Goal: Information Seeking & Learning: Check status

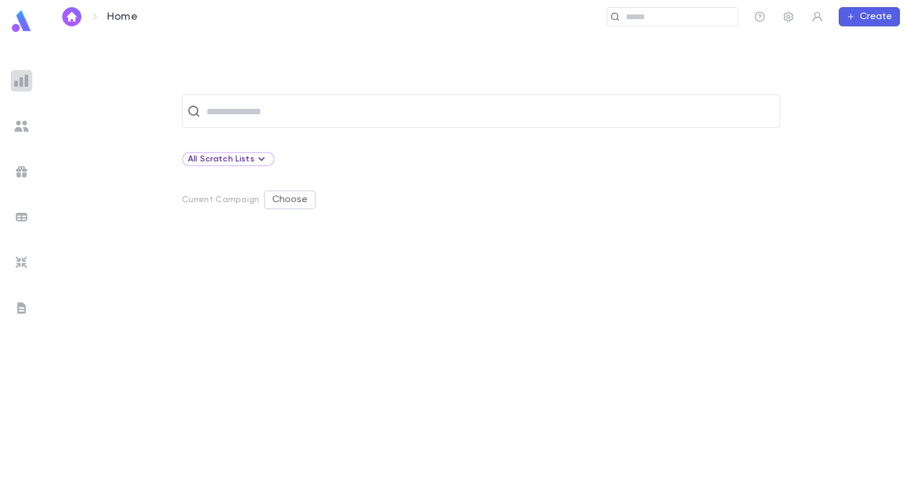
click at [20, 84] on img at bounding box center [21, 81] width 14 height 14
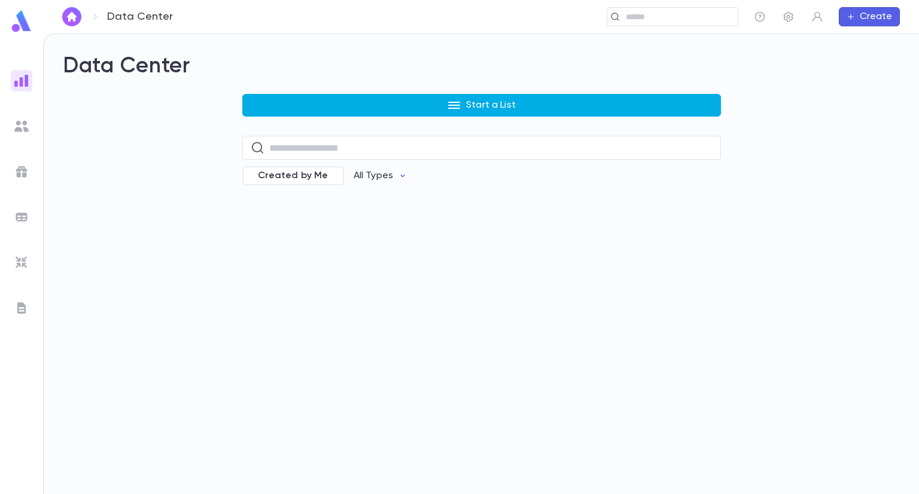
click at [323, 95] on button "Start a List" at bounding box center [481, 105] width 479 height 23
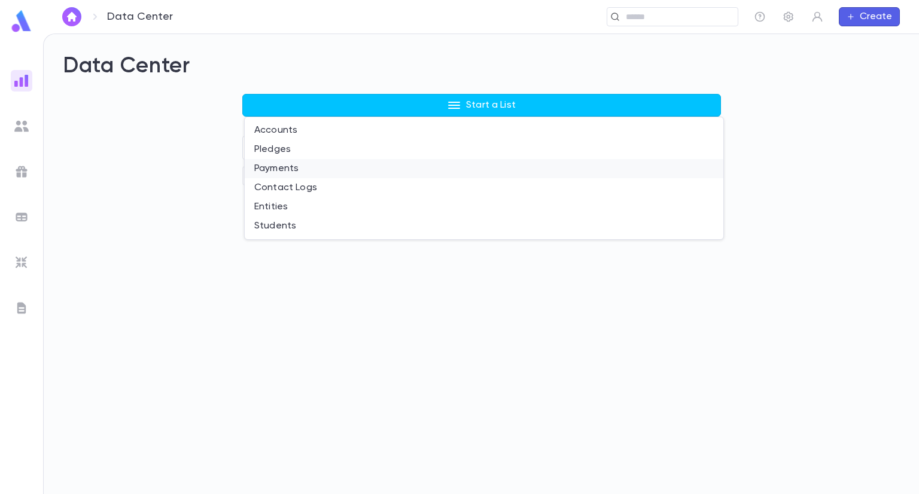
click at [302, 168] on li "Payments" at bounding box center [484, 168] width 479 height 19
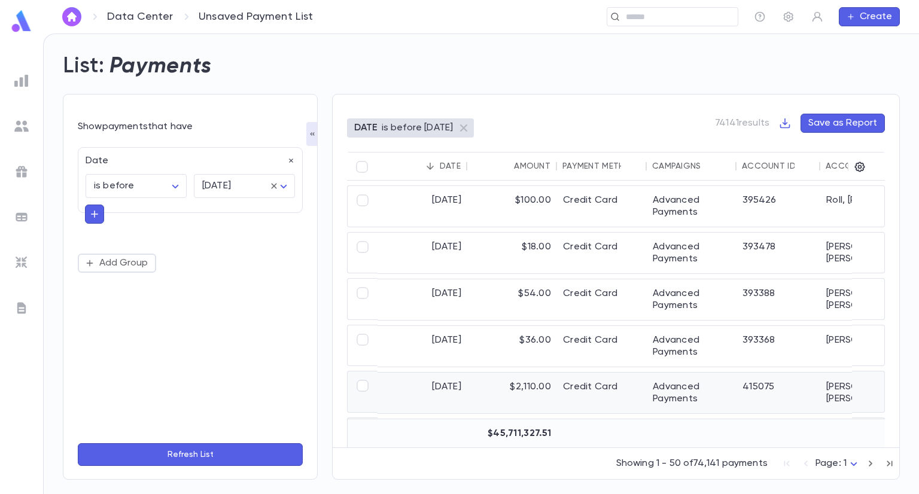
click at [443, 386] on div "[DATE]" at bounding box center [423, 393] width 90 height 41
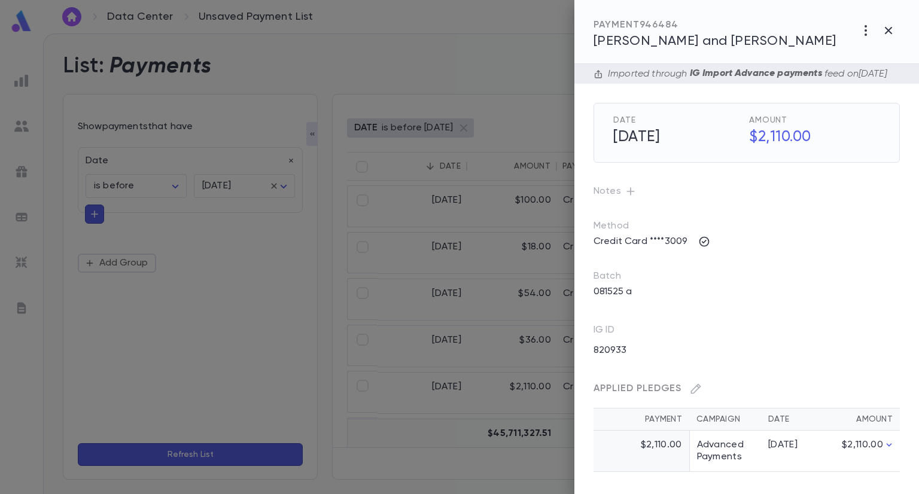
click at [663, 41] on span "[PERSON_NAME] and [PERSON_NAME]" at bounding box center [715, 41] width 243 height 13
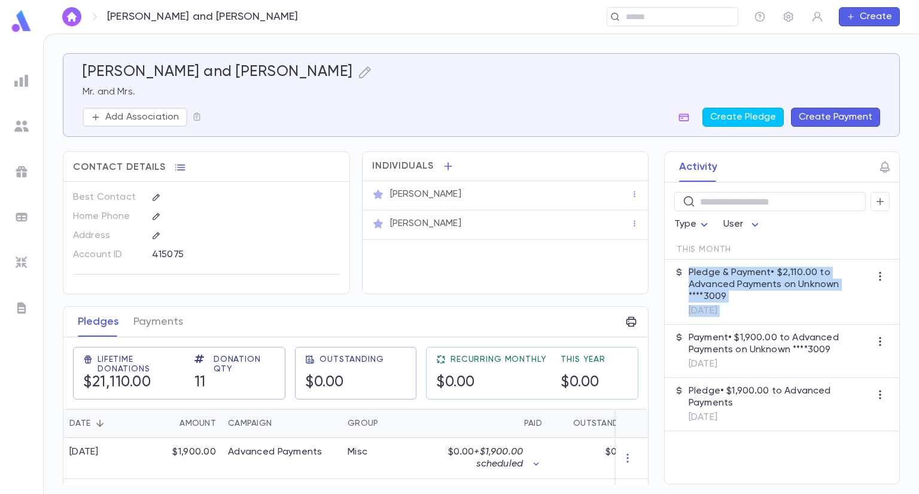
drag, startPoint x: 647, startPoint y: 300, endPoint x: 646, endPoint y: 335, distance: 34.7
click at [646, 335] on div "Activity ​ Type User This Month Pledge & Payment • $2,110.00 to Advanced Paymen…" at bounding box center [771, 317] width 257 height 333
click at [645, 463] on div "Activity ​ Type User This Month Pledge & Payment • $2,110.00 to Advanced Paymen…" at bounding box center [771, 317] width 257 height 333
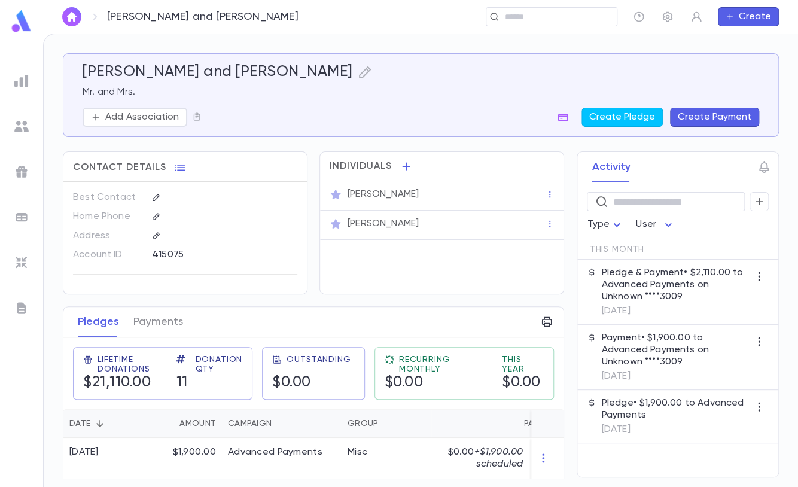
click at [561, 315] on div "Activity ​ Type User This Month Pledge & Payment • $2,110.00 to Advanced Paymen…" at bounding box center [667, 314] width 224 height 326
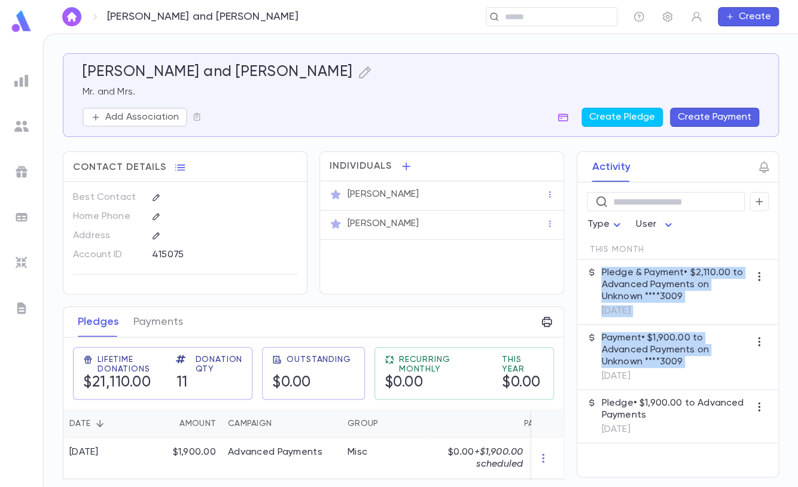
drag, startPoint x: 562, startPoint y: 278, endPoint x: 558, endPoint y: 381, distance: 103.0
click at [558, 381] on div "Activity ​ Type User This Month Pledge & Payment • $2,110.00 to Advanced Paymen…" at bounding box center [667, 314] width 224 height 326
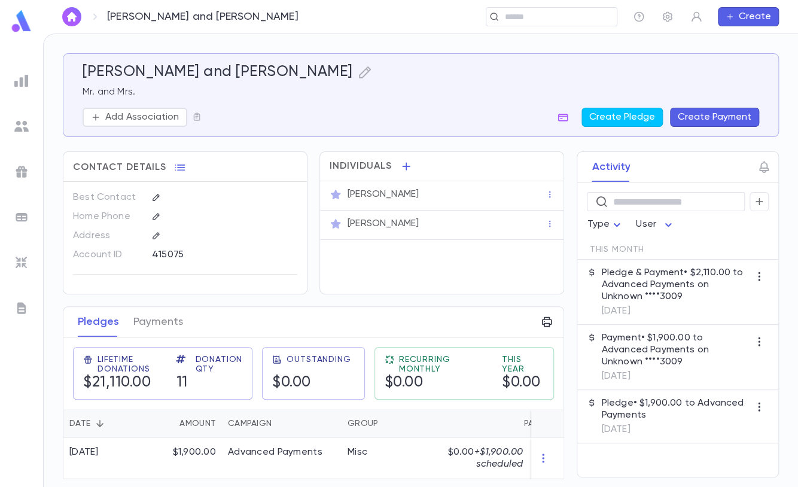
click at [548, 130] on div "Cadle, Shlomo and Naomi Mr. and Mrs. Add Association Create Pledge Create Payme…" at bounding box center [421, 95] width 716 height 84
click at [165, 326] on button "Payments" at bounding box center [158, 322] width 50 height 30
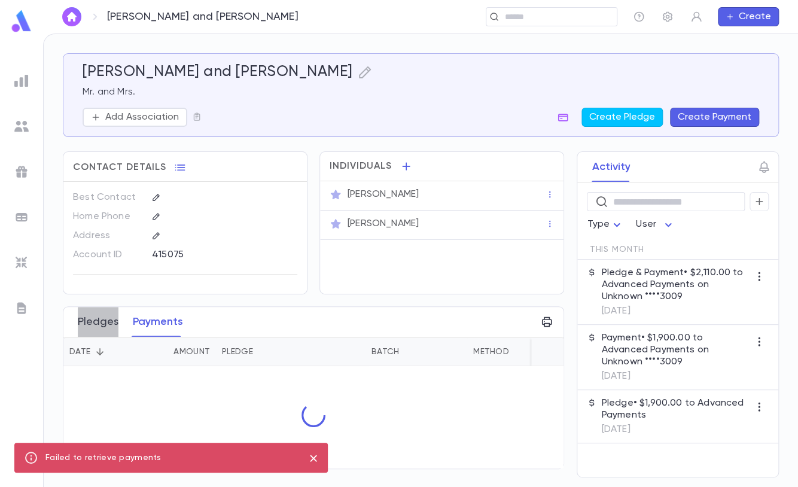
click at [102, 315] on button "Pledges" at bounding box center [98, 322] width 41 height 30
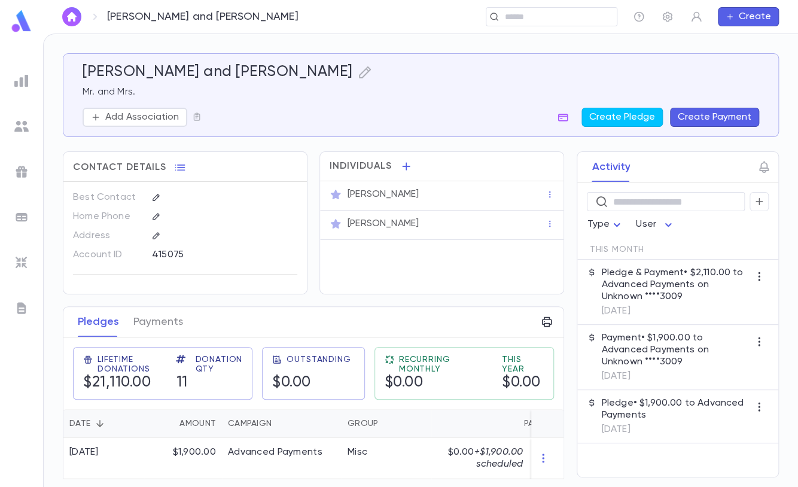
click at [560, 320] on div "Activity ​ Type User This Month Pledge & Payment • $2,110.00 to Advanced Paymen…" at bounding box center [667, 314] width 224 height 326
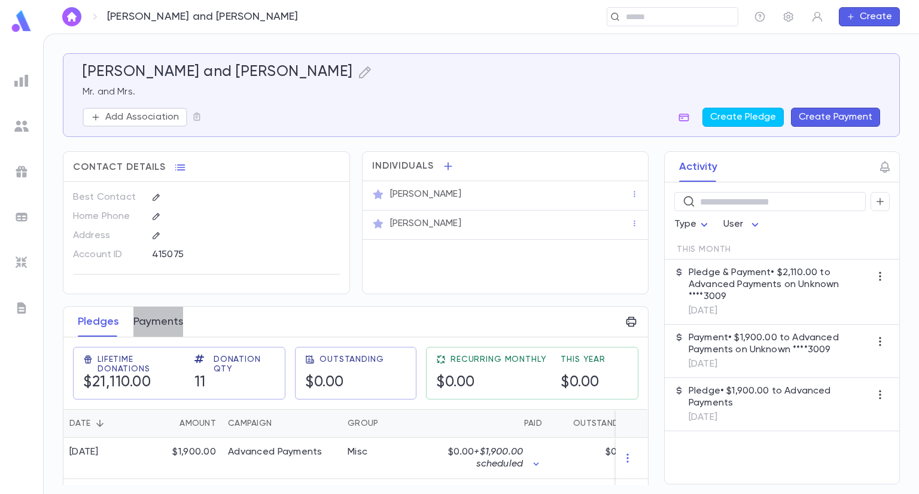
click at [171, 324] on button "Payments" at bounding box center [158, 322] width 50 height 30
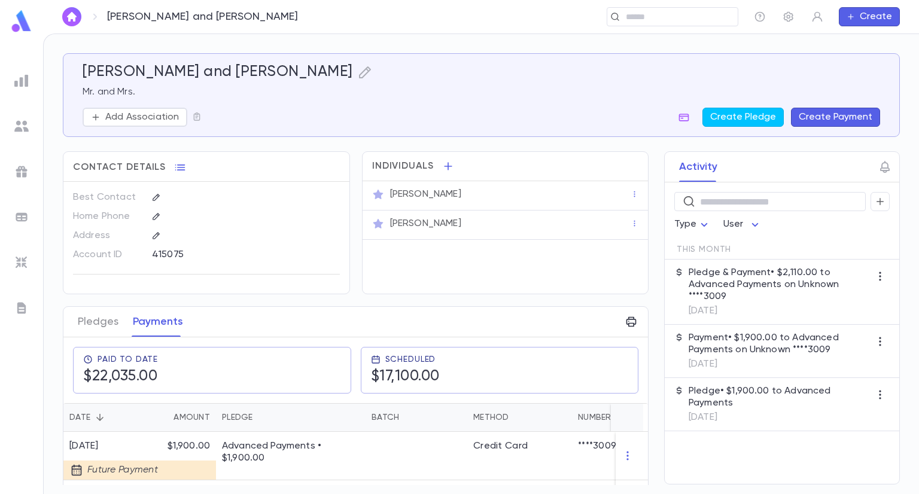
click at [646, 320] on div "Activity ​ Type User This Month Pledge & Payment • $2,110.00 to Advanced Paymen…" at bounding box center [771, 317] width 257 height 333
click at [82, 326] on button "Pledges" at bounding box center [98, 322] width 41 height 30
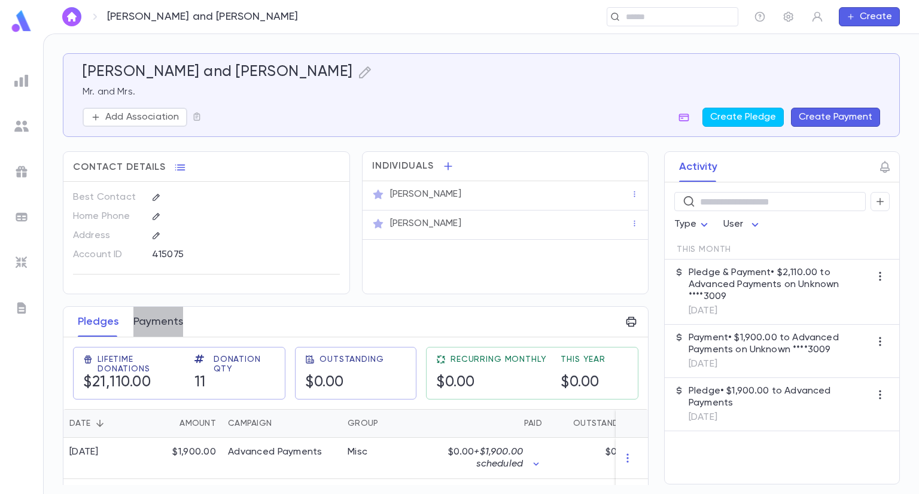
click at [164, 327] on button "Payments" at bounding box center [158, 322] width 50 height 30
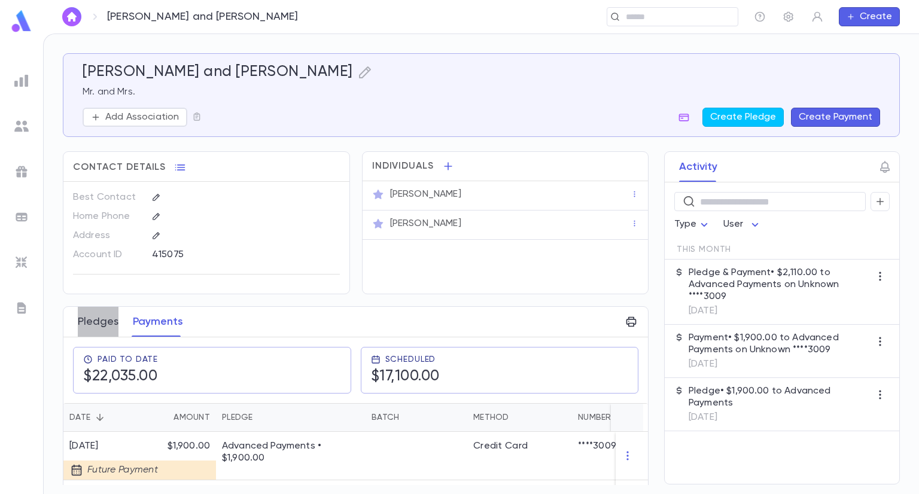
click at [111, 329] on button "Pledges" at bounding box center [98, 322] width 41 height 30
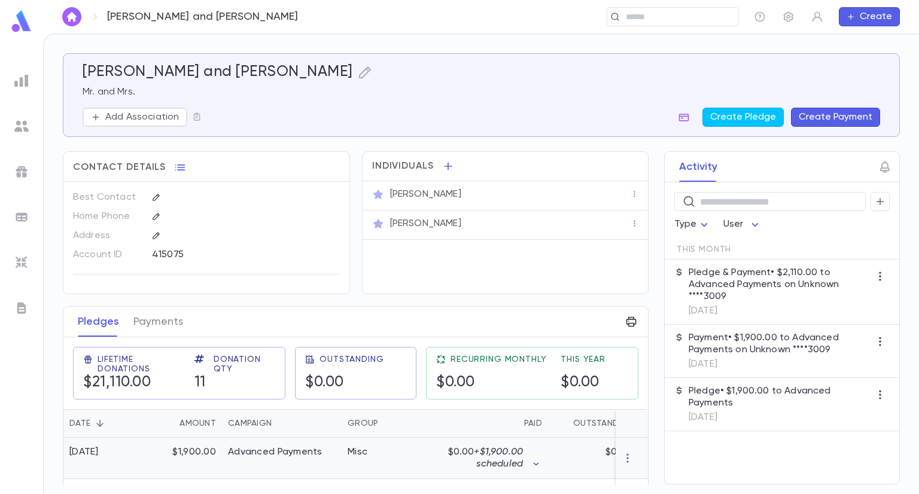
click at [132, 452] on div "[DATE]" at bounding box center [103, 458] width 81 height 41
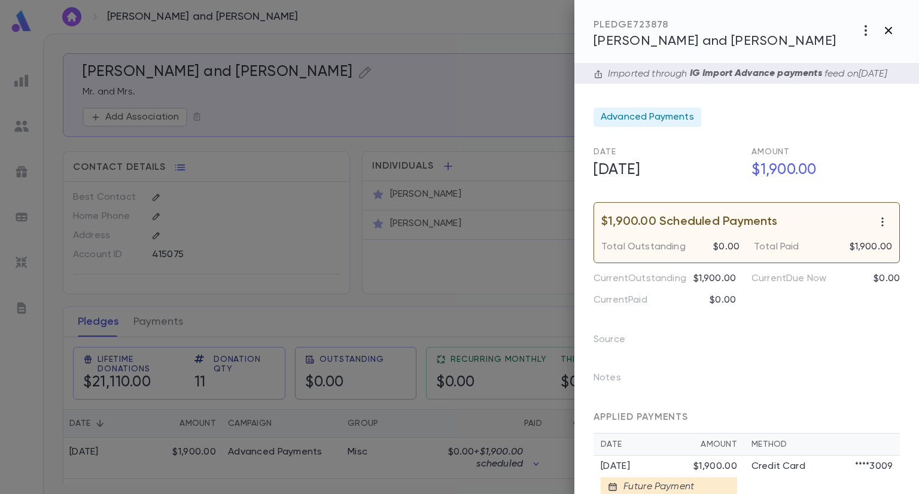
click at [882, 34] on icon "button" at bounding box center [889, 30] width 14 height 14
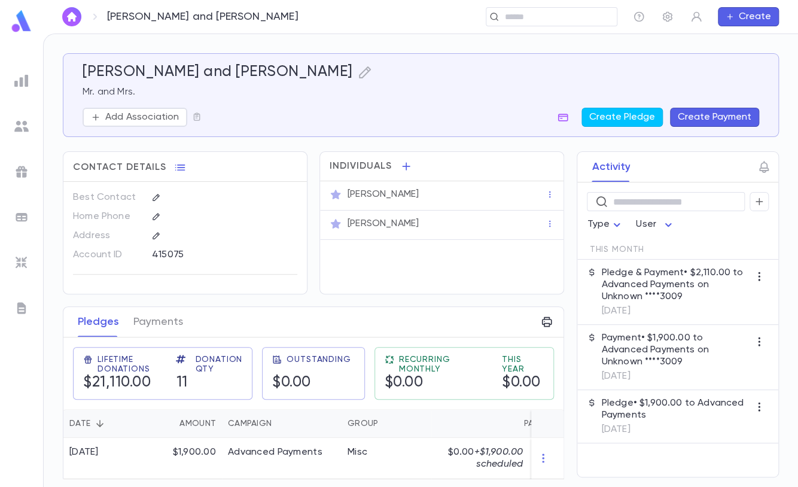
click at [560, 336] on div "Activity ​ Type User This Month Pledge & Payment • $2,110.00 to Advanced Paymen…" at bounding box center [667, 314] width 224 height 326
click at [180, 365] on icon at bounding box center [183, 362] width 14 height 14
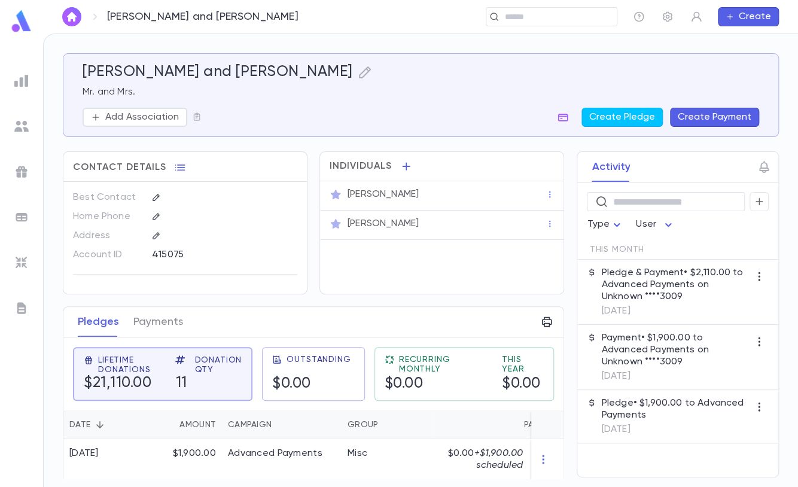
click at [563, 408] on div "Activity ​ Type User This Month Pledge & Payment • $2,110.00 to Advanced Paymen…" at bounding box center [667, 314] width 224 height 326
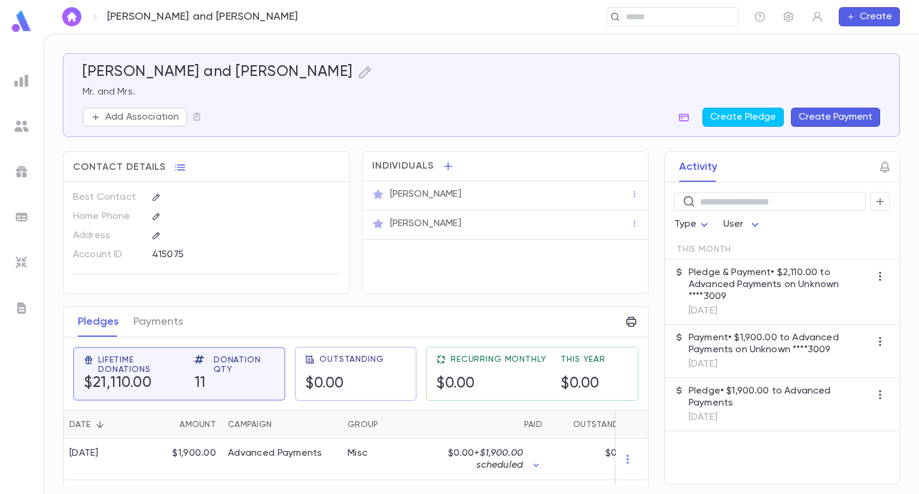
click at [645, 361] on div "Activity ​ Type User This Month Pledge & Payment • $2,110.00 to Advanced Paymen…" at bounding box center [771, 317] width 257 height 333
click at [183, 317] on div "Pledges Payments" at bounding box center [131, 322] width 120 height 30
click at [151, 326] on button "Payments" at bounding box center [158, 322] width 50 height 30
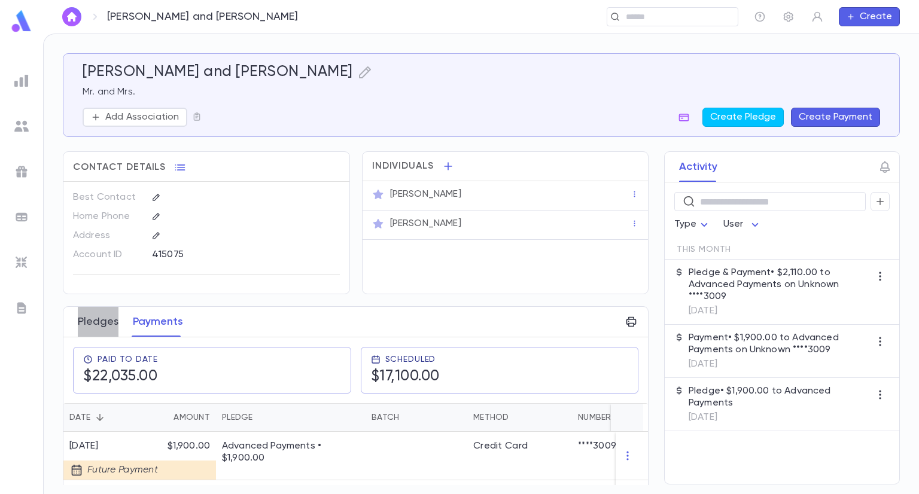
click at [100, 321] on button "Pledges" at bounding box center [98, 322] width 41 height 30
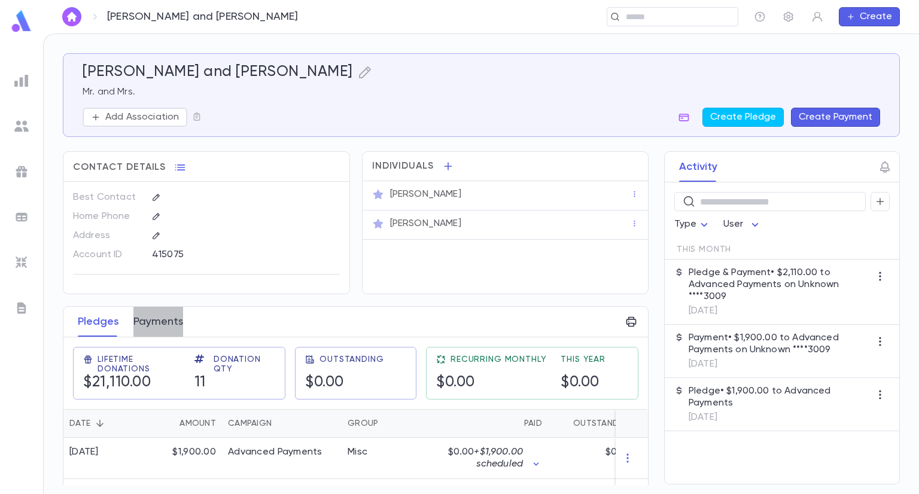
click at [146, 326] on button "Payments" at bounding box center [158, 322] width 50 height 30
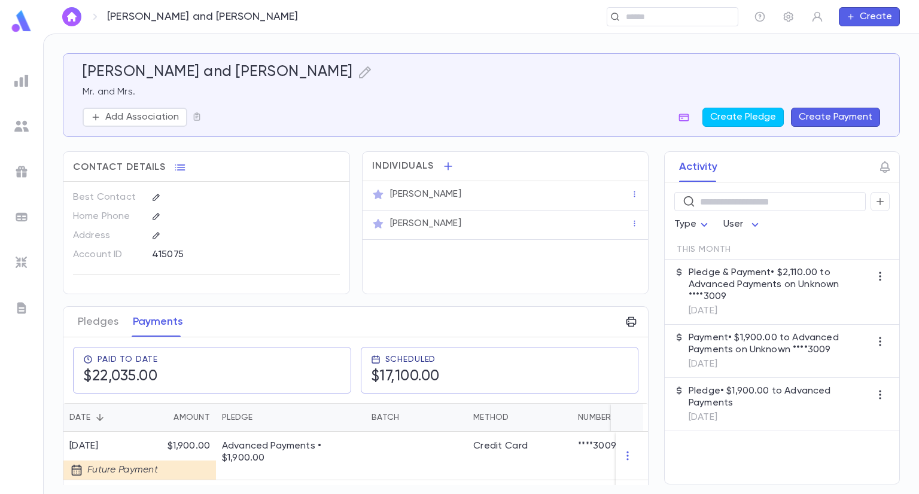
click at [645, 403] on div "Activity ​ Type User This Month Pledge & Payment • $2,110.00 to Advanced Paymen…" at bounding box center [771, 317] width 257 height 333
click at [172, 254] on div "415075" at bounding box center [226, 254] width 148 height 18
copy div "415075"
click at [502, 375] on div "Scheduled $17,100.00" at bounding box center [500, 370] width 258 height 31
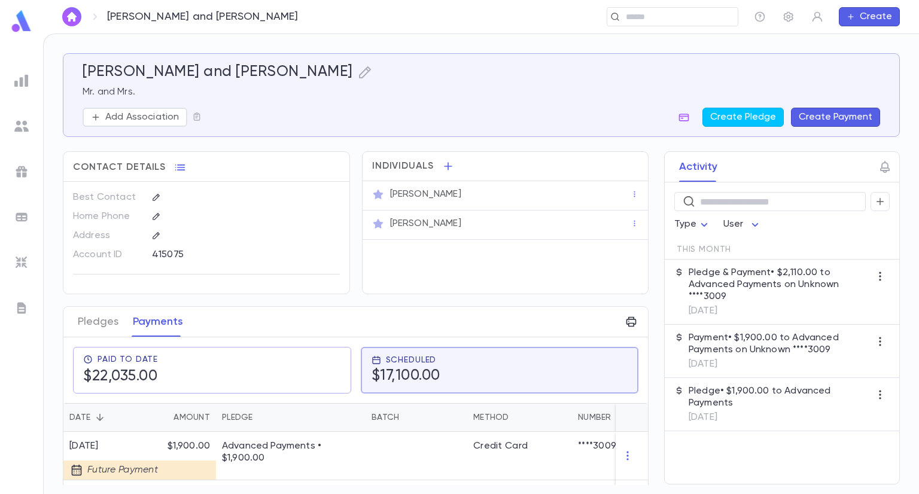
click at [642, 393] on div "Paid To Date $22,035.00 Scheduled $17,100.00" at bounding box center [351, 365] width 594 height 75
click at [644, 395] on div "Activity ​ Type User This Month Pledge & Payment • $2,110.00 to Advanced Paymen…" at bounding box center [771, 317] width 257 height 333
click at [103, 321] on button "Pledges" at bounding box center [98, 322] width 41 height 30
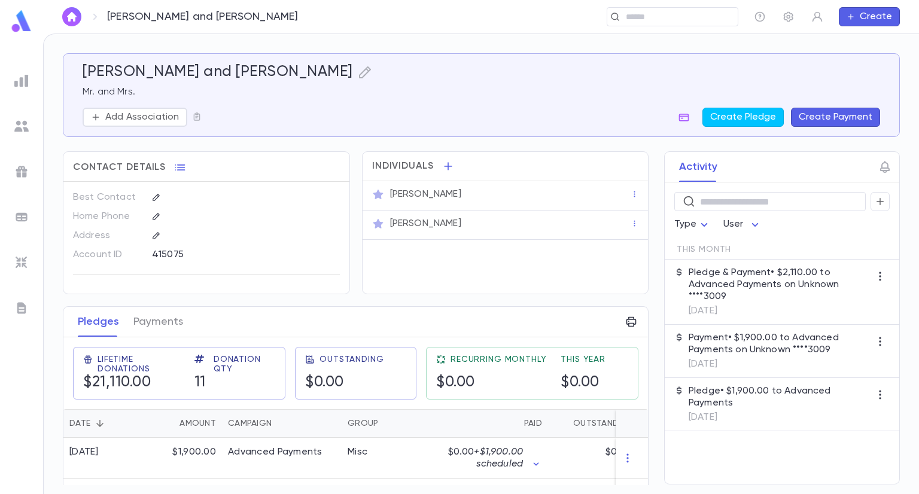
click at [643, 435] on div at bounding box center [632, 424] width 32 height 29
click at [646, 297] on div "Activity ​ Type User This Month Pledge & Payment • $2,110.00 to Advanced Paymen…" at bounding box center [771, 317] width 257 height 333
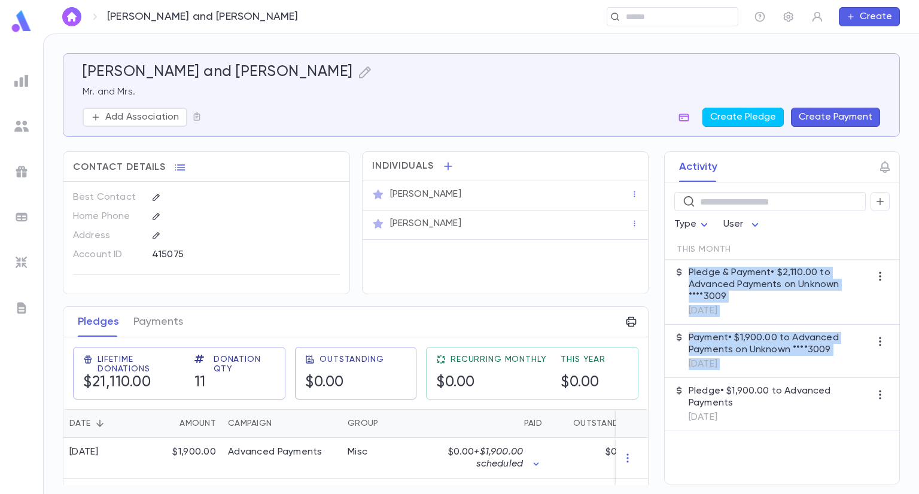
drag, startPoint x: 646, startPoint y: 297, endPoint x: 651, endPoint y: 394, distance: 97.1
click at [651, 394] on div "Activity ​ Type User This Month Pledge & Payment • $2,110.00 to Advanced Paymen…" at bounding box center [771, 317] width 257 height 333
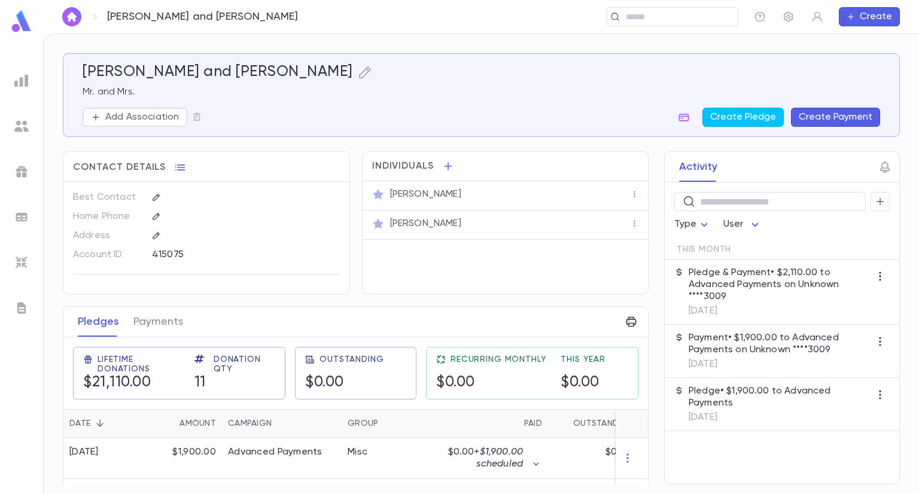
click at [666, 102] on div "Cadle, Shlomo and Naomi Mr. and Mrs. Add Association Create Pledge Create Payme…" at bounding box center [482, 94] width 798 height 63
click at [645, 484] on div "Activity ​ Type User This Month Pledge & Payment • $2,110.00 to Advanced Paymen…" at bounding box center [771, 317] width 257 height 333
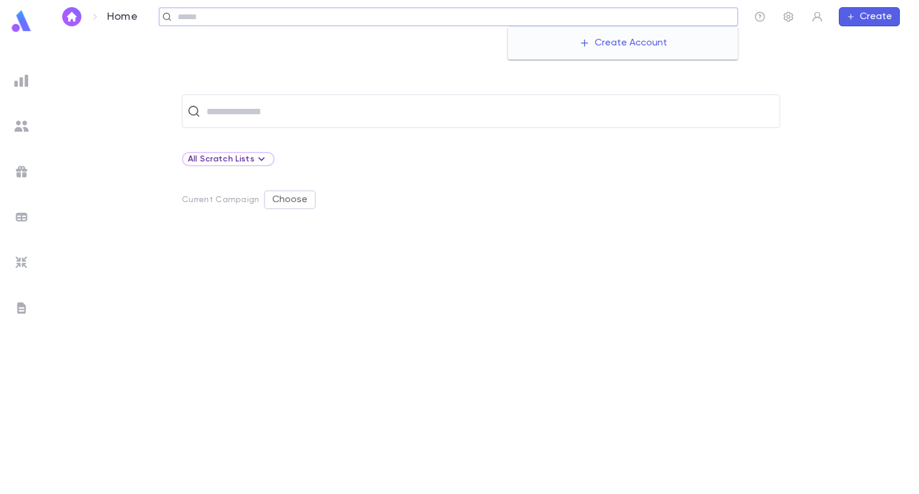
click at [637, 18] on input "text" at bounding box center [453, 16] width 559 height 11
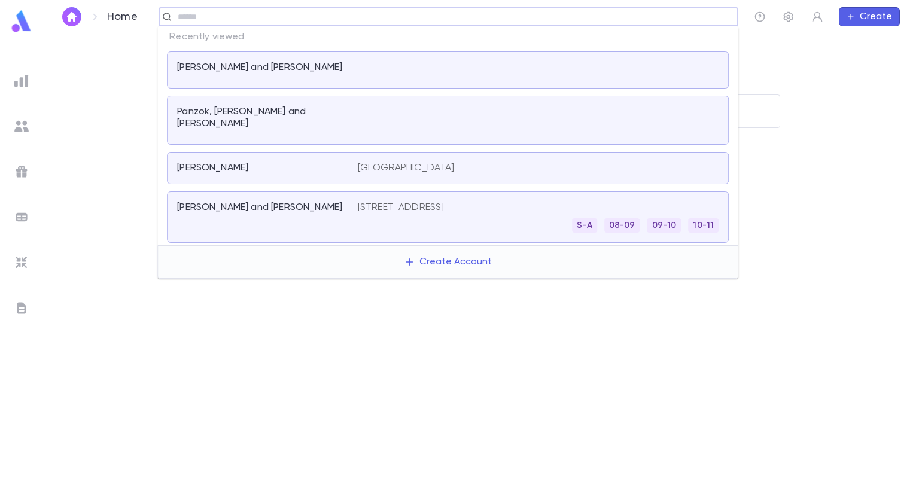
paste input "******"
type input "******"
click at [637, 18] on input "******" at bounding box center [444, 16] width 541 height 11
click at [227, 70] on p "[PERSON_NAME] and [PERSON_NAME]" at bounding box center [259, 68] width 165 height 12
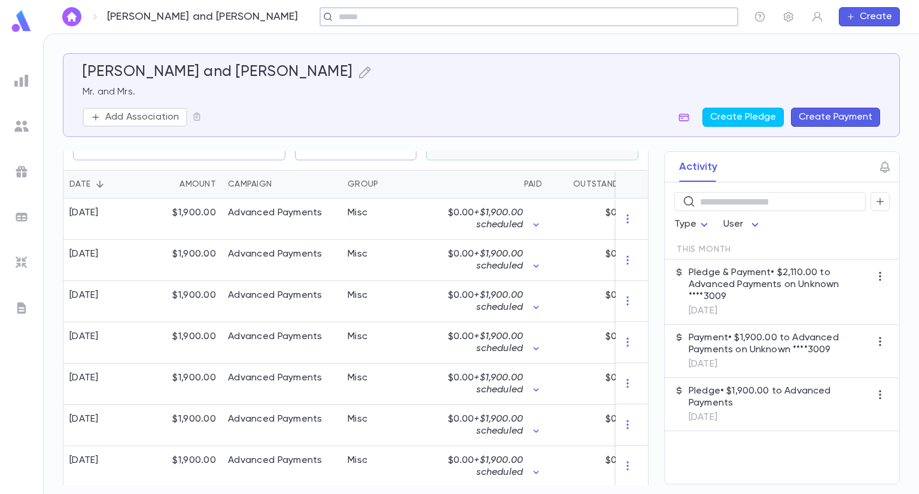
scroll to position [390, 0]
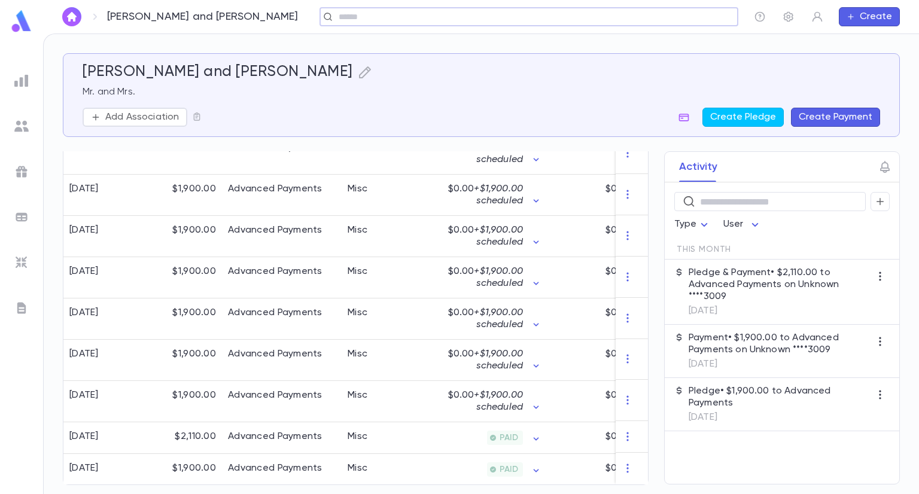
click at [646, 235] on div "Activity ​ Type User This Month Pledge & Payment • $2,110.00 to Advanced Paymen…" at bounding box center [771, 317] width 257 height 333
drag, startPoint x: 646, startPoint y: 235, endPoint x: 646, endPoint y: 205, distance: 29.3
click at [646, 205] on div "Activity ​ Type User This Month Pledge & Payment • $2,110.00 to Advanced Paymen…" at bounding box center [771, 317] width 257 height 333
click at [644, 200] on div "Activity ​ Type User This Month Pledge & Payment • $2,110.00 to Advanced Paymen…" at bounding box center [771, 317] width 257 height 333
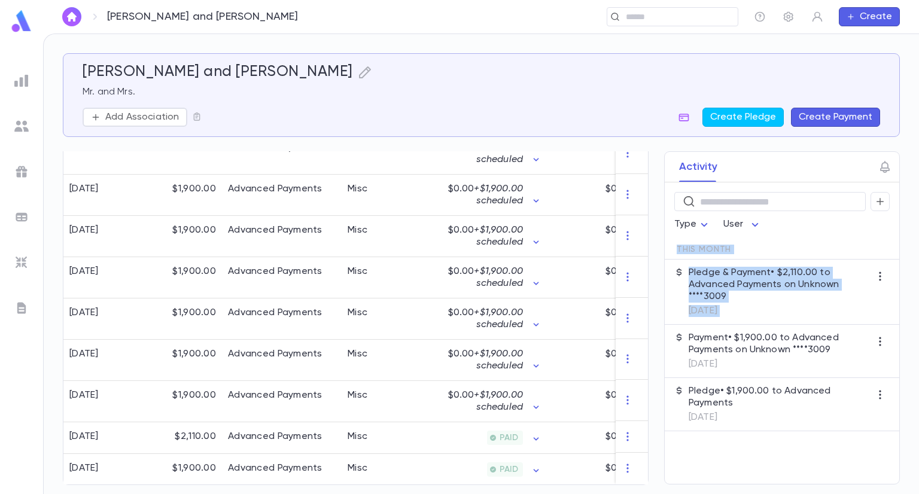
drag, startPoint x: 644, startPoint y: 343, endPoint x: 646, endPoint y: 241, distance: 102.4
click at [650, 221] on div "Activity ​ Type User This Month Pledge & Payment • $2,110.00 to Advanced Paymen…" at bounding box center [771, 317] width 257 height 333
click at [655, 374] on div "Activity ​ Type User This Month Pledge & Payment • $2,110.00 to Advanced Paymen…" at bounding box center [771, 317] width 257 height 333
drag, startPoint x: 646, startPoint y: 374, endPoint x: 646, endPoint y: 295, distance: 79.0
click at [646, 295] on div "Activity ​ Type User This Month Pledge & Payment • $2,110.00 to Advanced Paymen…" at bounding box center [771, 317] width 257 height 333
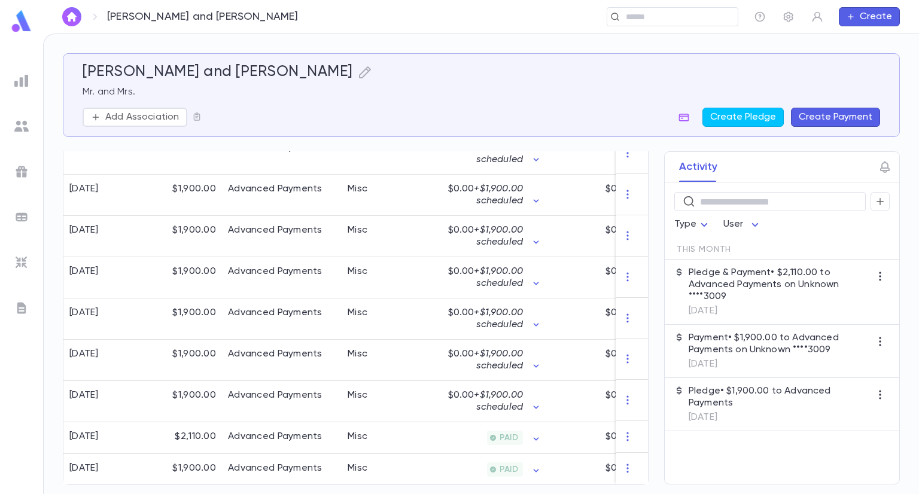
click at [646, 307] on div "Activity ​ Type User This Month Pledge & Payment • $2,110.00 to Advanced Paymen…" at bounding box center [771, 317] width 257 height 333
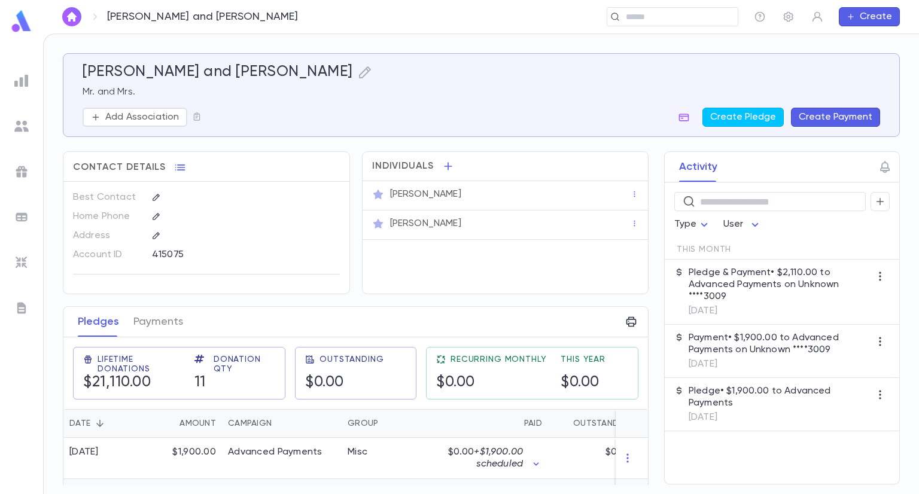
scroll to position [390, 0]
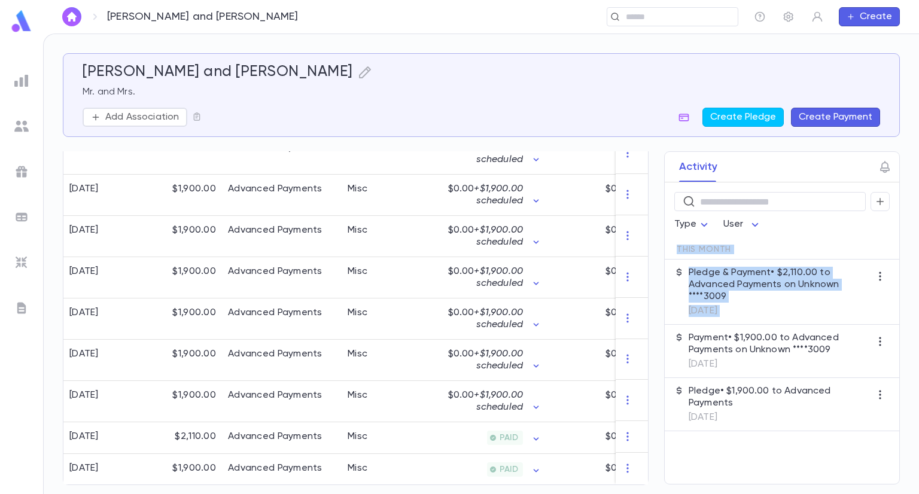
drag, startPoint x: 644, startPoint y: 355, endPoint x: 646, endPoint y: 223, distance: 132.3
click at [646, 223] on div "Activity ​ Type User This Month Pledge & Payment • $2,110.00 to Advanced Paymen…" at bounding box center [771, 317] width 257 height 333
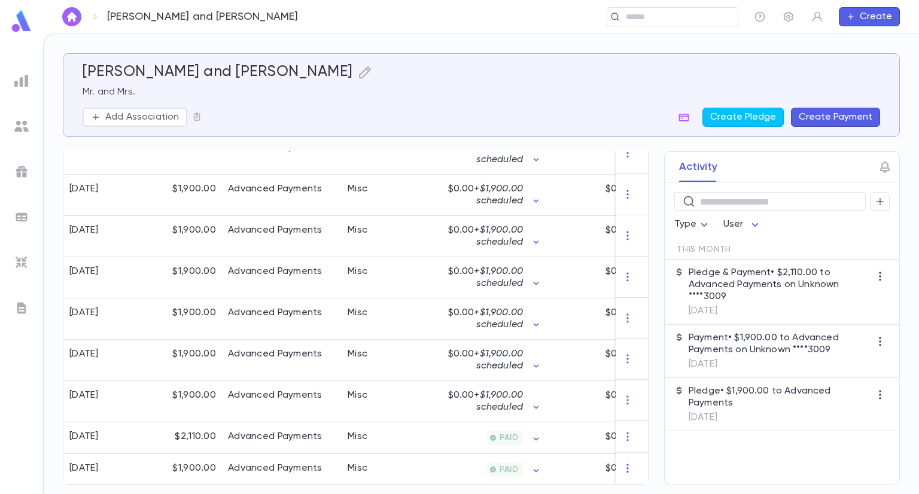
click at [646, 223] on div "Activity ​ Type User This Month Pledge & Payment • $2,110.00 to Advanced Paymen…" at bounding box center [771, 317] width 257 height 333
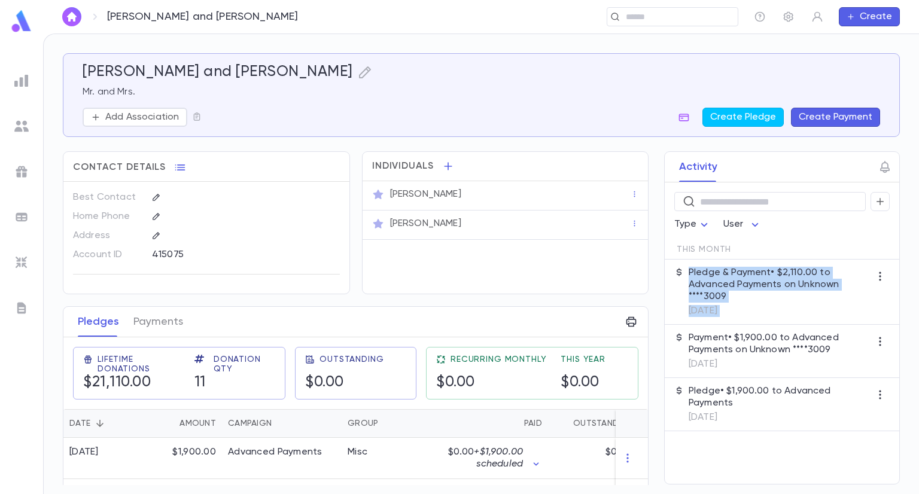
drag, startPoint x: 644, startPoint y: 294, endPoint x: 651, endPoint y: 397, distance: 103.2
click at [651, 397] on div "Activity ​ Type User This Month Pledge & Payment • $2,110.00 to Advanced Paymen…" at bounding box center [771, 317] width 257 height 333
drag, startPoint x: 649, startPoint y: 393, endPoint x: 636, endPoint y: 400, distance: 14.8
click at [648, 393] on div "Activity ​ Type User This Month Pledge & Payment • $2,110.00 to Advanced Paymen…" at bounding box center [771, 317] width 257 height 333
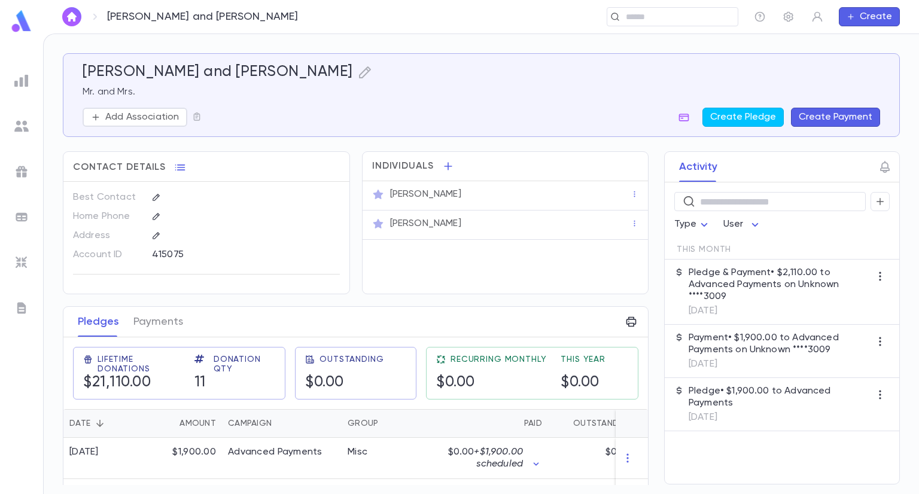
click at [639, 400] on div "Lifetime Donations $21,110.00 Donation Qty 11 Outstanding $0.00 Recurring Month…" at bounding box center [351, 368] width 594 height 81
drag, startPoint x: 646, startPoint y: 287, endPoint x: 655, endPoint y: 267, distance: 21.7
click at [652, 372] on div "Activity ​ Type User This Month Pledge & Payment • $2,110.00 to Advanced Paymen…" at bounding box center [771, 317] width 257 height 333
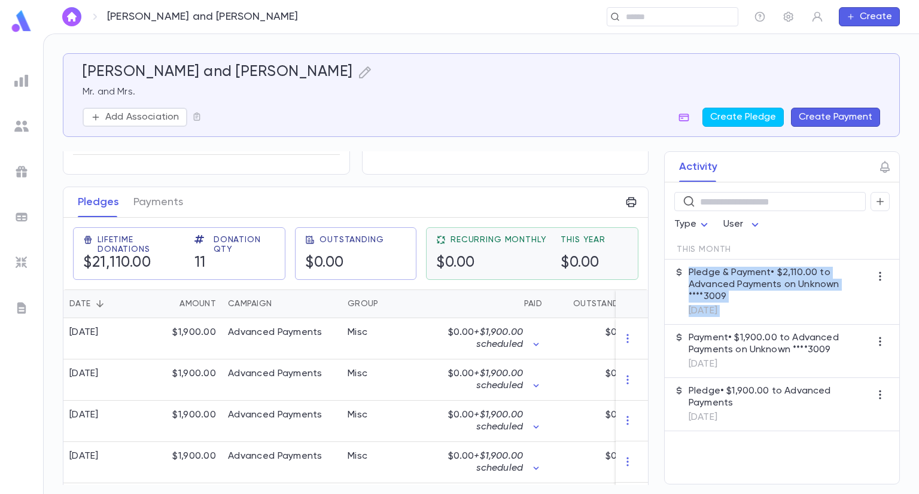
scroll to position [239, 0]
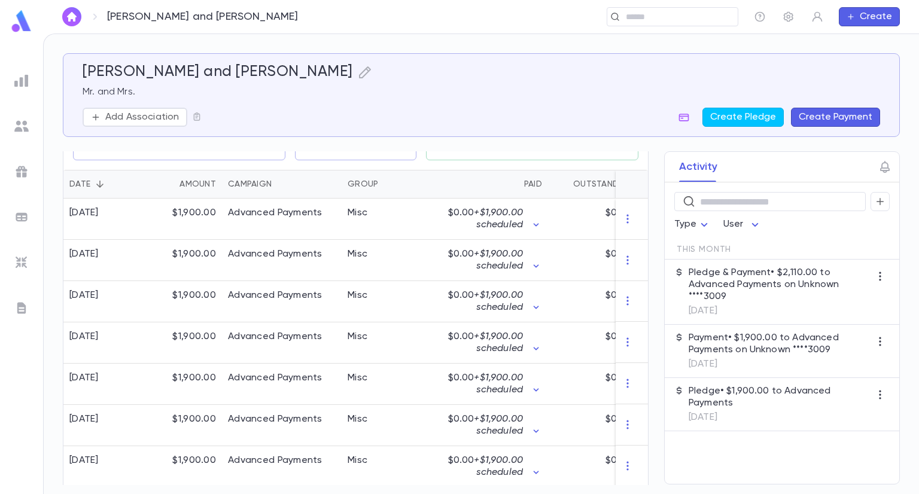
click at [708, 454] on div "​ Type User This Month Pledge & Payment • $2,110.00 to Advanced Payments on Unk…" at bounding box center [782, 334] width 235 height 302
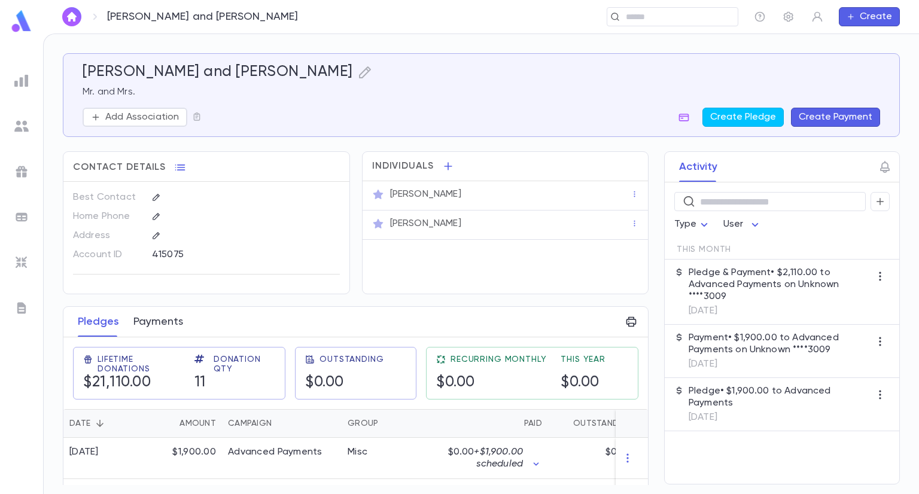
click at [148, 314] on button "Payments" at bounding box center [158, 322] width 50 height 30
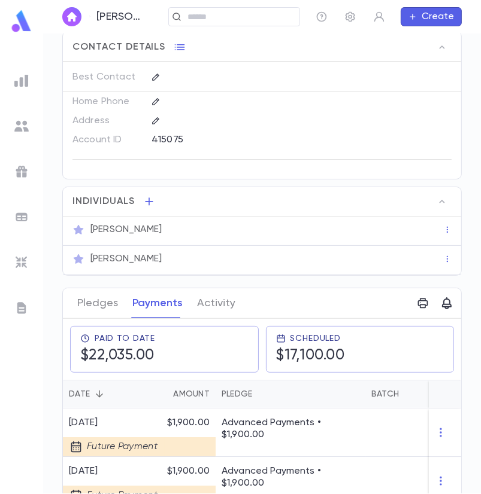
scroll to position [359, 0]
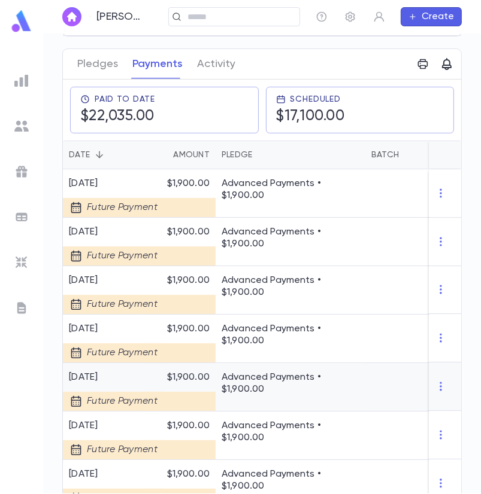
click at [262, 387] on p "Advanced Payments • $1,900.00" at bounding box center [290, 384] width 138 height 24
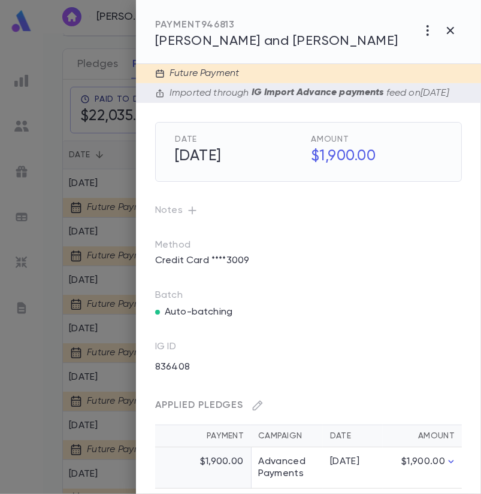
scroll to position [29, 0]
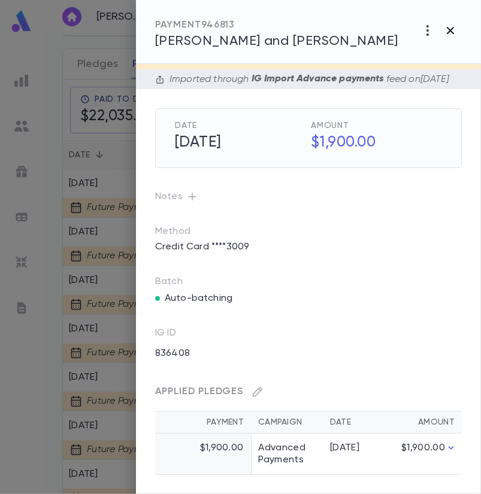
click at [446, 27] on icon "button" at bounding box center [450, 30] width 14 height 14
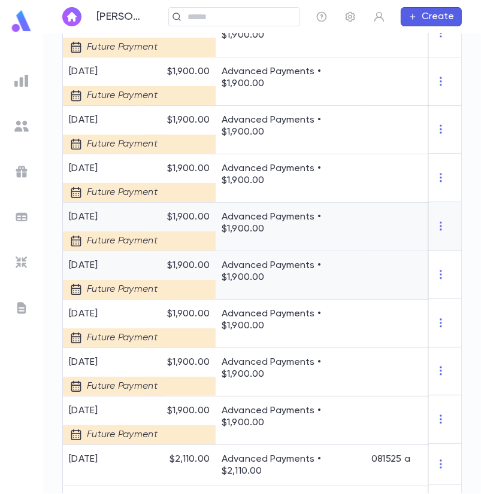
scroll to position [699, 0]
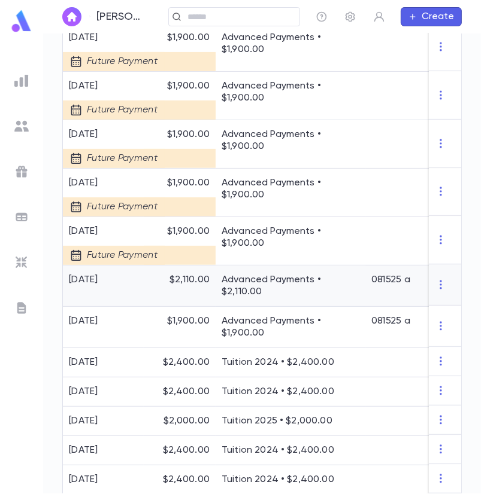
click at [215, 281] on div "Advanced Payments • $2,110.00" at bounding box center [290, 286] width 150 height 41
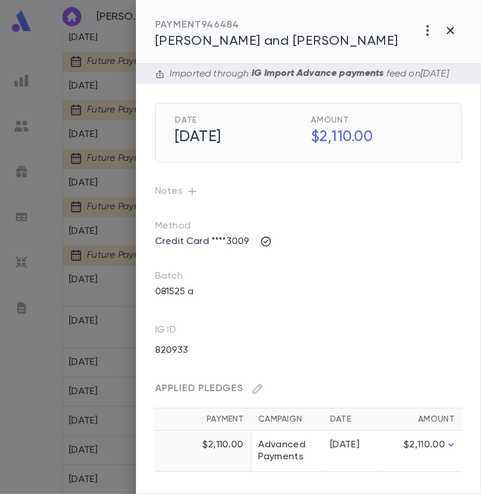
click at [35, 377] on div at bounding box center [240, 247] width 481 height 494
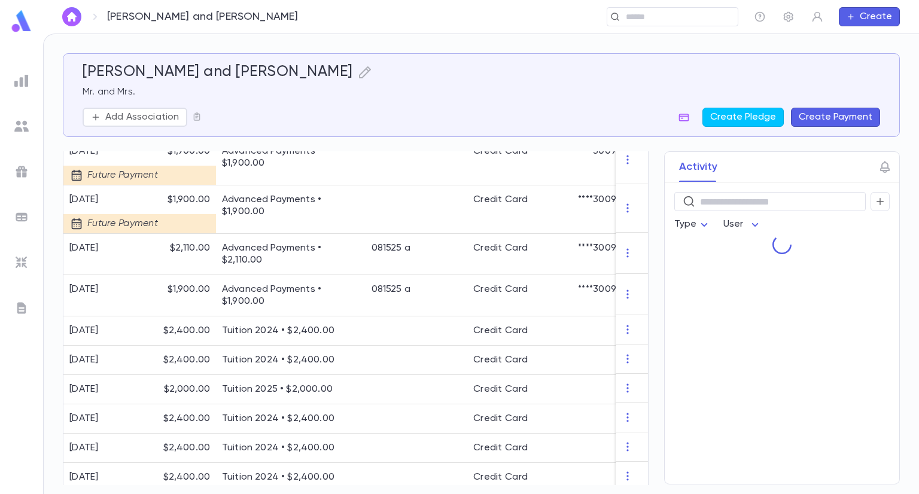
scroll to position [566, 0]
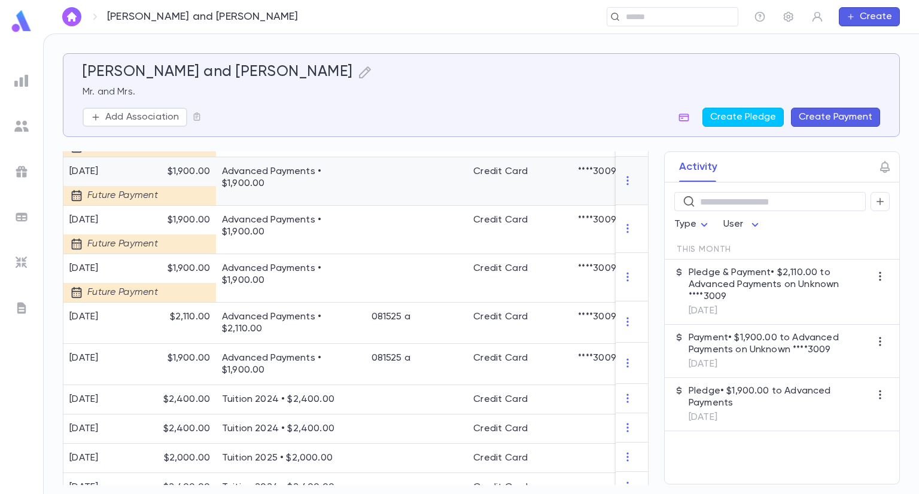
click at [382, 169] on div at bounding box center [417, 181] width 102 height 48
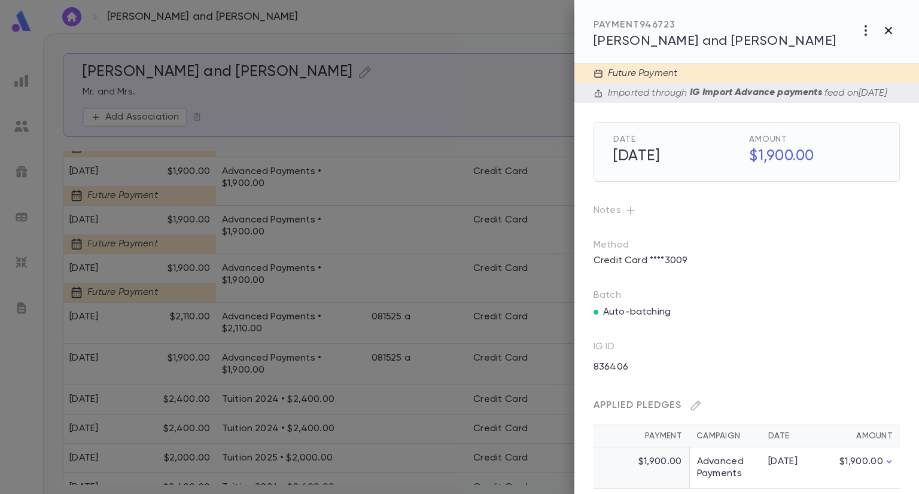
click at [886, 31] on icon "button" at bounding box center [889, 30] width 14 height 14
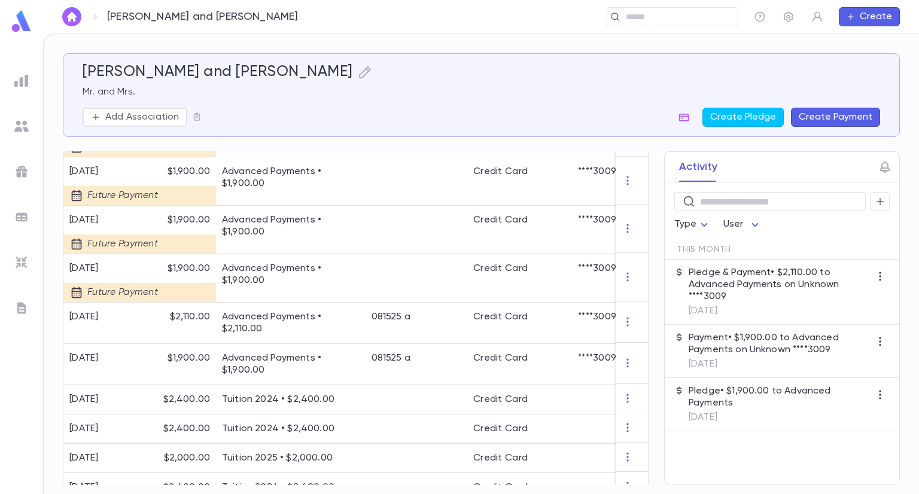
click at [648, 192] on div "Activity ​ Type User This Month Pledge & Payment • $2,110.00 to Advanced Paymen…" at bounding box center [771, 317] width 257 height 333
click at [646, 192] on div "Activity ​ Type User This Month Pledge & Payment • $2,110.00 to Advanced Paymen…" at bounding box center [771, 317] width 257 height 333
click at [432, 154] on div at bounding box center [417, 133] width 102 height 48
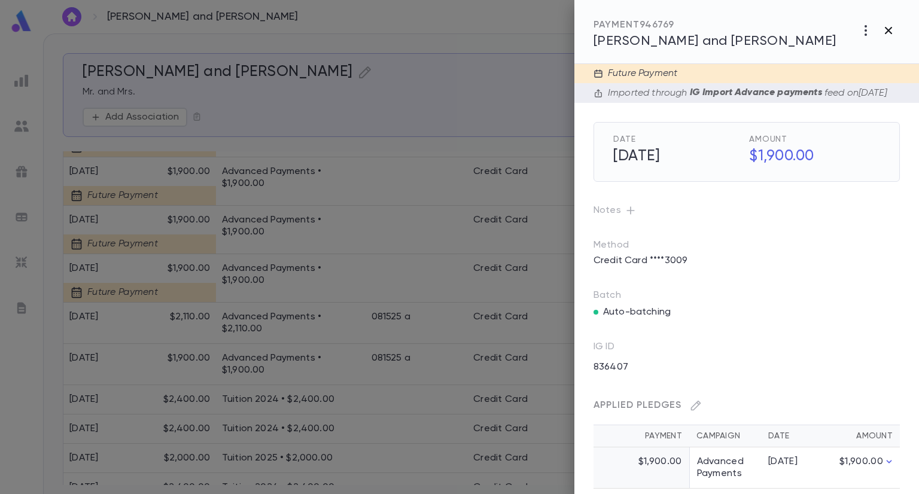
click at [889, 38] on button "button" at bounding box center [888, 30] width 23 height 23
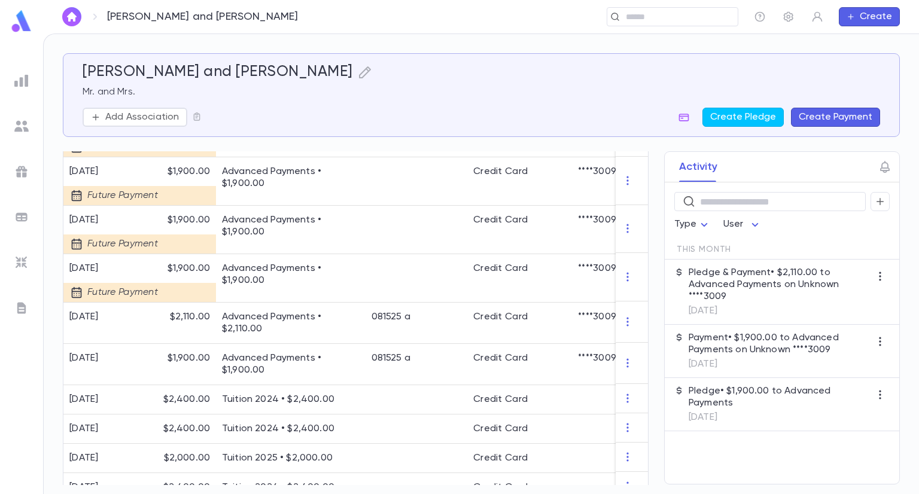
scroll to position [522, 0]
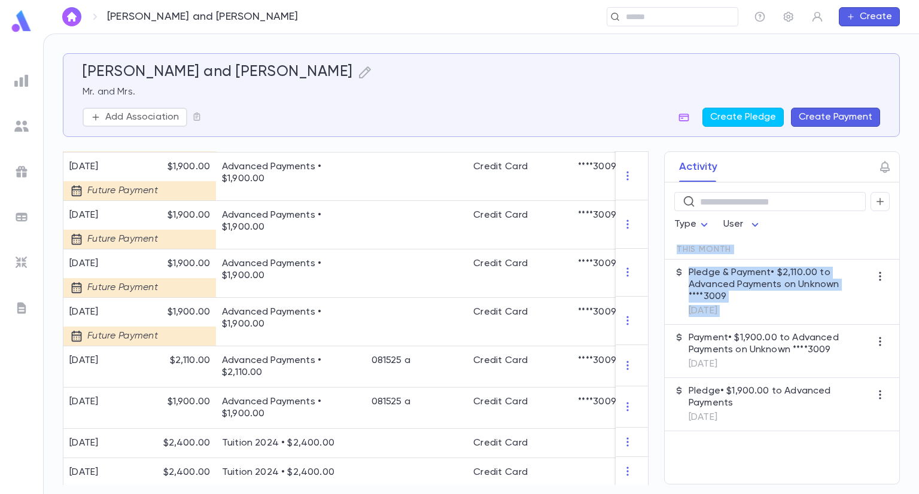
drag, startPoint x: 646, startPoint y: 326, endPoint x: 646, endPoint y: 254, distance: 72.4
click at [646, 254] on div "Activity ​ Type User This Month Pledge & Payment • $2,110.00 to Advanced Paymen…" at bounding box center [771, 317] width 257 height 333
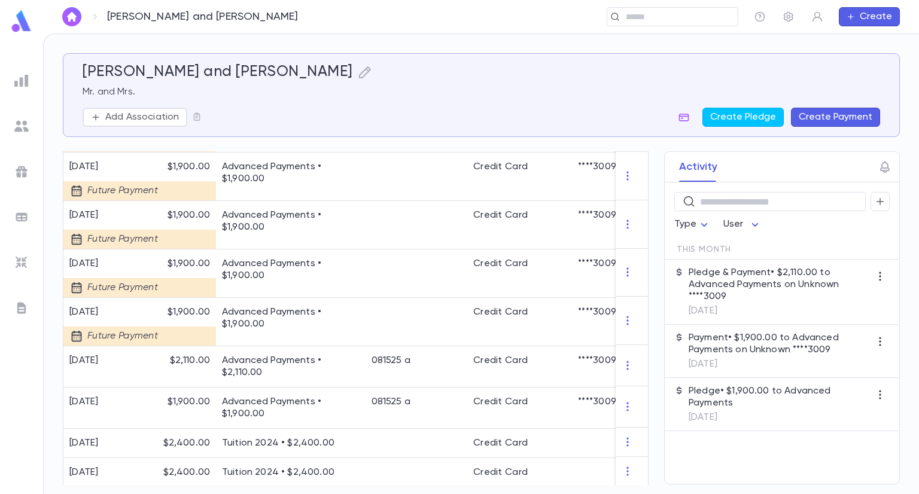
click at [645, 254] on div "Activity ​ Type User This Month Pledge & Payment • $2,110.00 to Advanced Paymen…" at bounding box center [771, 317] width 257 height 333
click at [54, 375] on div "[PERSON_NAME] and [PERSON_NAME] Mr. and Mrs. Add Association Create Pledge Crea…" at bounding box center [482, 264] width 876 height 460
drag, startPoint x: 248, startPoint y: 372, endPoint x: 369, endPoint y: 36, distance: 357.2
drag, startPoint x: 369, startPoint y: 36, endPoint x: 317, endPoint y: 139, distance: 115.9
click at [317, 139] on div "[PERSON_NAME] and [PERSON_NAME] Mr. and Mrs. Add Association Create Pledge Crea…" at bounding box center [481, 269] width 837 height 432
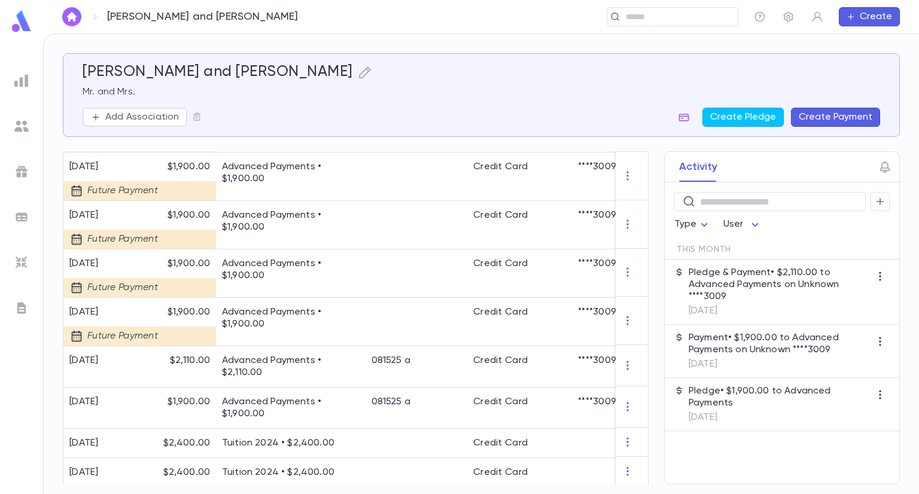
click at [316, 144] on div "[PERSON_NAME] and [PERSON_NAME] Mr. and Mrs. Add Association Create Pledge Crea…" at bounding box center [481, 269] width 837 height 432
click at [315, 153] on div "Advanced Payments • $1,900.00" at bounding box center [291, 177] width 150 height 48
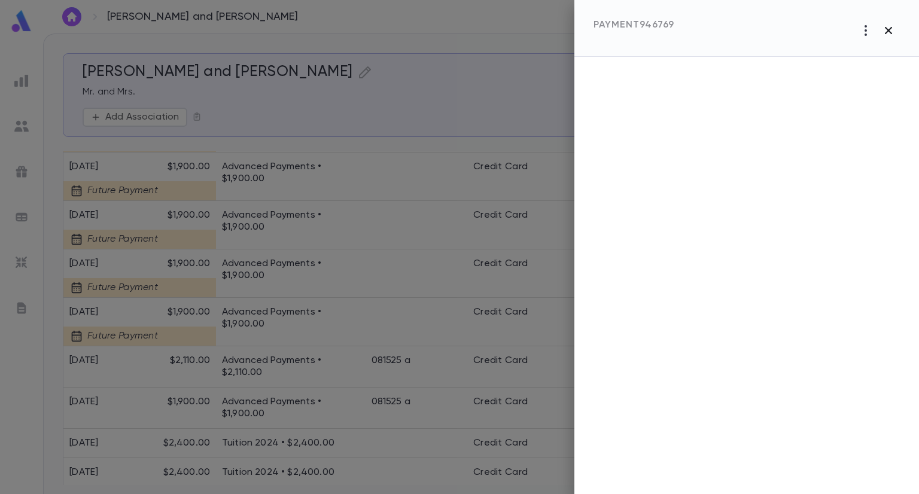
click at [886, 35] on icon "button" at bounding box center [889, 30] width 14 height 14
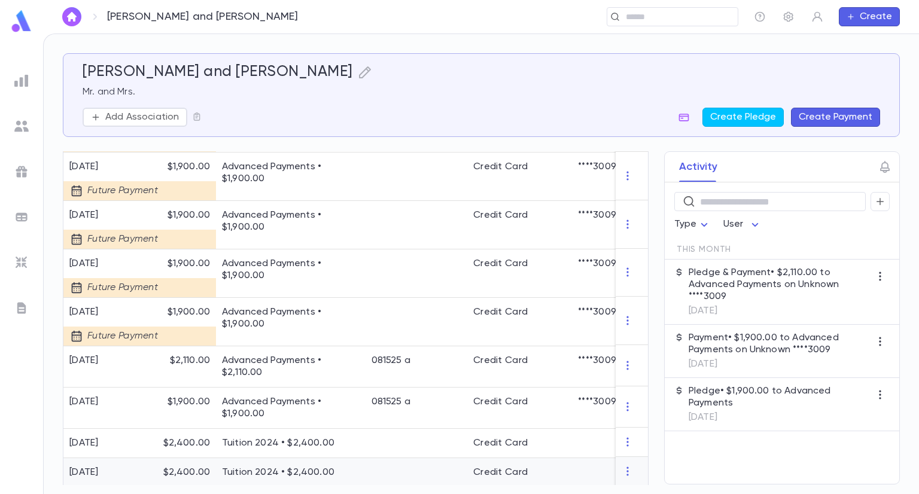
click at [618, 480] on div at bounding box center [632, 471] width 32 height 29
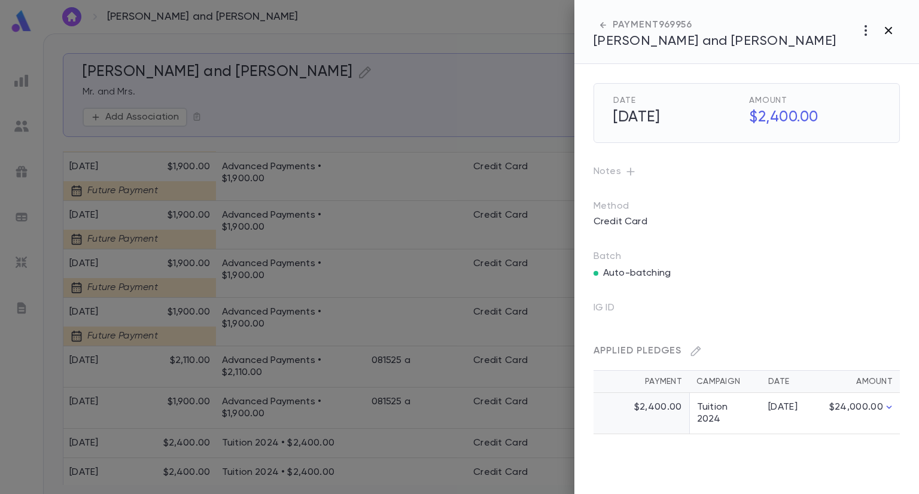
click at [891, 36] on icon "button" at bounding box center [889, 30] width 14 height 14
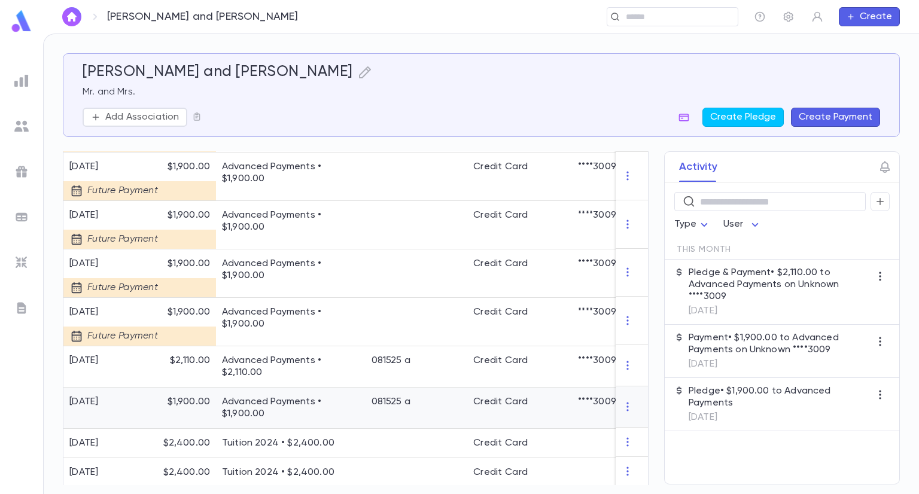
click at [329, 405] on p "Advanced Payments • $1,900.00" at bounding box center [291, 408] width 138 height 24
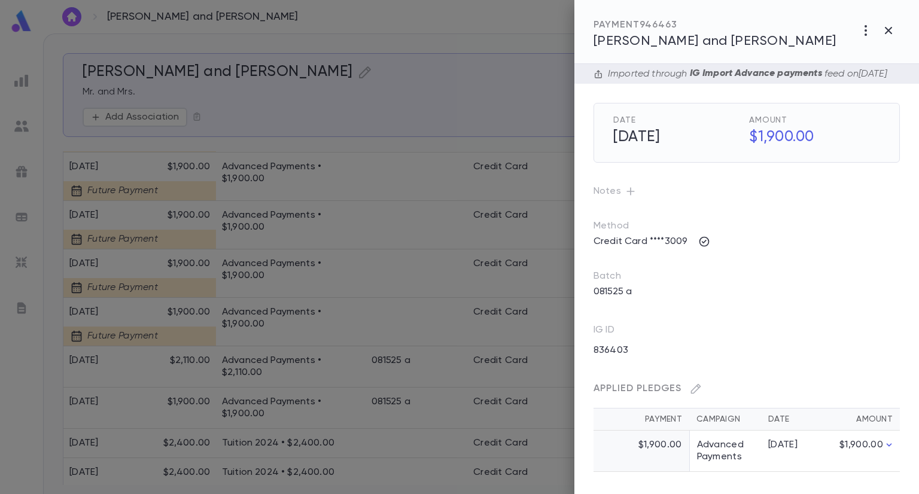
click at [675, 394] on span "Applied Pledges" at bounding box center [638, 389] width 88 height 10
click at [688, 399] on button "button" at bounding box center [695, 388] width 19 height 19
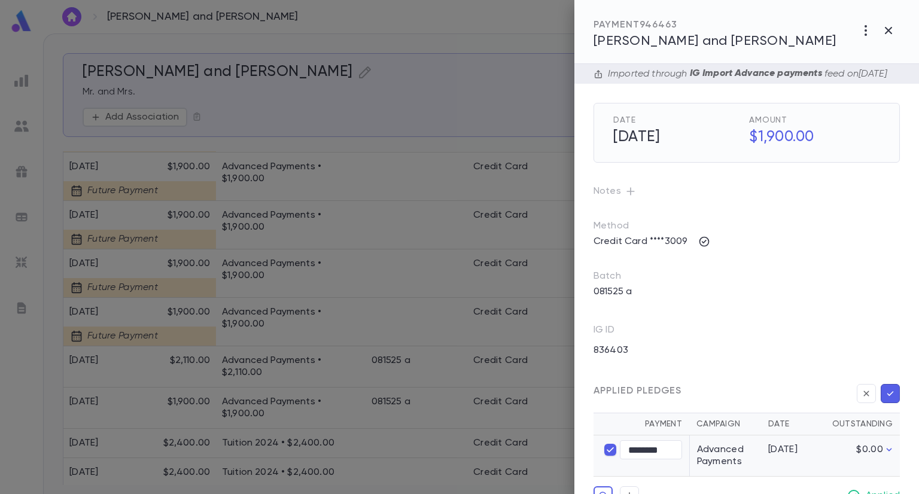
click at [916, 426] on div "Imported through IG Import Advance payments feed on [DATE] Date [DATE] Amount $…" at bounding box center [747, 279] width 345 height 430
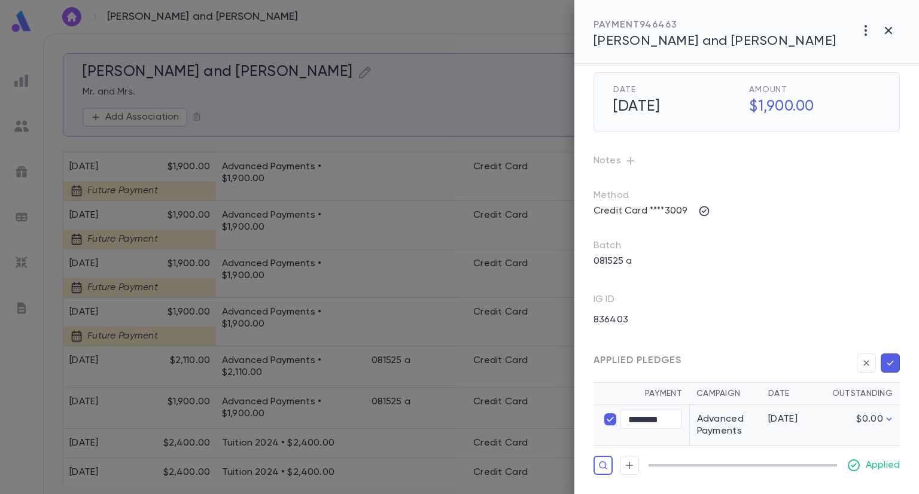
scroll to position [46, 0]
type input "********"
click at [630, 463] on icon "button" at bounding box center [629, 466] width 11 height 12
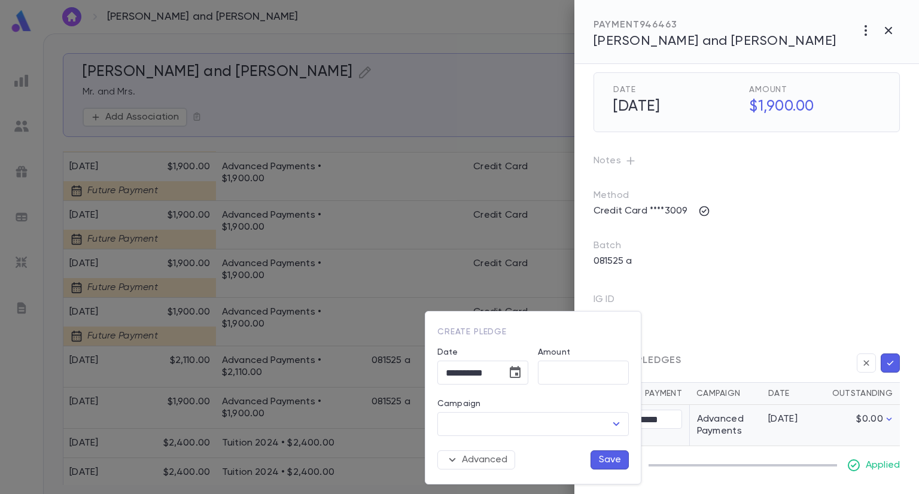
click at [666, 304] on div at bounding box center [459, 247] width 919 height 494
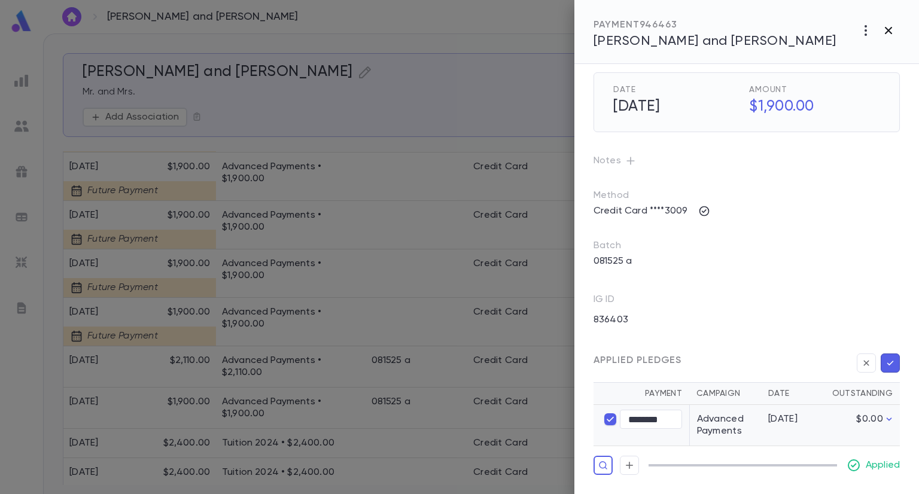
click at [893, 30] on icon "button" at bounding box center [889, 30] width 14 height 14
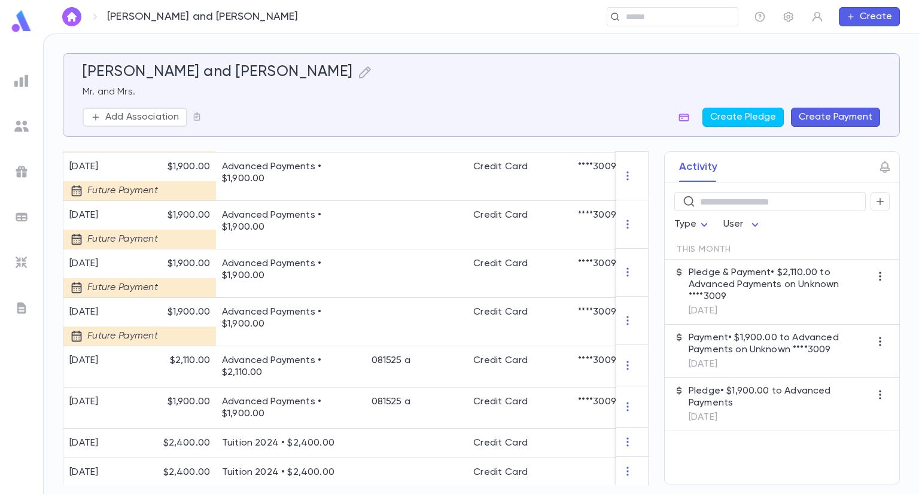
click at [166, 77] on h5 "[PERSON_NAME] and [PERSON_NAME]" at bounding box center [218, 72] width 271 height 18
click at [651, 25] on div "​" at bounding box center [673, 16] width 132 height 19
click at [231, 21] on p "[PERSON_NAME] and [PERSON_NAME]" at bounding box center [203, 16] width 192 height 13
click at [21, 27] on img at bounding box center [22, 21] width 24 height 23
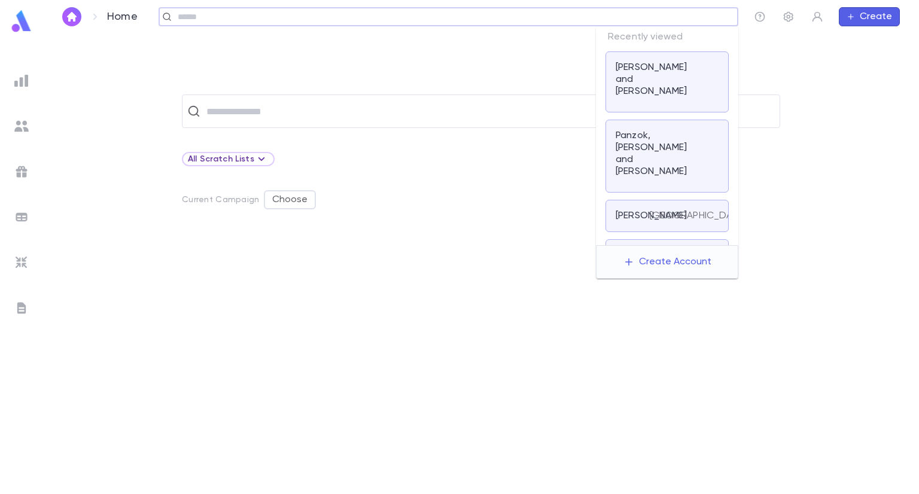
click at [658, 15] on input "text" at bounding box center [453, 16] width 559 height 11
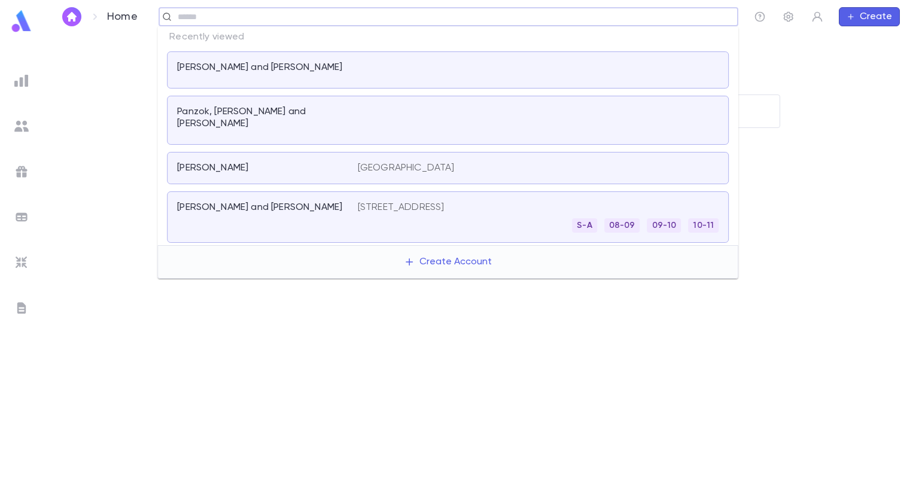
click at [467, 66] on div at bounding box center [538, 70] width 361 height 17
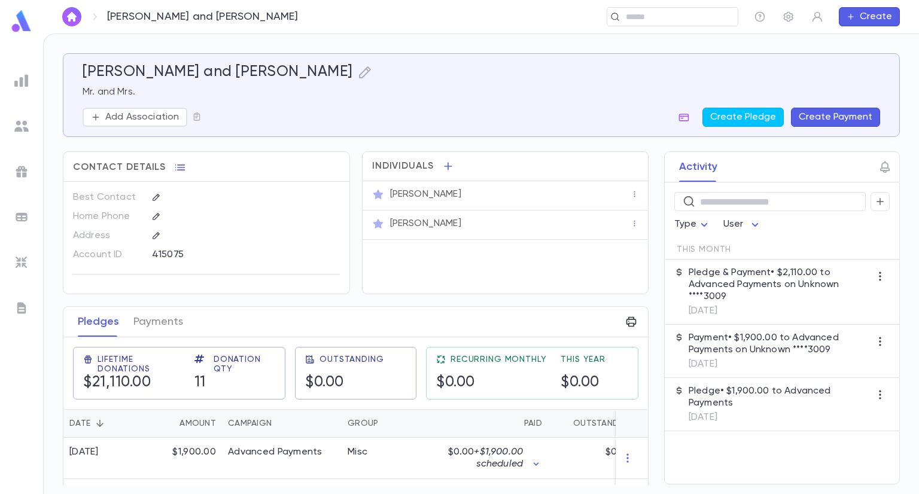
click at [245, 309] on div "Pledges Payments" at bounding box center [355, 322] width 585 height 31
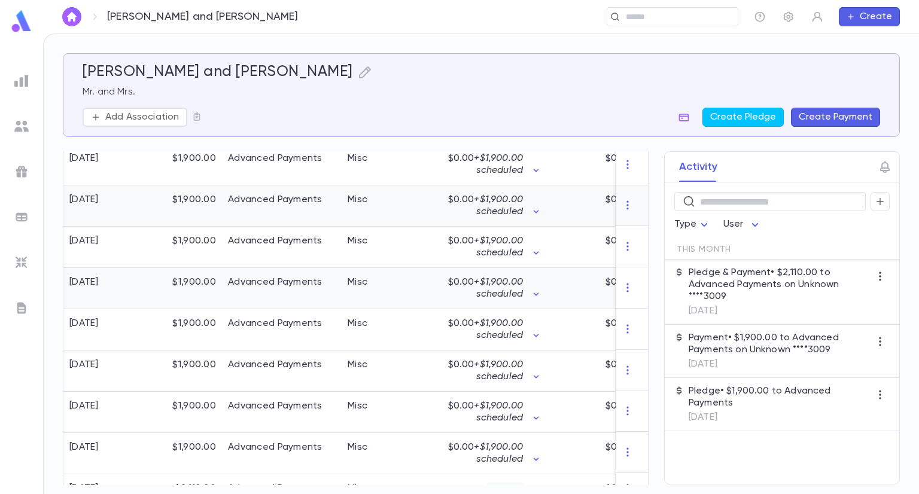
scroll to position [390, 0]
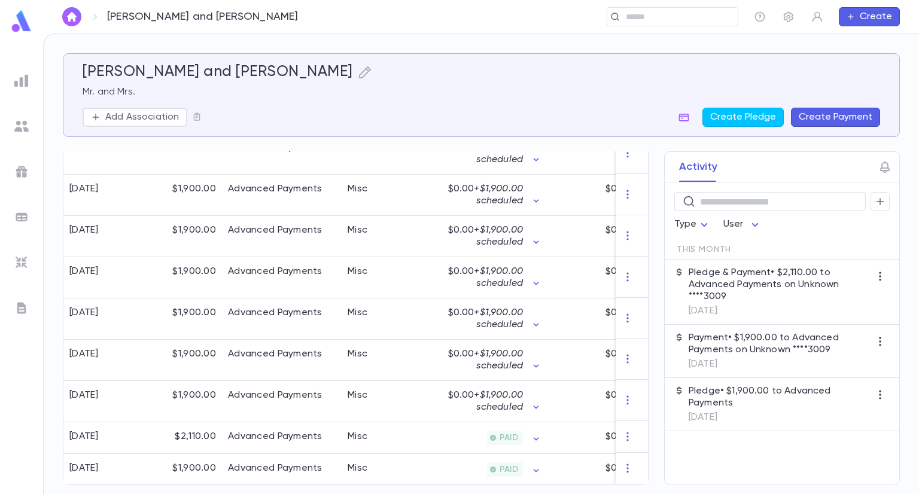
click at [546, 485] on div "Contact Details Best Contact Home Phone Address Account ID 415075 Individuals […" at bounding box center [356, 318] width 586 height 334
click at [548, 432] on div "$0.00" at bounding box center [593, 439] width 90 height 32
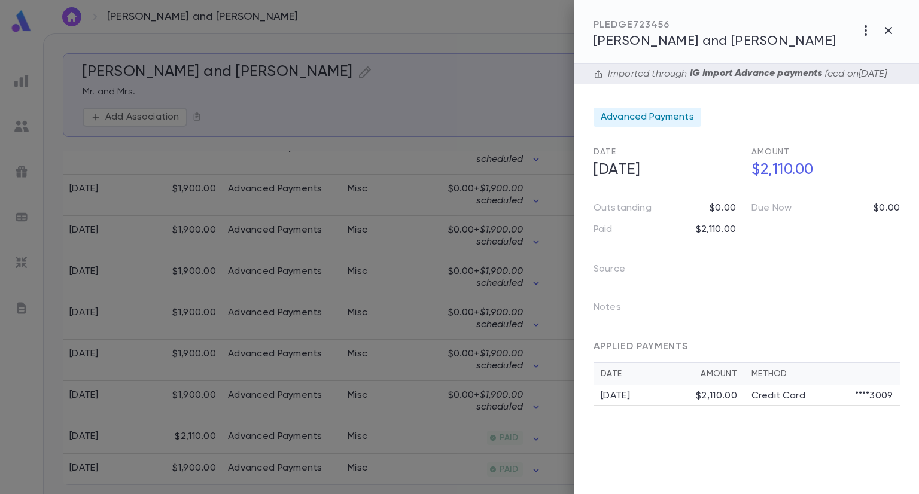
drag, startPoint x: 873, startPoint y: 34, endPoint x: 627, endPoint y: 511, distance: 536.2
click at [627, 494] on html "[PERSON_NAME] and [PERSON_NAME] ​ Create [PERSON_NAME] and [PERSON_NAME] Mr. an…" at bounding box center [459, 247] width 919 height 494
click at [533, 48] on div at bounding box center [459, 247] width 919 height 494
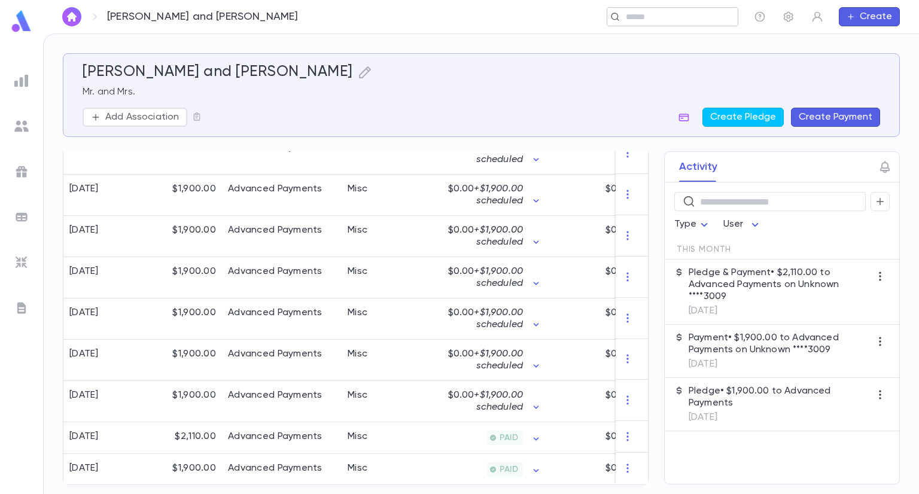
click at [646, 22] on div "​" at bounding box center [673, 16] width 132 height 19
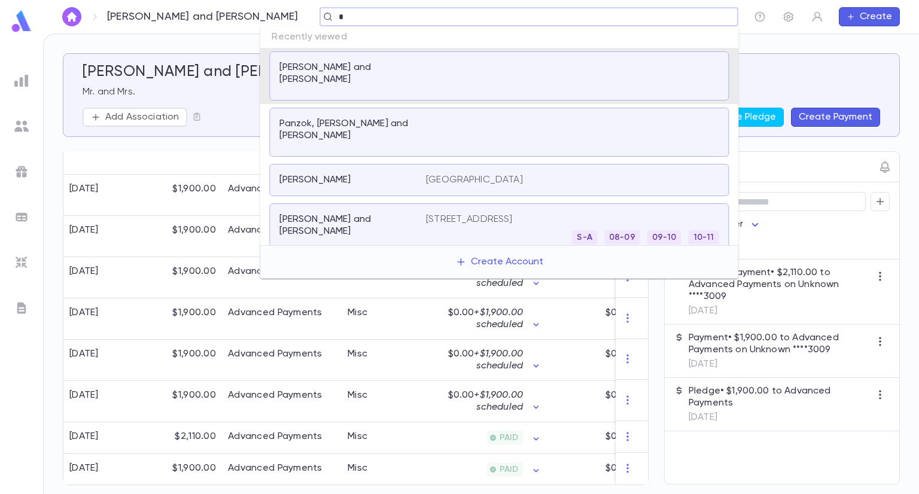
paste input "******"
type input "*******"
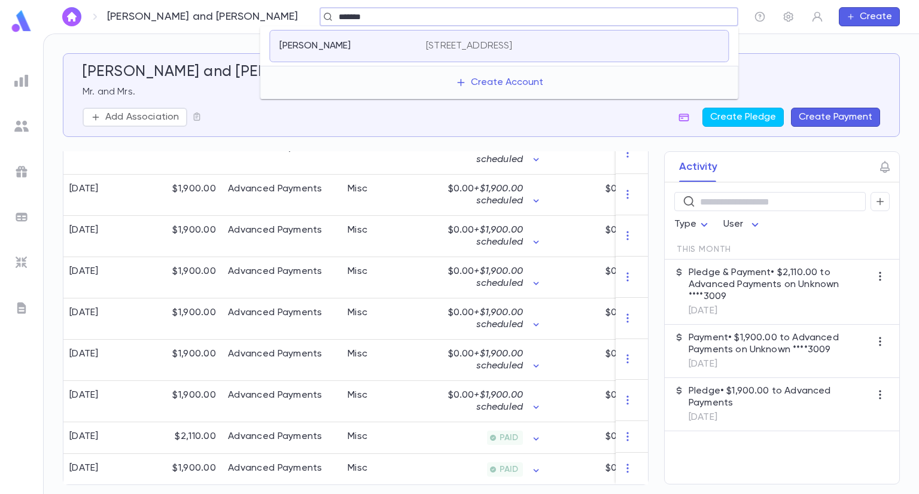
click at [577, 44] on div "[STREET_ADDRESS]" at bounding box center [572, 46] width 293 height 12
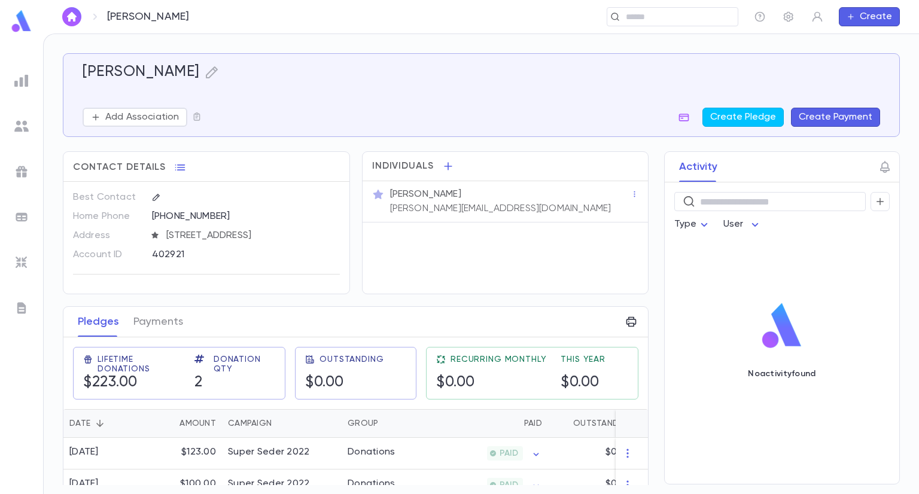
click at [341, 304] on div "Contact Details Best Contact Home Phone [PHONE_NUMBER] Address [STREET_ADDRESS]…" at bounding box center [356, 326] width 586 height 351
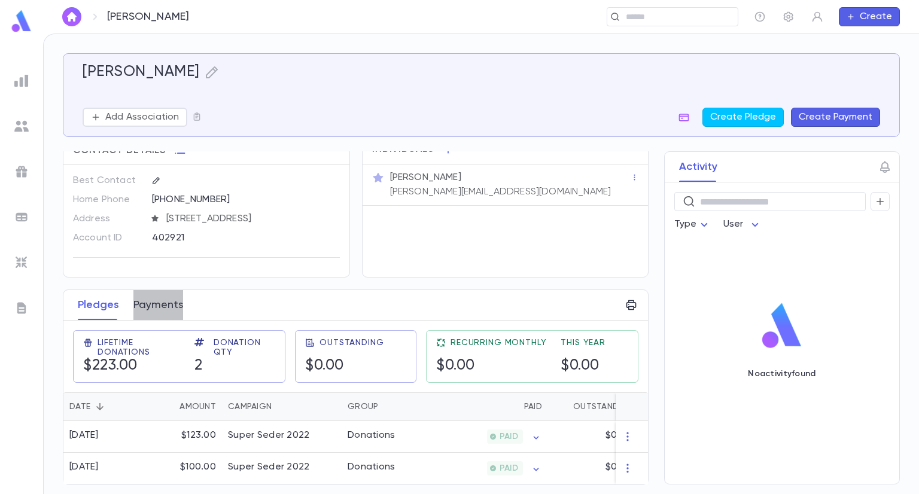
click at [178, 306] on button "Payments" at bounding box center [158, 305] width 50 height 30
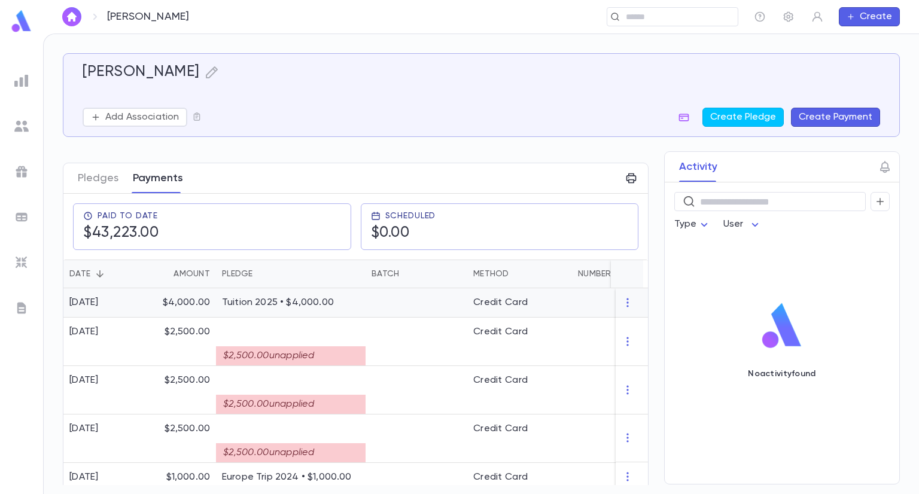
scroll to position [168, 0]
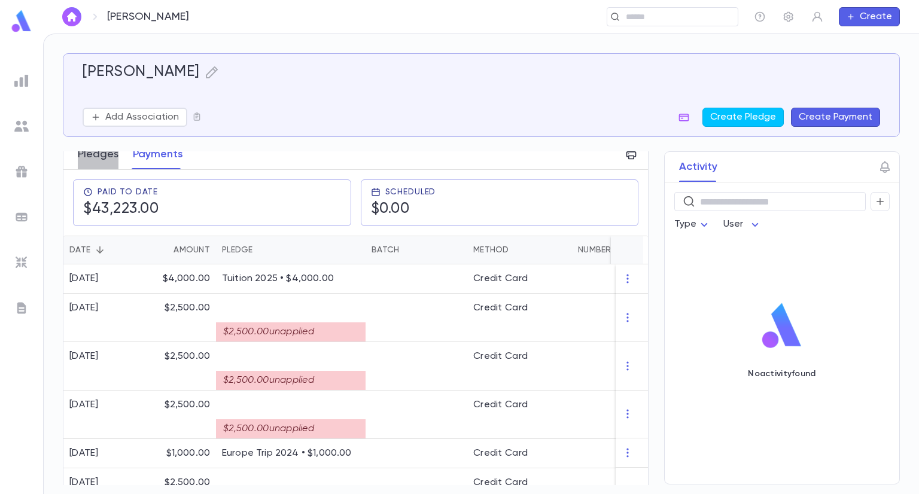
click at [88, 156] on button "Pledges" at bounding box center [98, 154] width 41 height 30
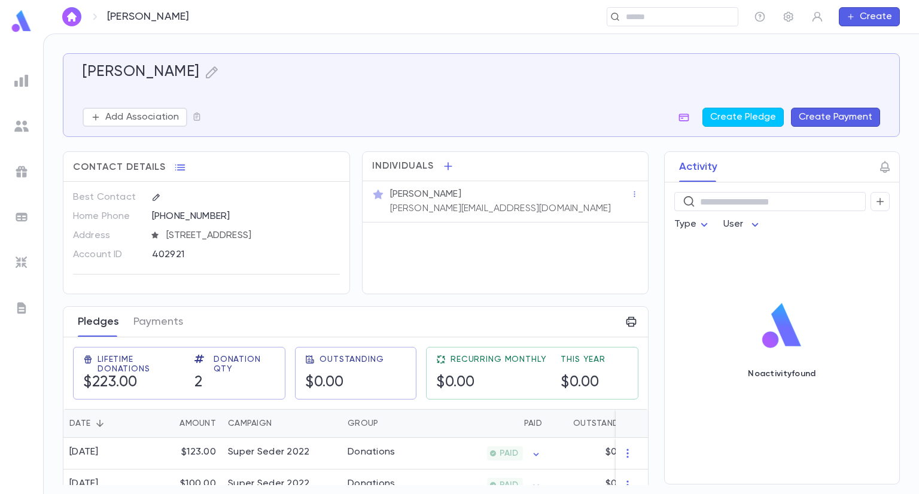
scroll to position [20, 0]
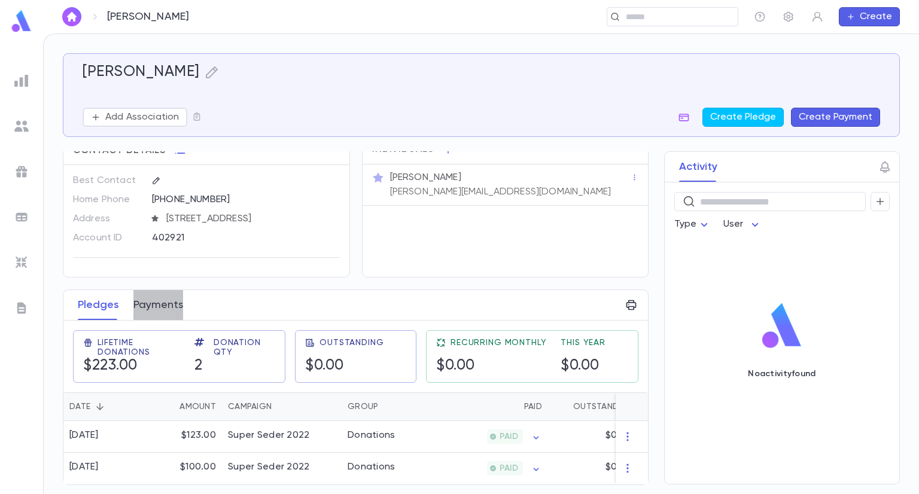
click at [159, 303] on button "Payments" at bounding box center [158, 305] width 50 height 30
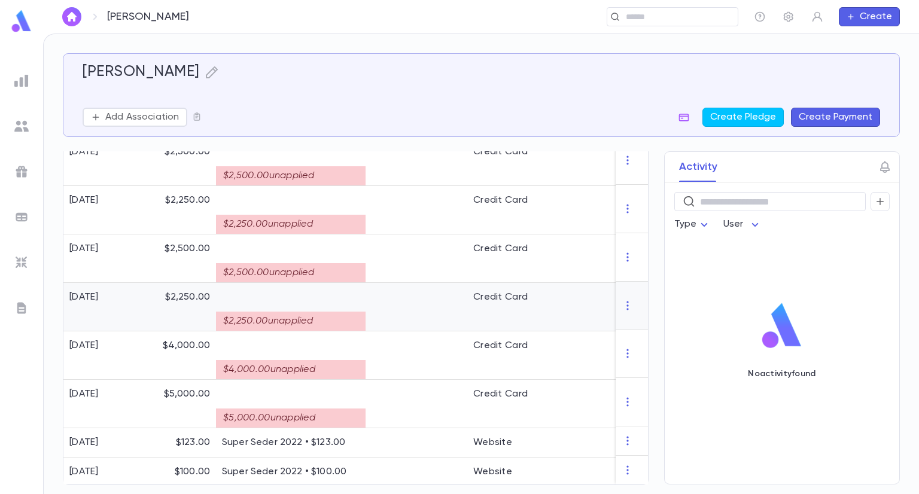
scroll to position [745, 0]
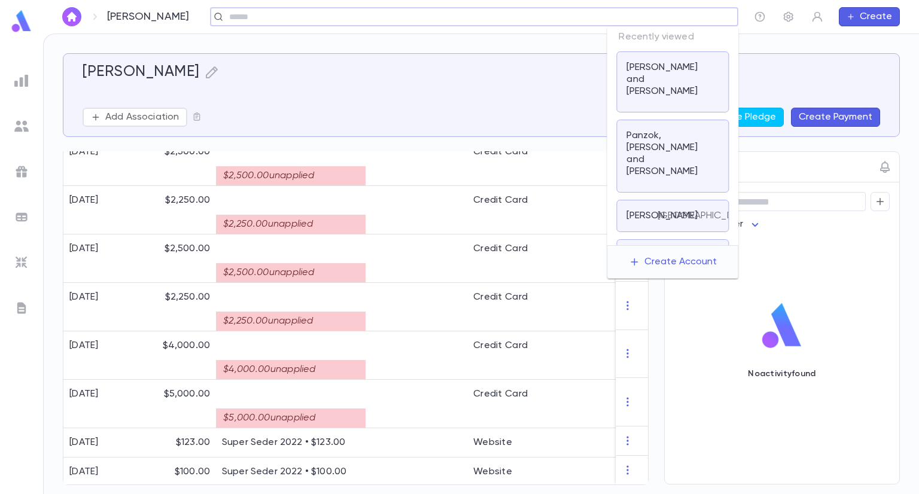
click at [654, 15] on input "text" at bounding box center [471, 16] width 490 height 11
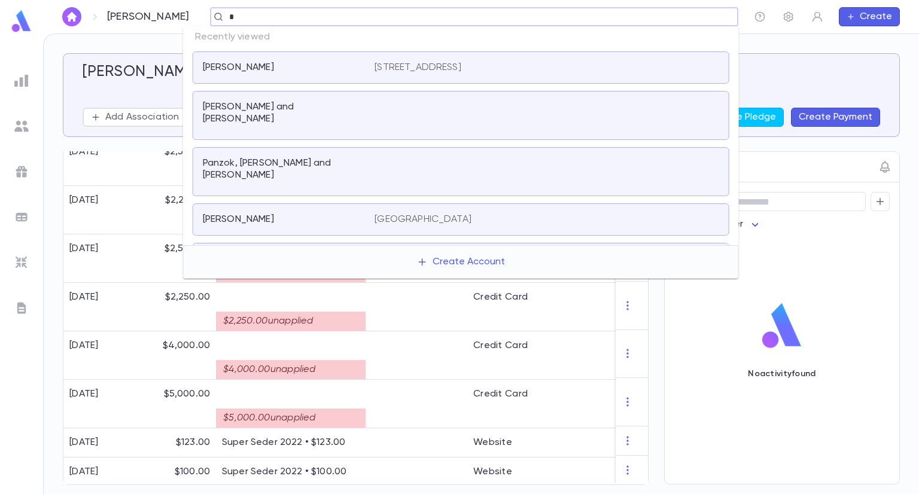
paste input "******"
type input "*******"
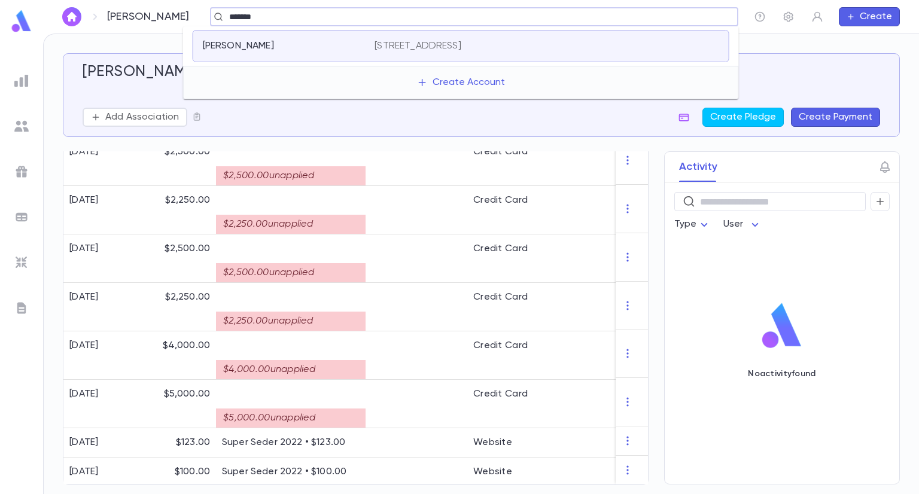
click at [572, 48] on div "[STREET_ADDRESS]" at bounding box center [547, 46] width 344 height 12
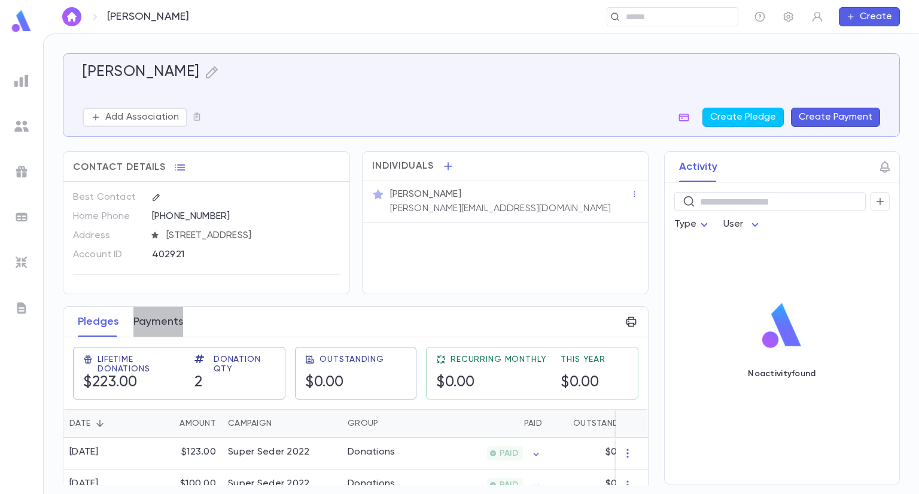
click at [162, 321] on button "Payments" at bounding box center [158, 322] width 50 height 30
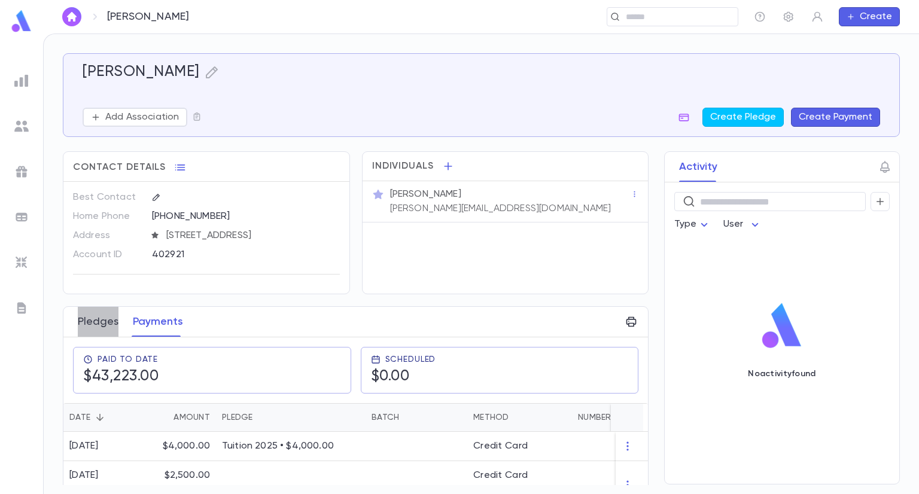
click at [108, 319] on button "Pledges" at bounding box center [98, 322] width 41 height 30
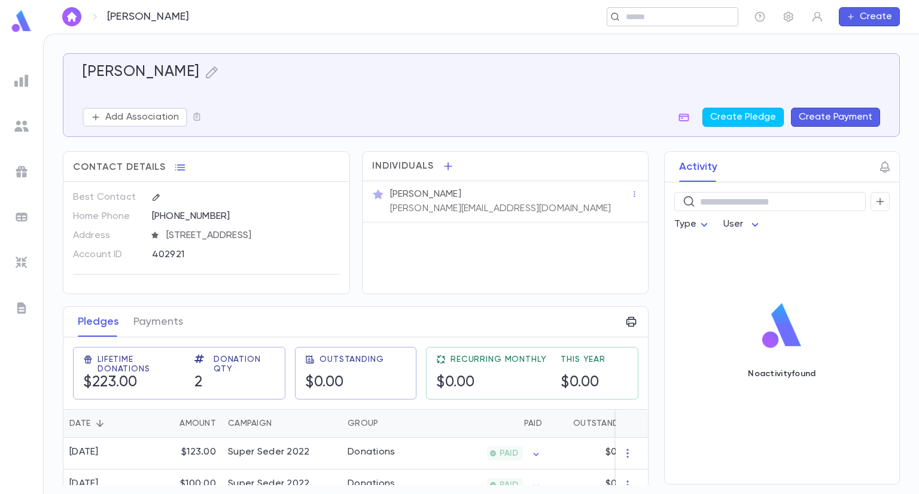
click at [661, 13] on input "text" at bounding box center [668, 16] width 93 height 11
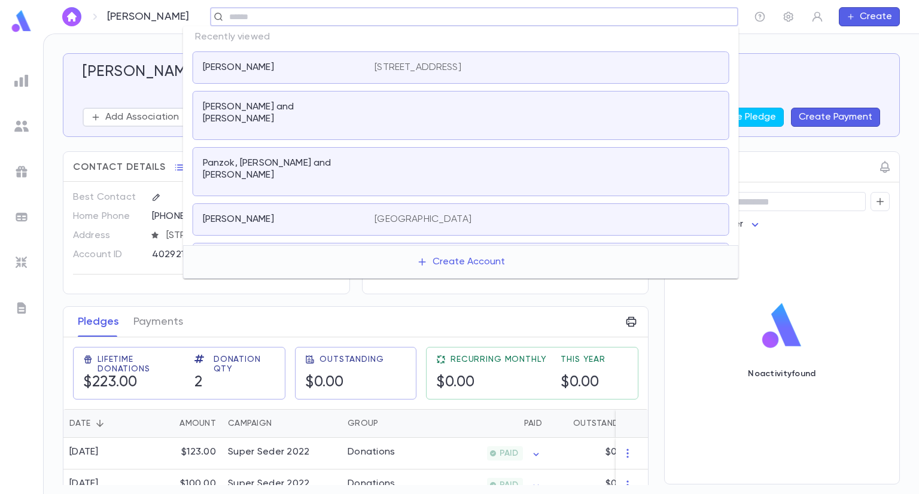
paste input "******"
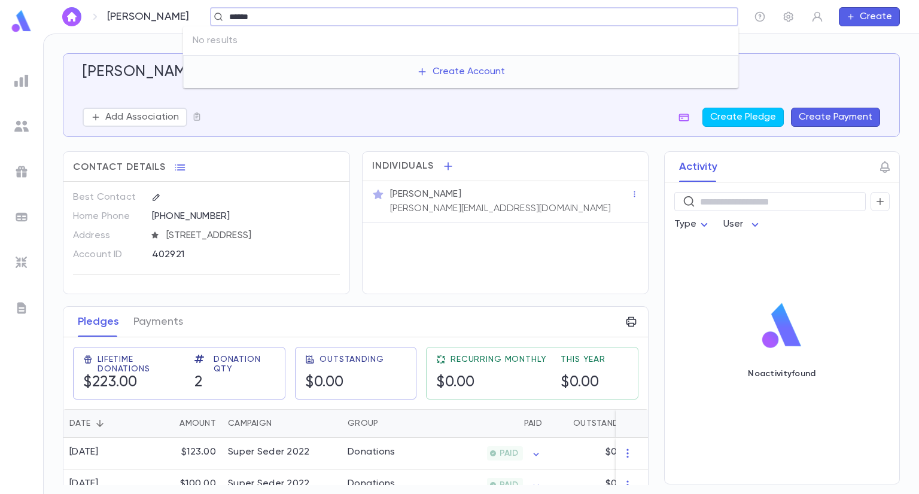
click at [226, 15] on input "******" at bounding box center [471, 16] width 490 height 11
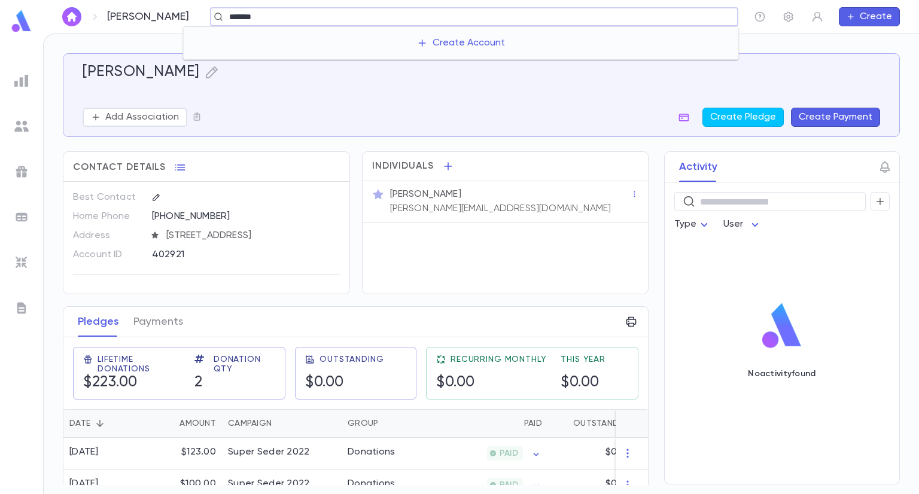
type input "*******"
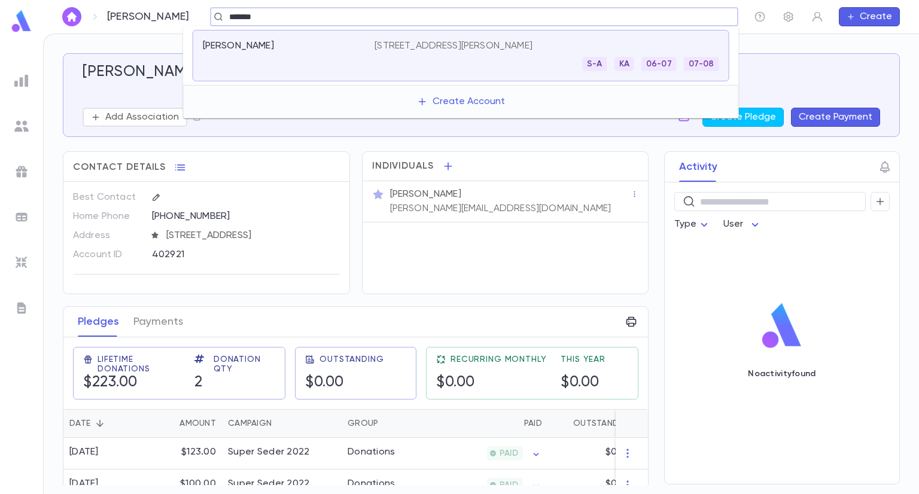
click at [251, 53] on div "[PERSON_NAME]" at bounding box center [289, 55] width 172 height 31
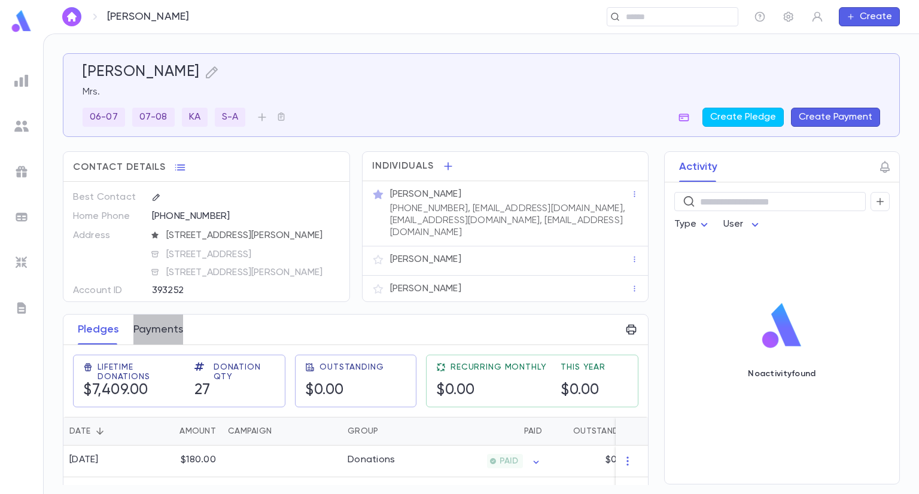
click at [157, 326] on button "Payments" at bounding box center [158, 330] width 50 height 30
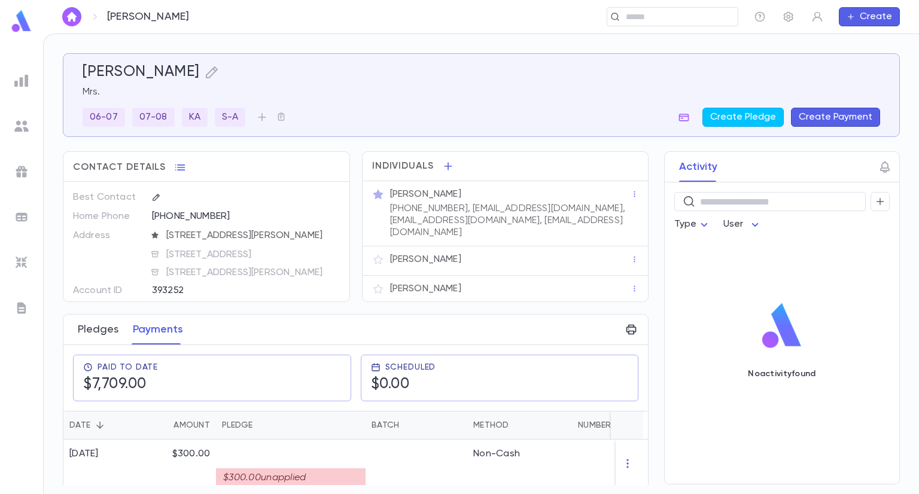
click at [104, 326] on button "Pledges" at bounding box center [98, 330] width 41 height 30
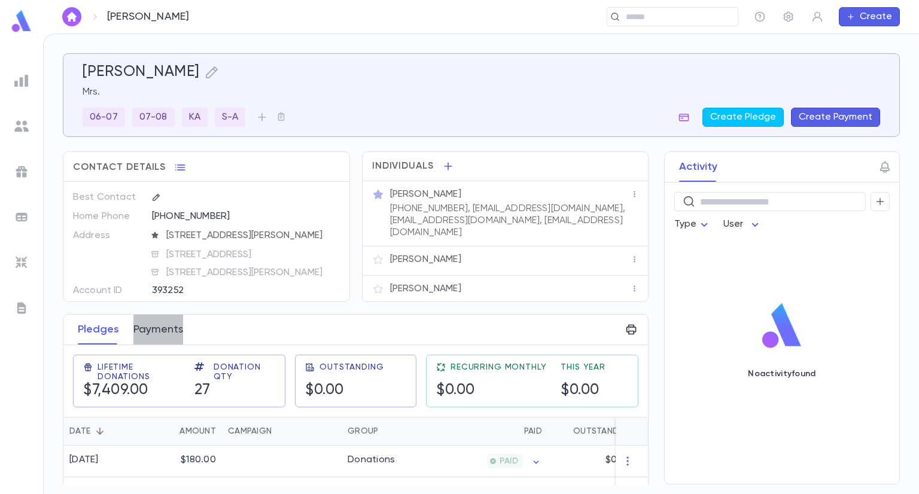
click at [168, 329] on button "Payments" at bounding box center [158, 330] width 50 height 30
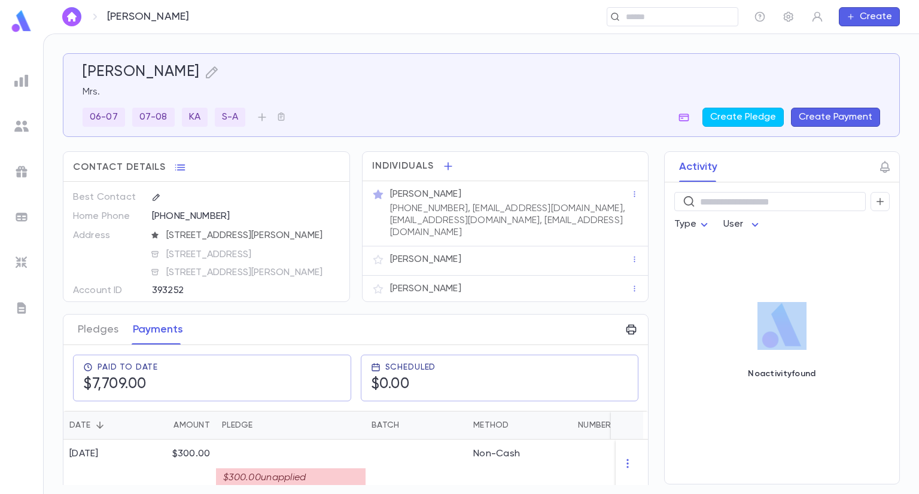
drag, startPoint x: 646, startPoint y: 215, endPoint x: 646, endPoint y: 249, distance: 34.1
click at [646, 249] on div "Activity ​ Type User No activity found" at bounding box center [771, 317] width 257 height 333
click at [645, 301] on div "Activity ​ Type User No activity found" at bounding box center [771, 317] width 257 height 333
click at [89, 326] on button "Pledges" at bounding box center [98, 330] width 41 height 30
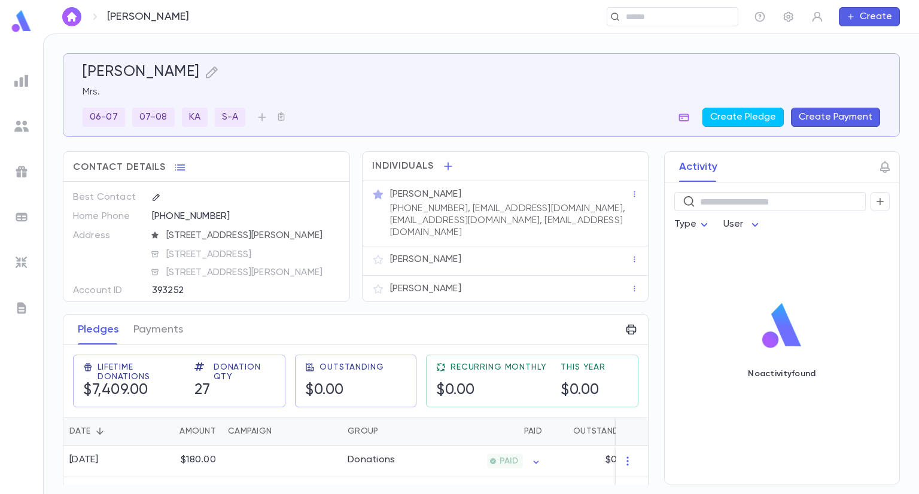
drag, startPoint x: 81, startPoint y: 72, endPoint x: 195, endPoint y: 77, distance: 113.8
click at [195, 77] on div "[PERSON_NAME] Mrs. [PHONE_NUMBER] KA S-A Create Pledge Create Payment" at bounding box center [476, 88] width 807 height 78
click at [655, 22] on div "​" at bounding box center [673, 16] width 132 height 19
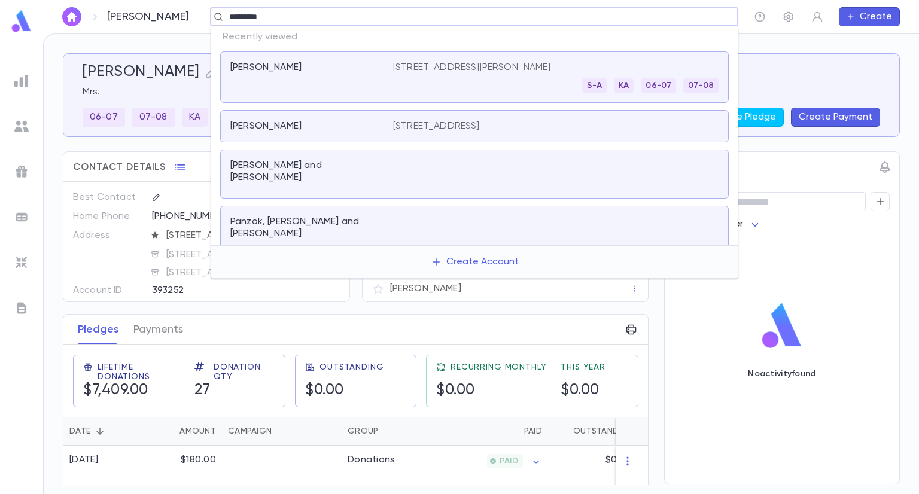
type input "*********"
paste input "******"
type input "*******"
type input "****"
type input "*******"
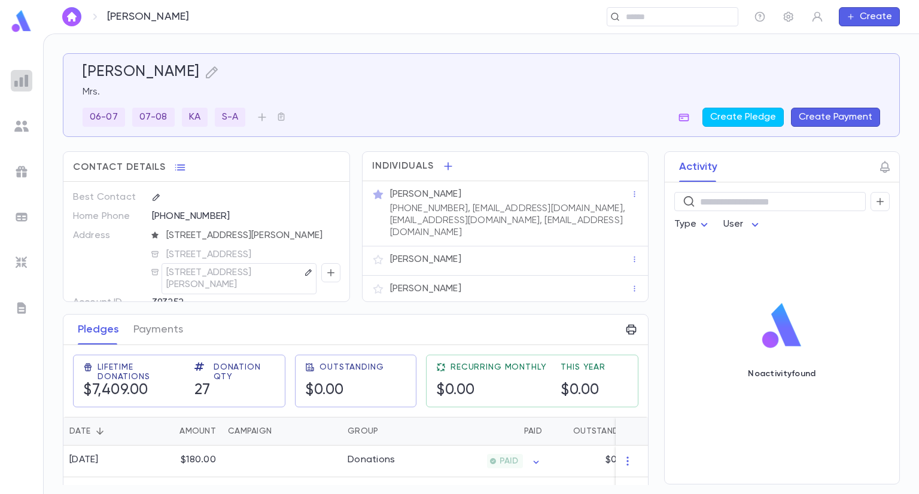
click at [12, 90] on div at bounding box center [22, 81] width 22 height 22
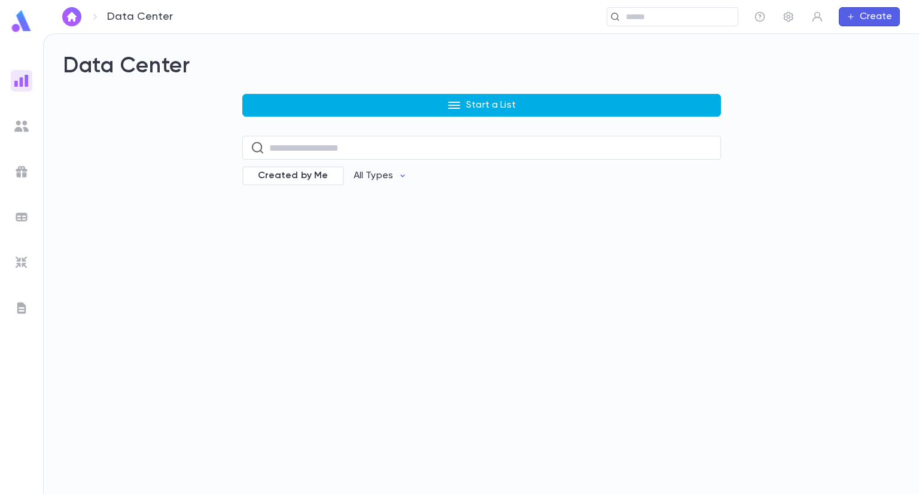
click at [546, 112] on button "Start a List" at bounding box center [481, 105] width 479 height 23
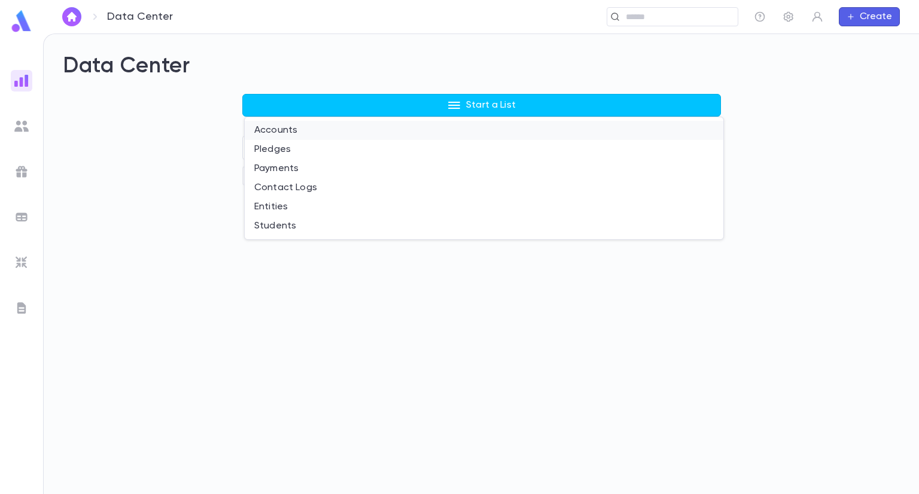
click at [381, 132] on li "Accounts" at bounding box center [484, 130] width 479 height 19
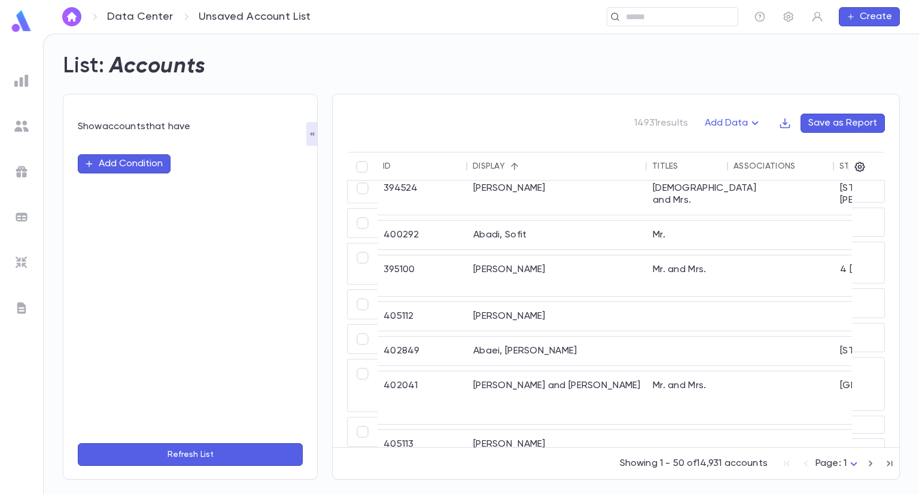
scroll to position [459, 0]
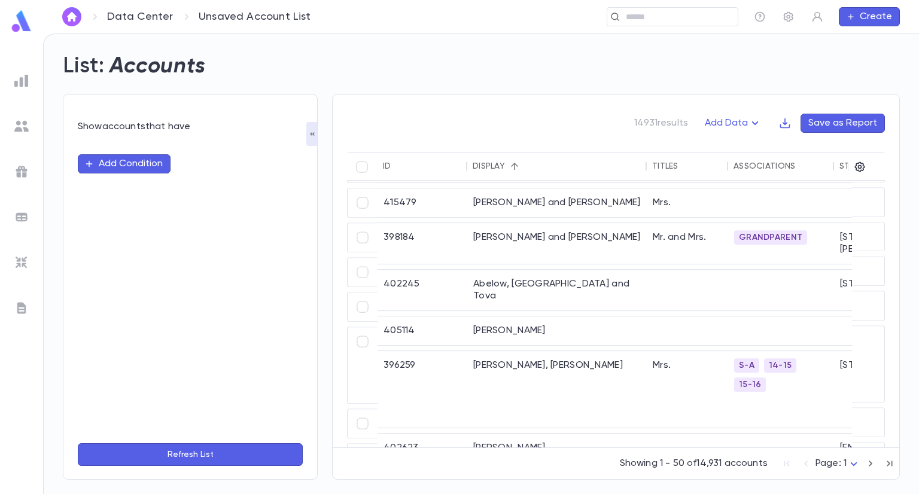
click at [140, 161] on button "Add Condition" at bounding box center [124, 163] width 93 height 19
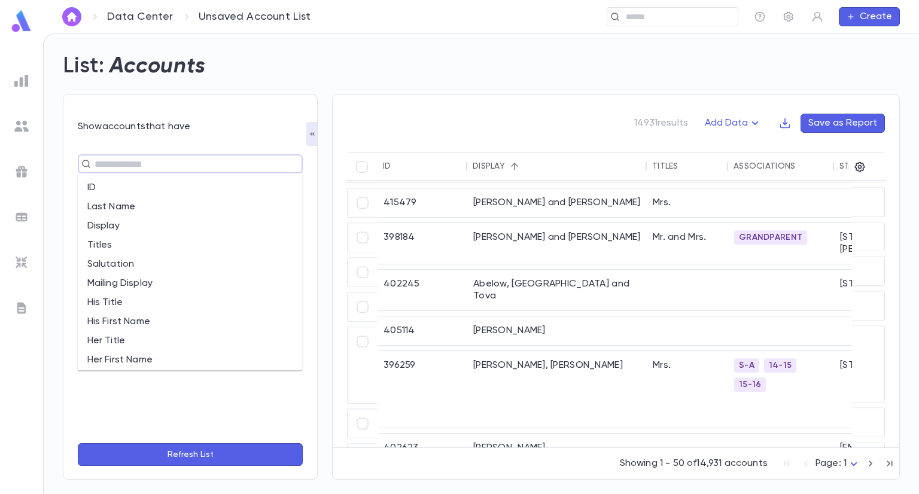
click at [140, 161] on input "text" at bounding box center [185, 164] width 189 height 17
click at [133, 201] on li "Last Name" at bounding box center [190, 207] width 225 height 19
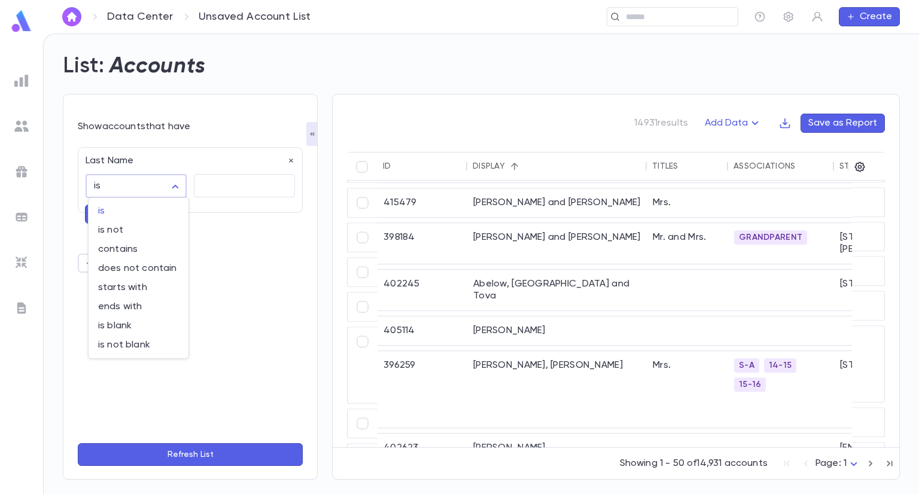
click at [180, 184] on body "Data Center Unsaved Account List ​ Create List: Accounts Show accounts that hav…" at bounding box center [459, 264] width 919 height 461
click at [142, 287] on span "starts with" at bounding box center [138, 288] width 81 height 12
type input "**********"
click at [220, 190] on textarea at bounding box center [244, 185] width 84 height 23
type textarea "*"
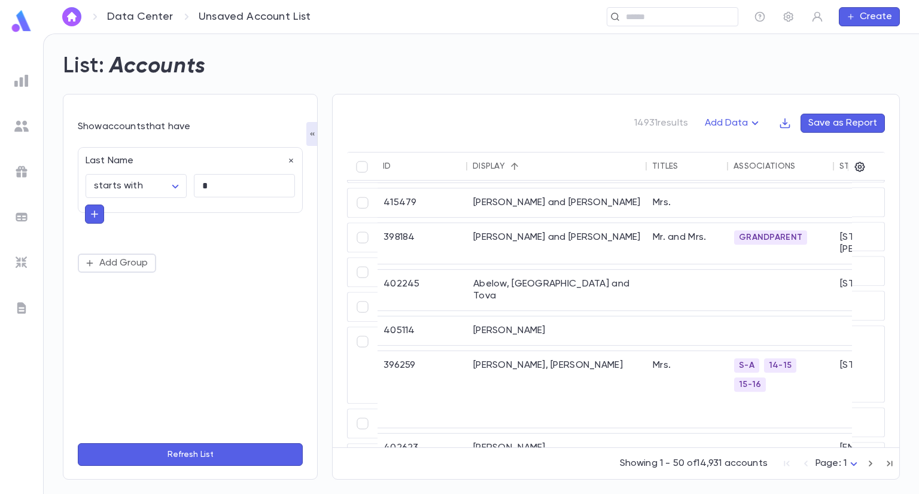
click at [194, 451] on button "Refresh List" at bounding box center [190, 454] width 225 height 23
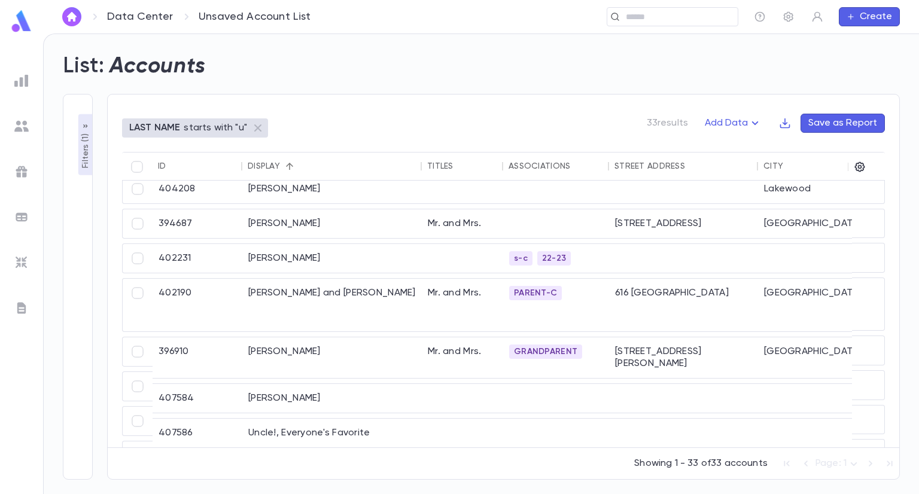
scroll to position [0, 0]
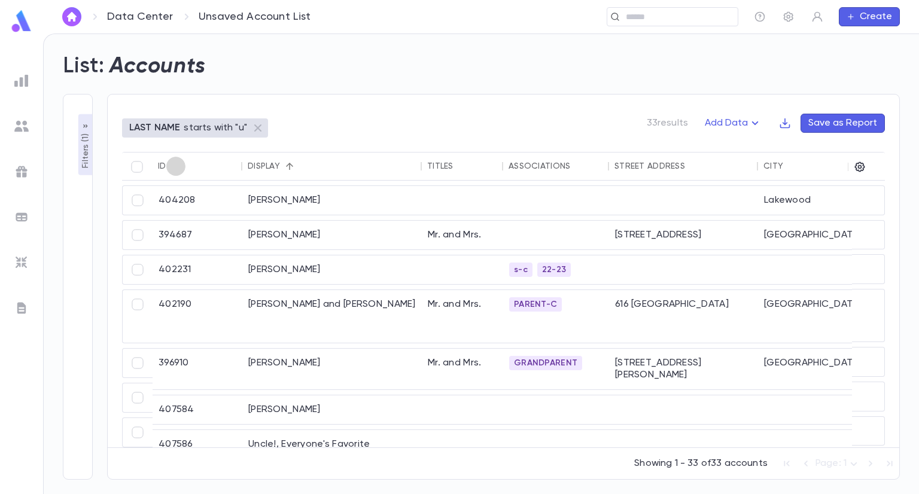
click at [168, 168] on button "Sort" at bounding box center [175, 166] width 19 height 19
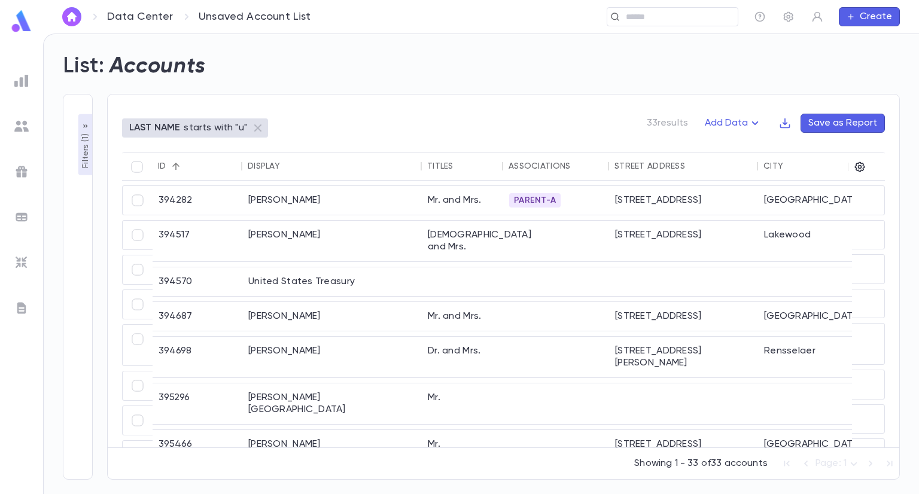
click at [168, 173] on div at bounding box center [175, 166] width 19 height 19
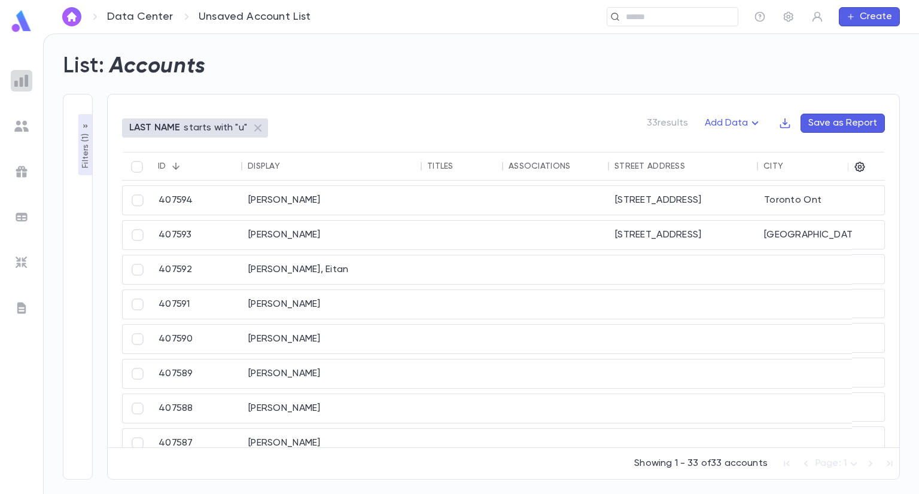
click at [18, 87] on div at bounding box center [22, 81] width 22 height 22
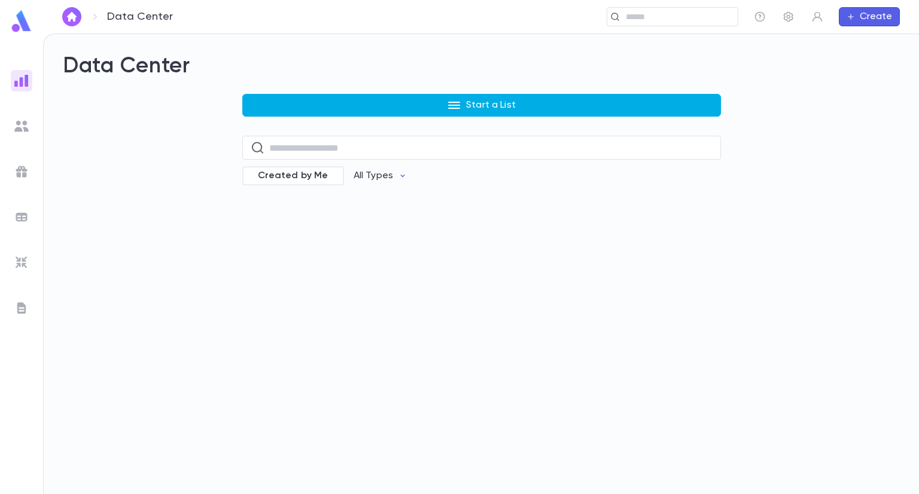
click at [466, 106] on button "Start a List" at bounding box center [481, 105] width 479 height 23
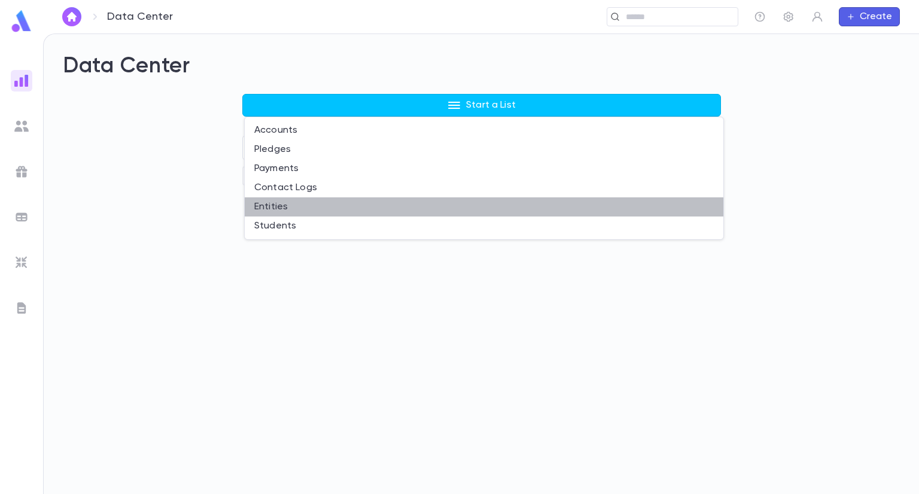
click at [301, 209] on li "Entities" at bounding box center [484, 207] width 479 height 19
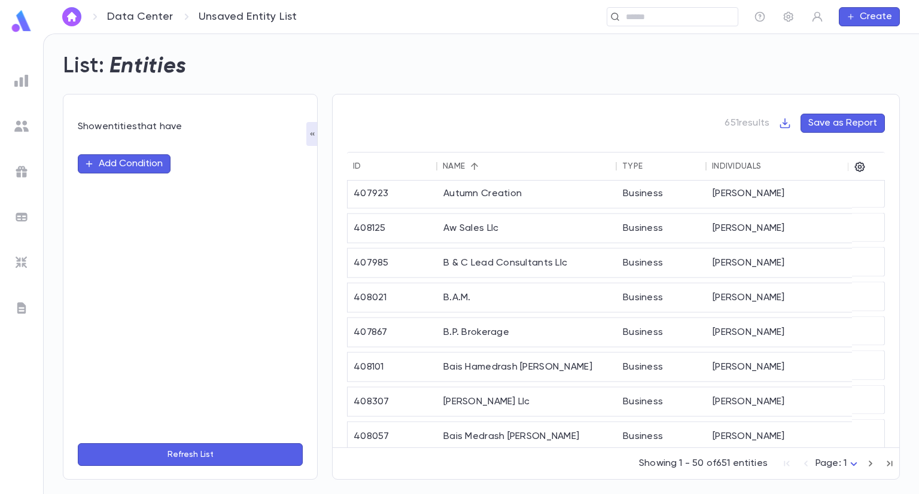
scroll to position [1235, 0]
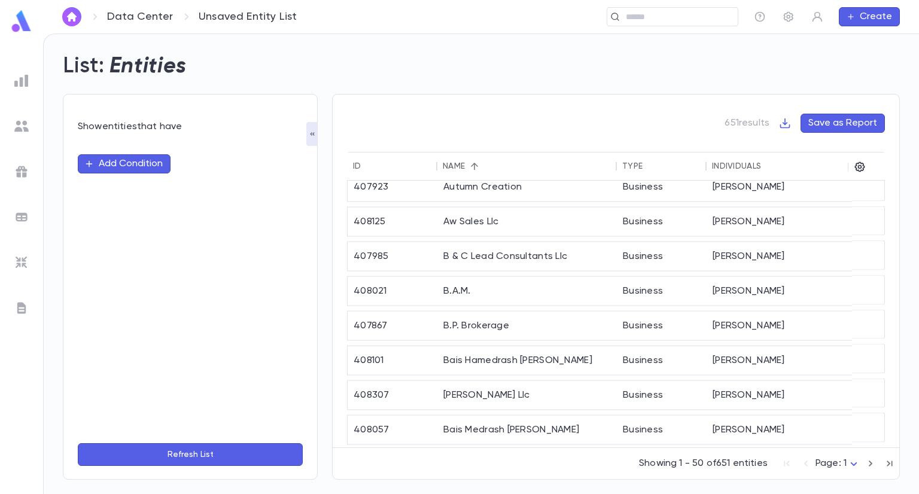
click at [116, 162] on button "Add Condition" at bounding box center [124, 163] width 93 height 19
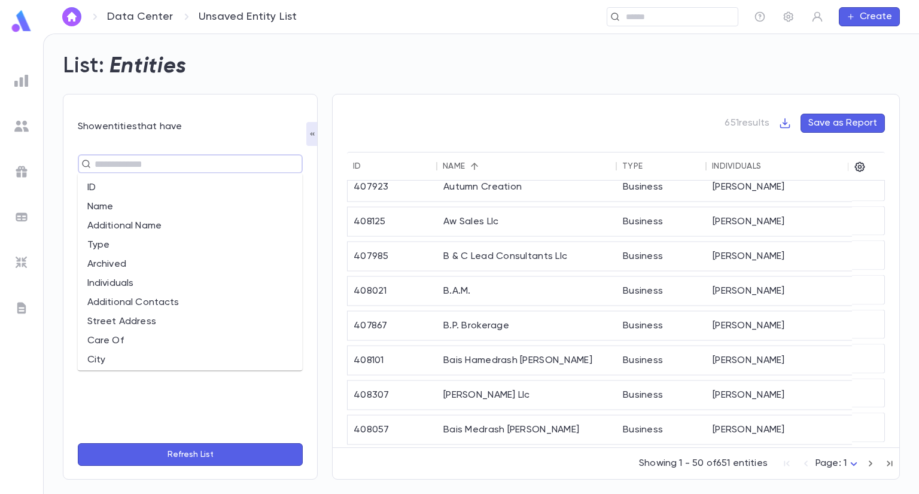
click at [206, 169] on input "text" at bounding box center [185, 164] width 189 height 17
click at [156, 213] on li "Name" at bounding box center [190, 207] width 225 height 19
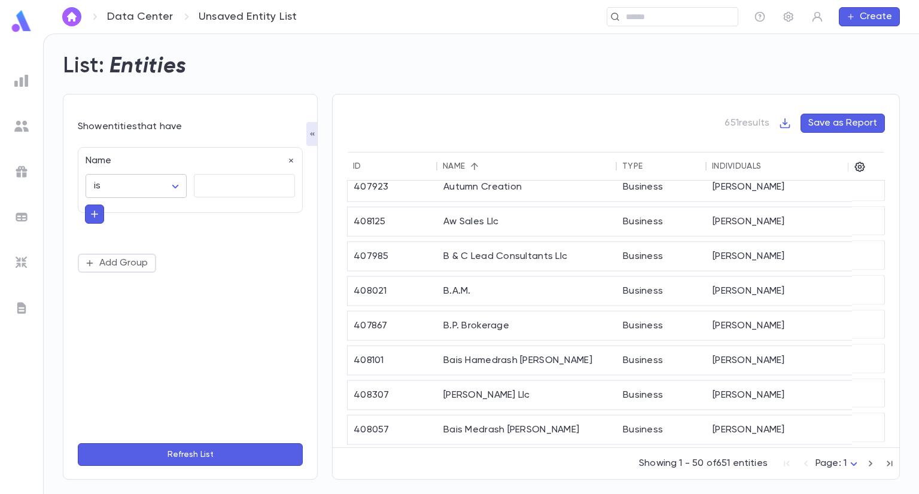
click at [115, 196] on body "Data Center Unsaved Entity List ​ Create List: Entities Show entities that have…" at bounding box center [459, 264] width 919 height 461
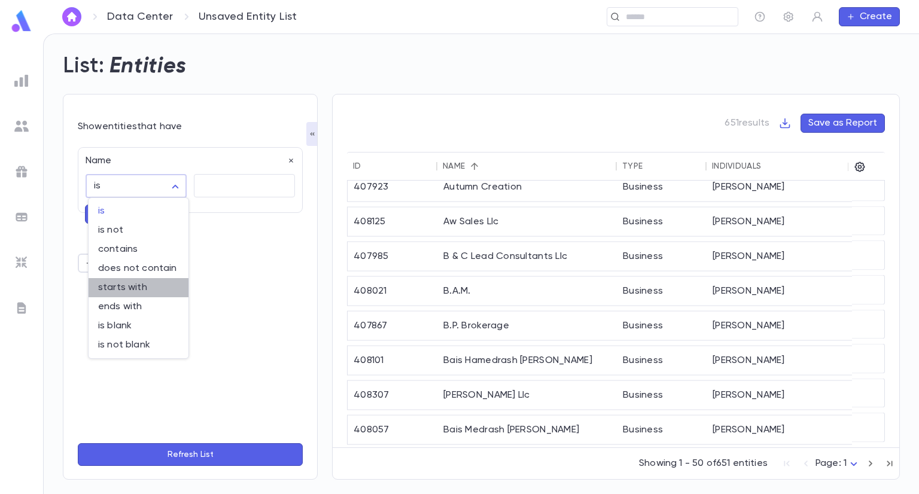
click at [124, 284] on span "starts with" at bounding box center [138, 288] width 81 height 12
type input "**********"
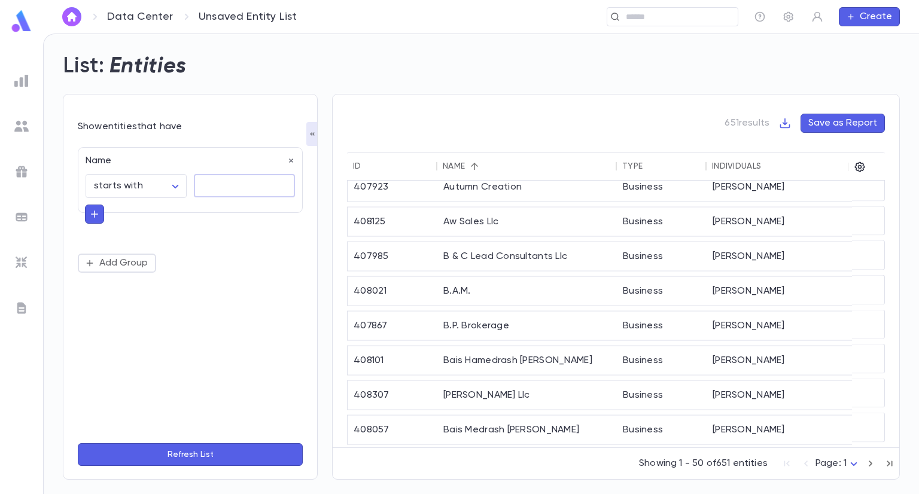
click at [213, 185] on textarea at bounding box center [244, 185] width 84 height 23
type textarea "*"
click at [209, 456] on button "Refresh List" at bounding box center [190, 454] width 225 height 23
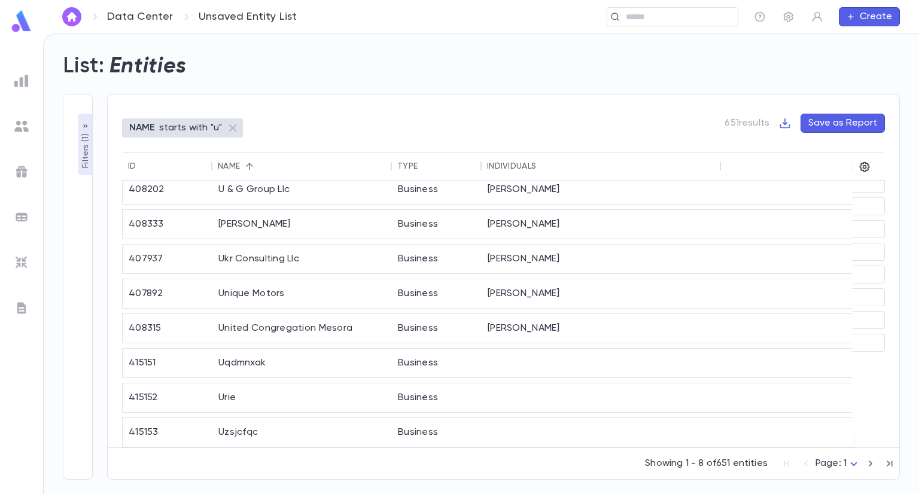
scroll to position [0, 0]
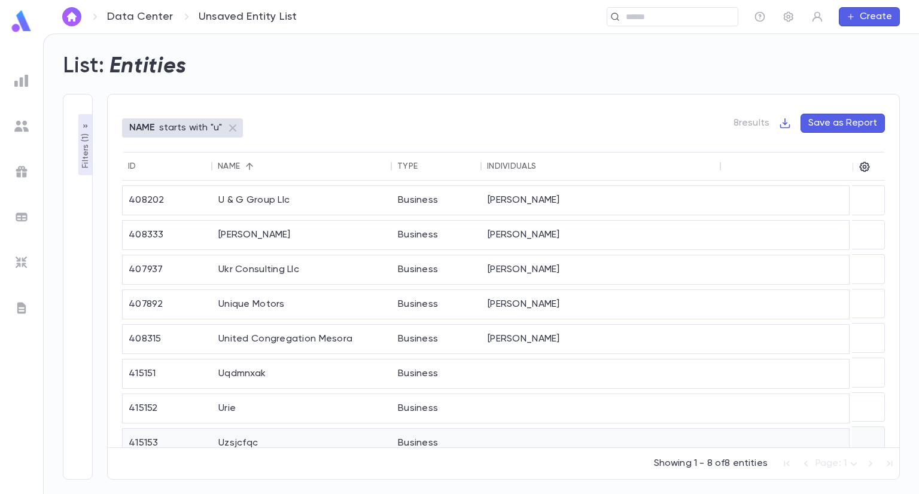
click at [263, 436] on div "Uzsjcfqc" at bounding box center [302, 443] width 180 height 29
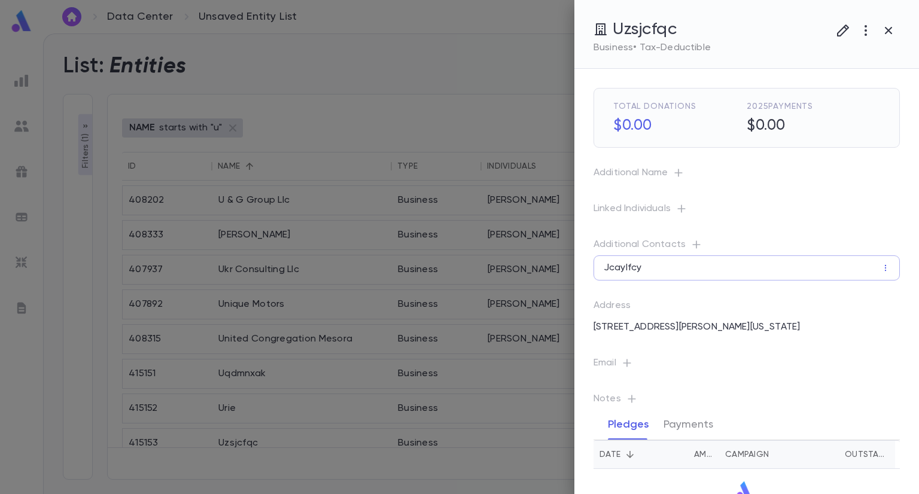
drag, startPoint x: 265, startPoint y: 436, endPoint x: 625, endPoint y: 496, distance: 365.8
click at [625, 494] on html "**********" at bounding box center [459, 247] width 919 height 494
click at [477, 91] on div at bounding box center [459, 247] width 919 height 494
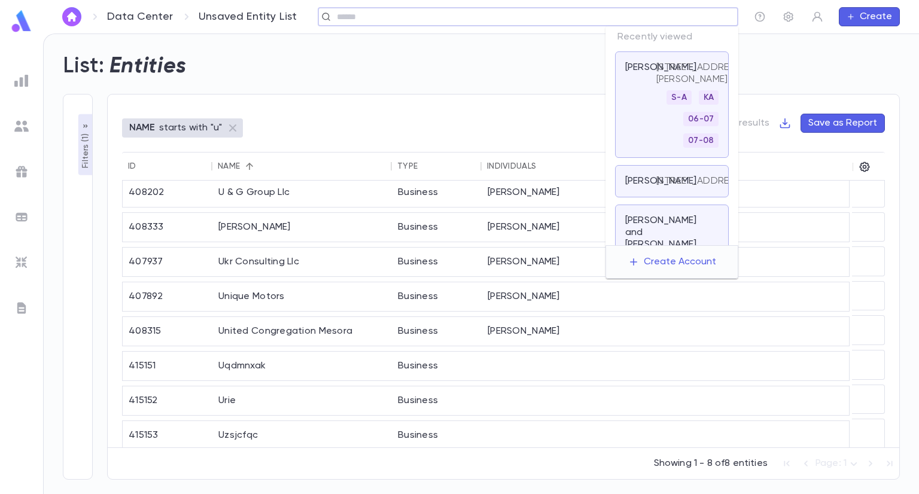
click at [647, 19] on input "text" at bounding box center [524, 16] width 382 height 11
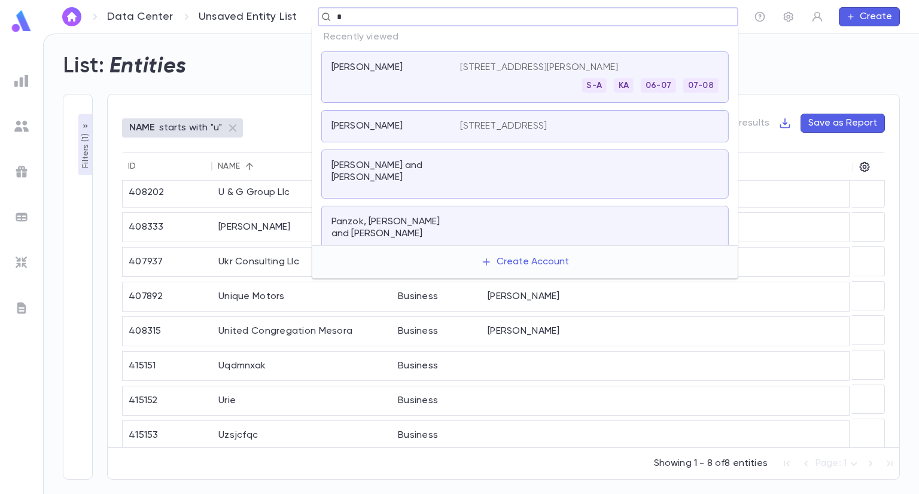
paste input "******"
type input "*******"
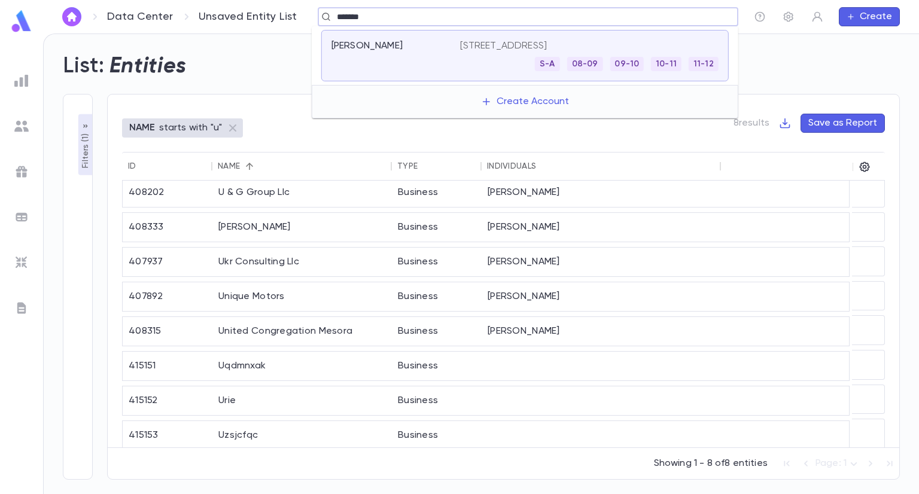
click at [496, 63] on div "S-A [PHONE_NUMBER] [PHONE_NUMBER]" at bounding box center [589, 64] width 258 height 14
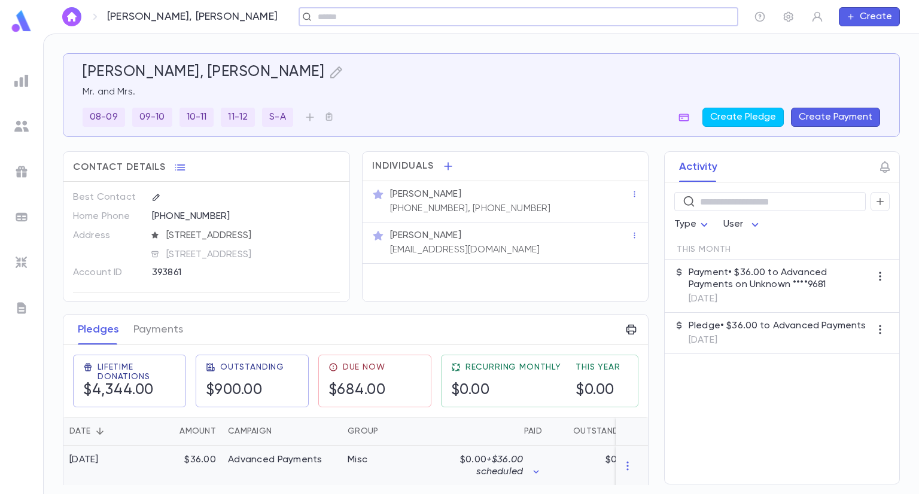
click at [352, 472] on div "Misc" at bounding box center [387, 466] width 90 height 41
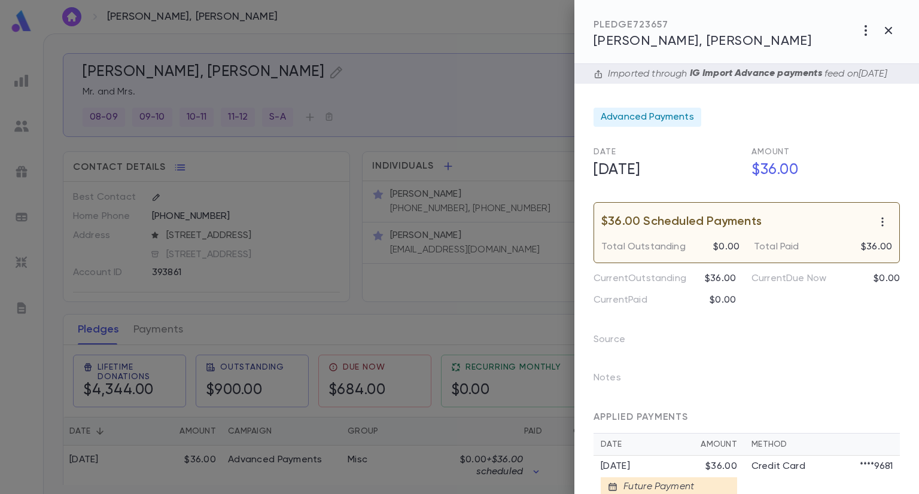
click at [364, 325] on div at bounding box center [459, 247] width 919 height 494
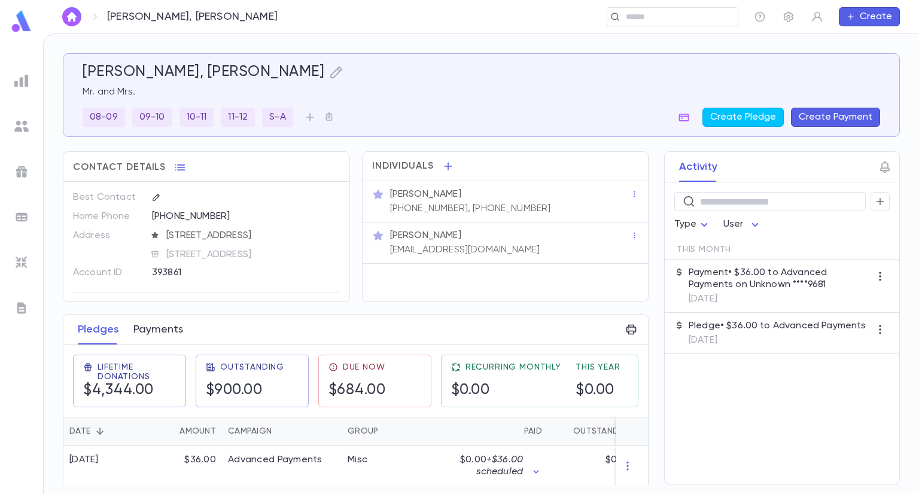
click at [167, 319] on button "Payments" at bounding box center [158, 330] width 50 height 30
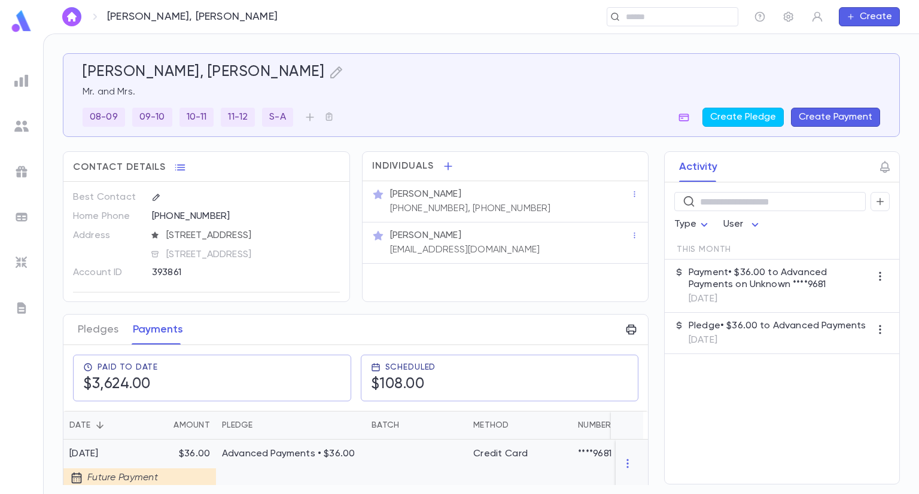
click at [233, 454] on p "Advanced Payments • $36.00" at bounding box center [291, 454] width 138 height 12
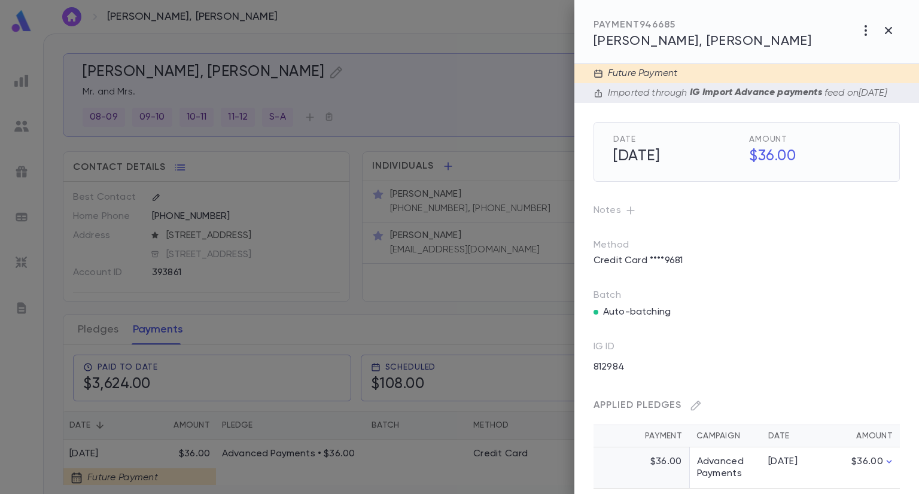
click at [55, 420] on div at bounding box center [459, 247] width 919 height 494
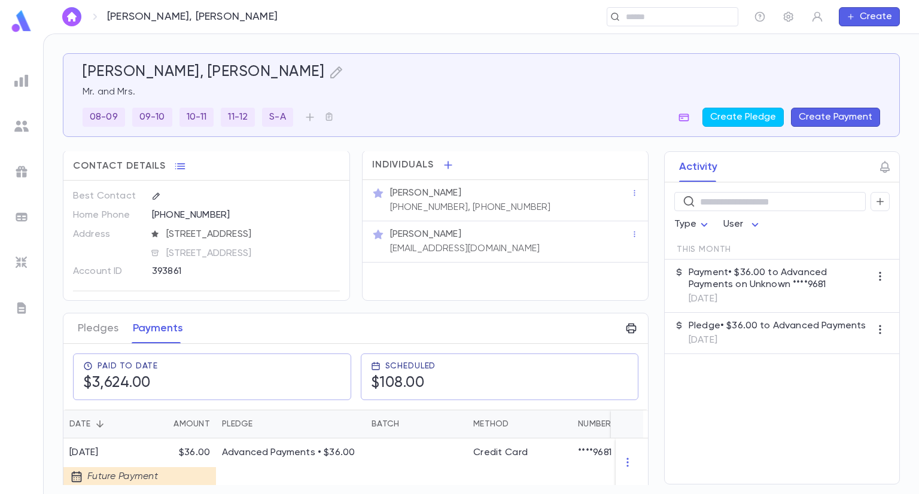
click at [55, 420] on div "[PERSON_NAME], [GEOGRAPHIC_DATA], [PERSON_NAME] Mr. and Mrs. [PHONE_NUMBER] [PH…" at bounding box center [482, 264] width 876 height 460
click at [311, 405] on div "Paid To Date $3,624.00 Scheduled $108.00" at bounding box center [351, 372] width 594 height 75
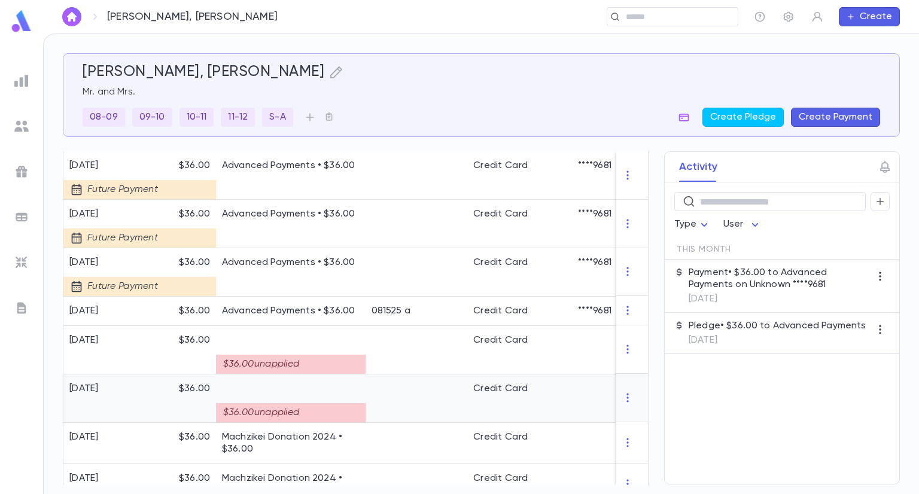
scroll to position [312, 0]
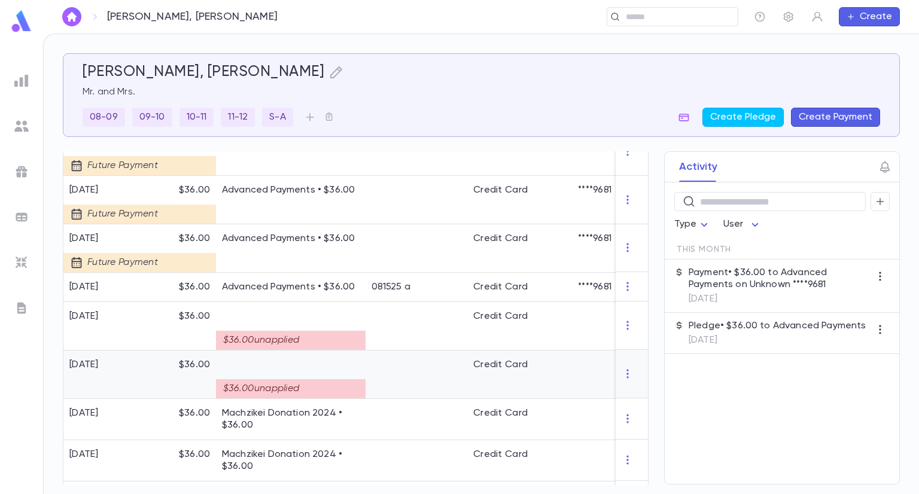
click at [381, 379] on div at bounding box center [417, 375] width 102 height 48
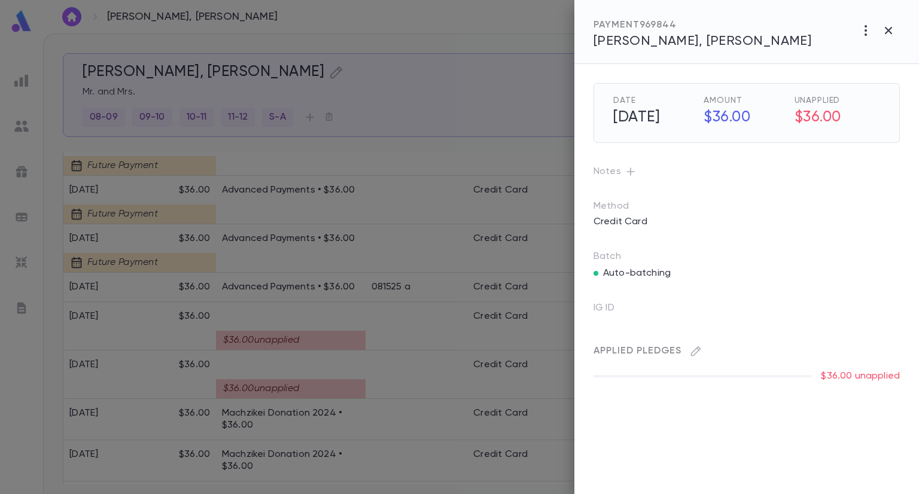
click at [490, 47] on div at bounding box center [459, 247] width 919 height 494
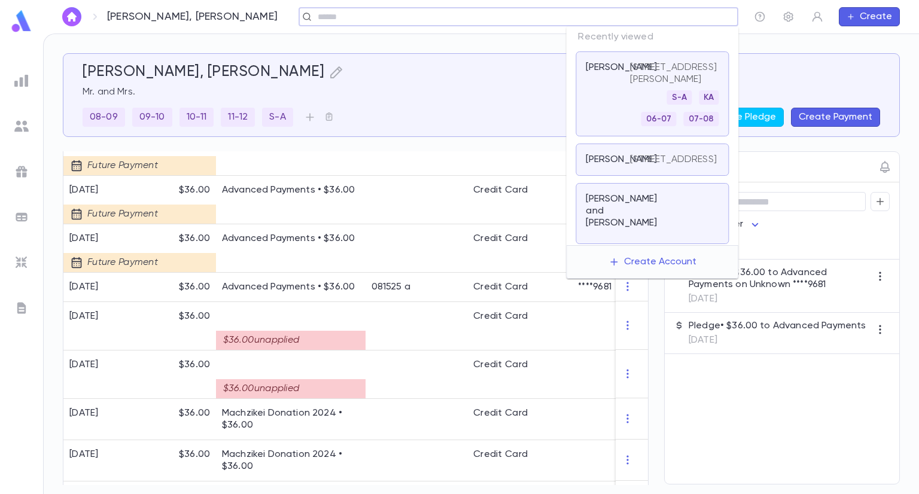
click at [622, 17] on input "text" at bounding box center [514, 16] width 401 height 11
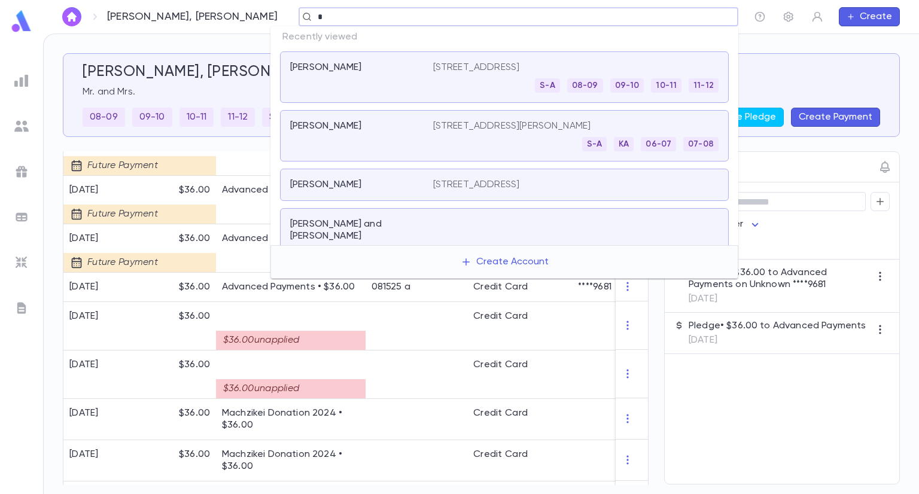
paste input "******"
type input "*******"
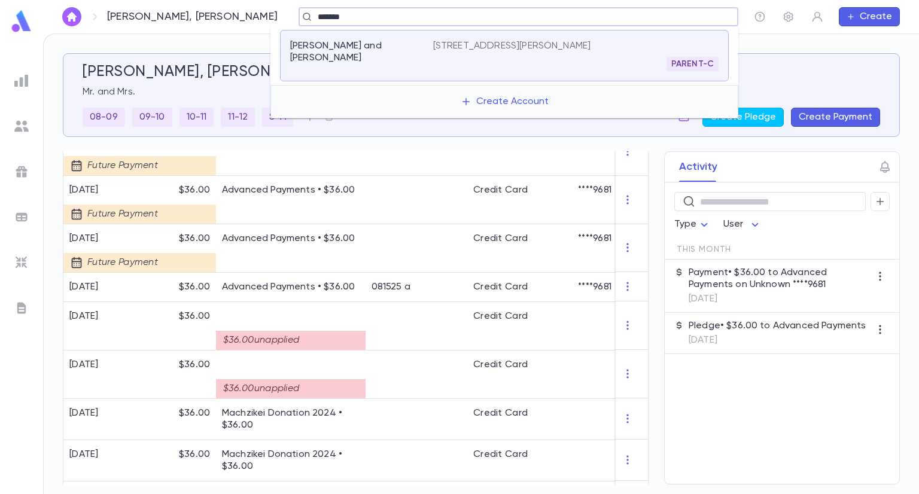
click at [474, 47] on p "[STREET_ADDRESS][PERSON_NAME]" at bounding box center [512, 46] width 158 height 12
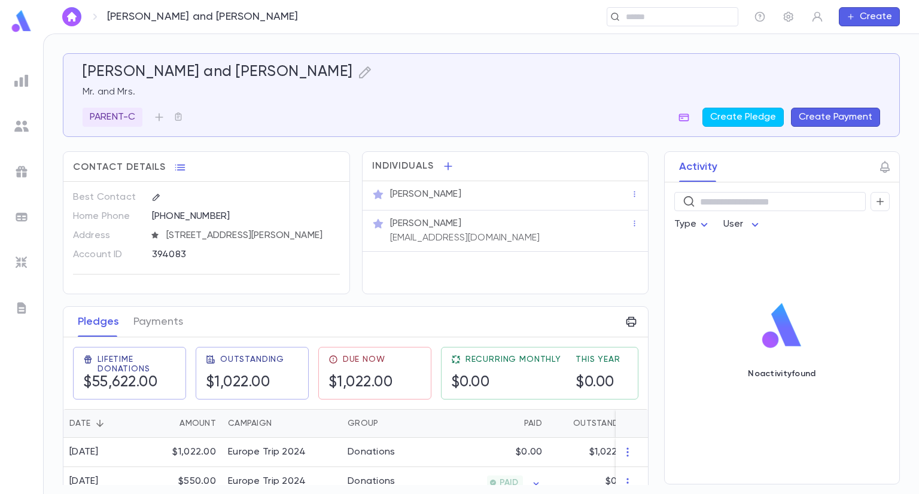
click at [225, 42] on div "[PERSON_NAME] and [PERSON_NAME] Mr. and Mrs. PARENT-C Create Pledge Create Paym…" at bounding box center [482, 264] width 876 height 460
drag, startPoint x: 645, startPoint y: 257, endPoint x: 644, endPoint y: 296, distance: 38.9
click at [644, 296] on div "Activity ​ Type User No activity found" at bounding box center [771, 317] width 257 height 333
click at [246, 371] on div "Outstanding $1,022.00" at bounding box center [245, 373] width 78 height 37
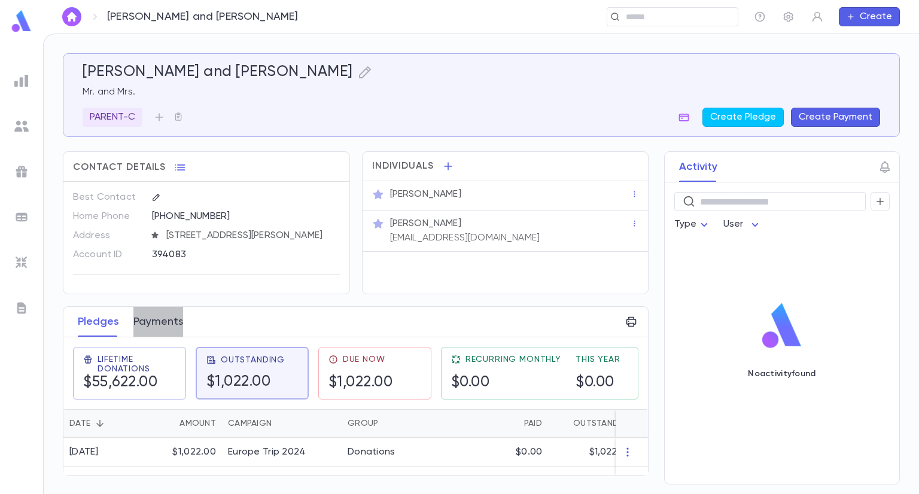
click at [156, 329] on button "Payments" at bounding box center [158, 322] width 50 height 30
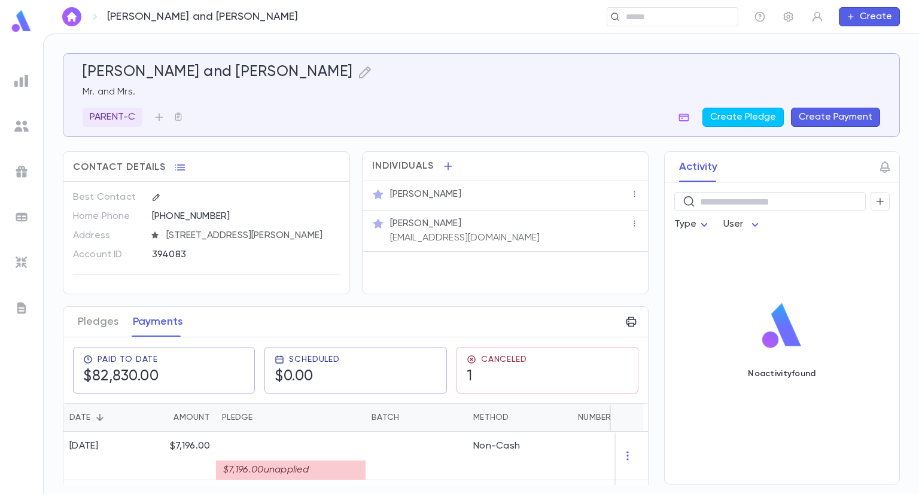
click at [643, 473] on div "Activity ​ Type User No activity found" at bounding box center [771, 317] width 257 height 333
click at [415, 329] on div "Paid To Date $82,830.00 Scheduled $0.00 Canceled 1" at bounding box center [351, 365] width 594 height 75
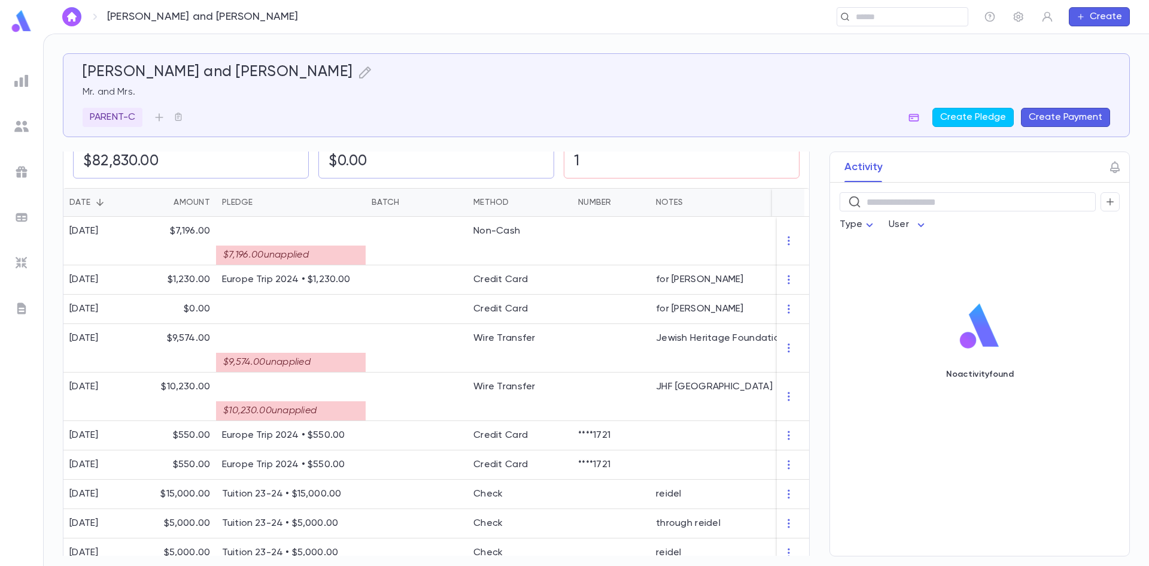
scroll to position [503, 0]
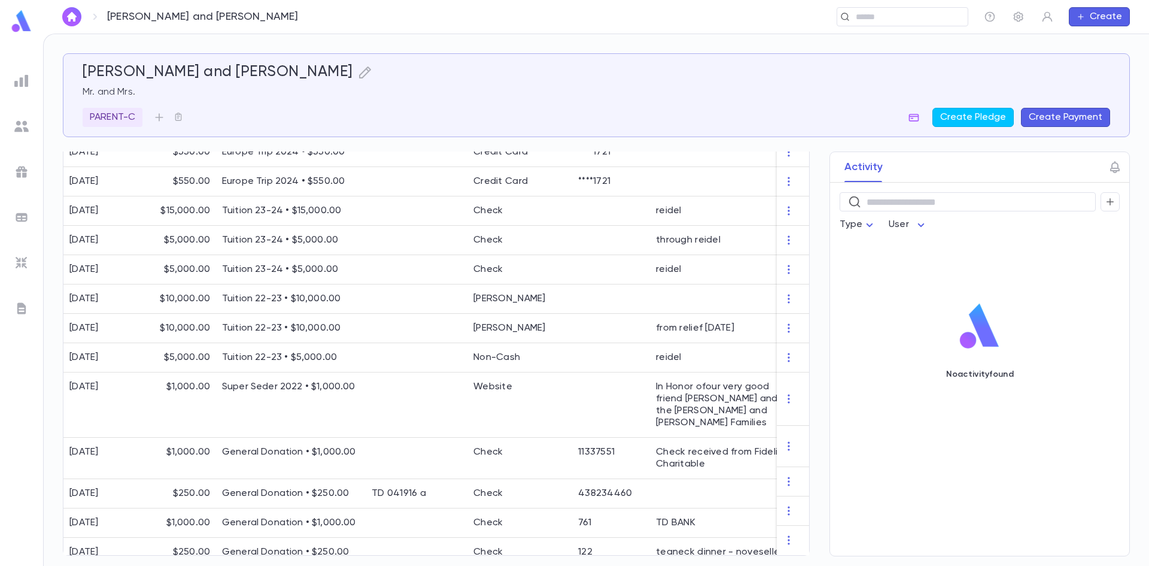
click at [808, 206] on div "Activity ​ Type User No activity found" at bounding box center [969, 353] width 322 height 405
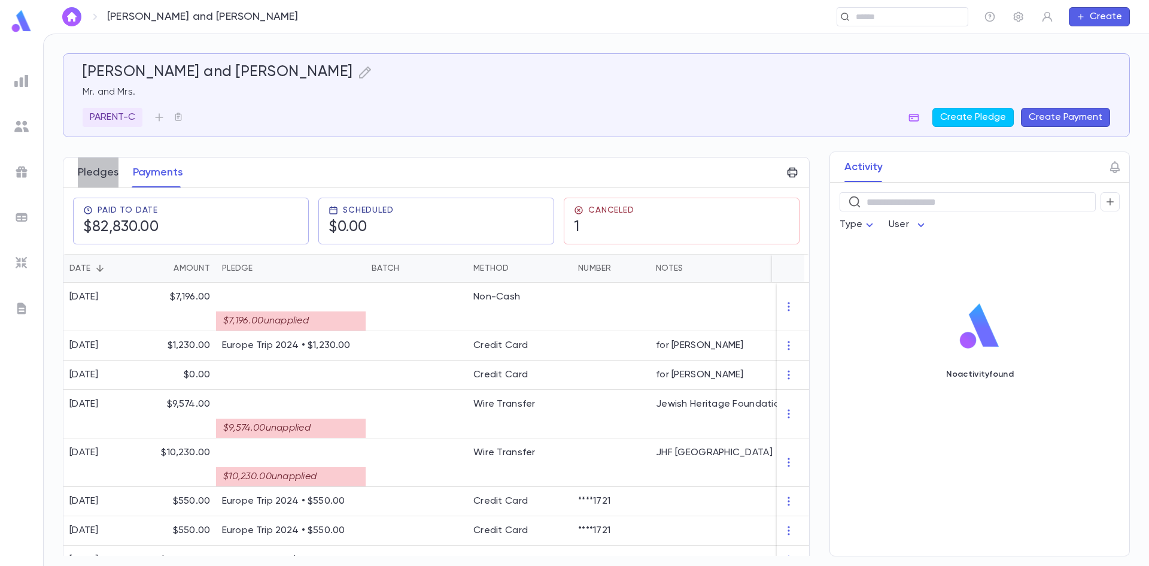
click at [81, 177] on button "Pledges" at bounding box center [98, 172] width 41 height 30
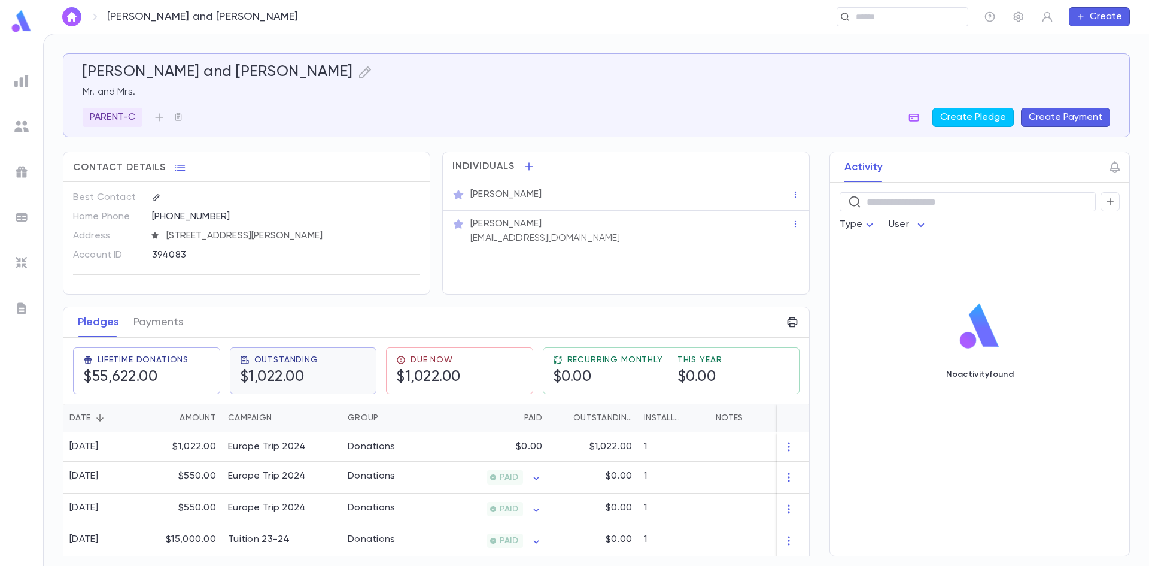
click at [317, 381] on div "Outstanding $1,022.00" at bounding box center [303, 370] width 127 height 31
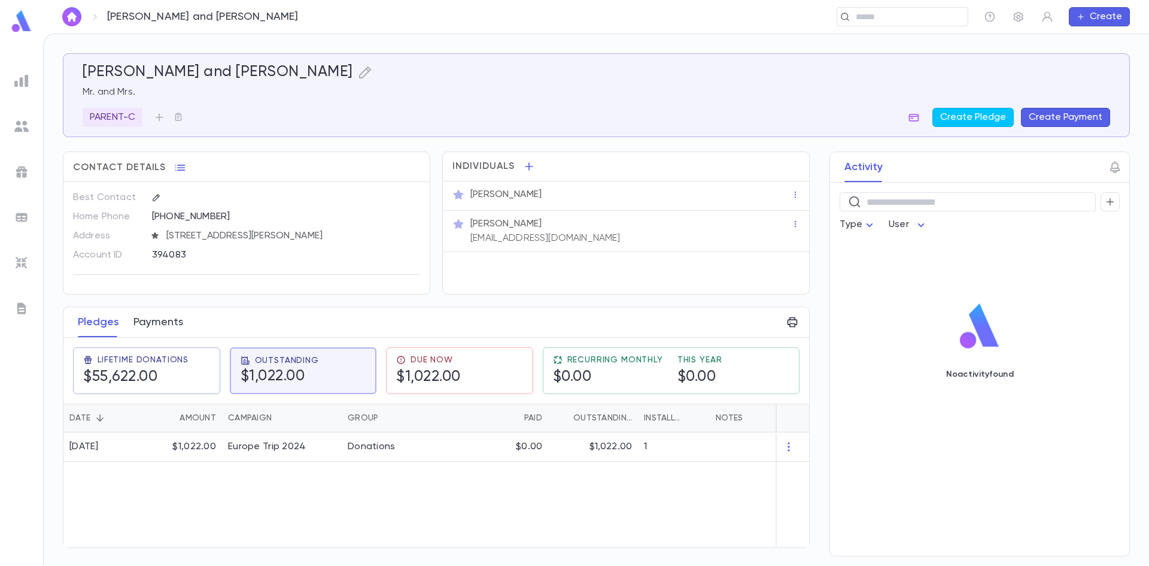
click at [138, 329] on button "Payments" at bounding box center [158, 322] width 50 height 30
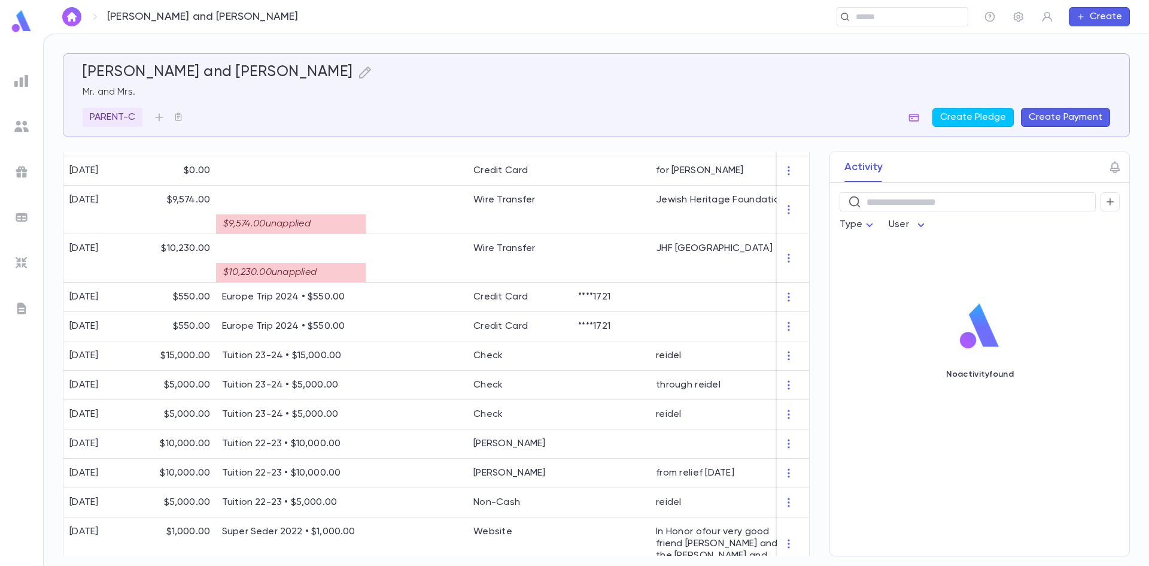
scroll to position [503, 0]
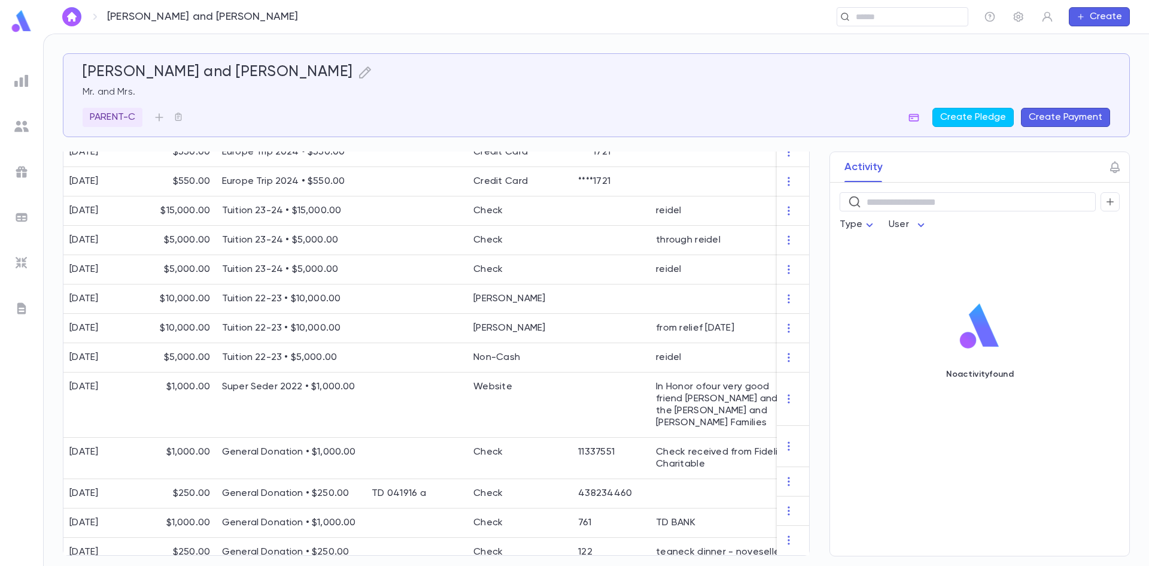
click at [809, 318] on div "Activity ​ Type User No activity found" at bounding box center [969, 353] width 322 height 405
